Goal: Task Accomplishment & Management: Manage account settings

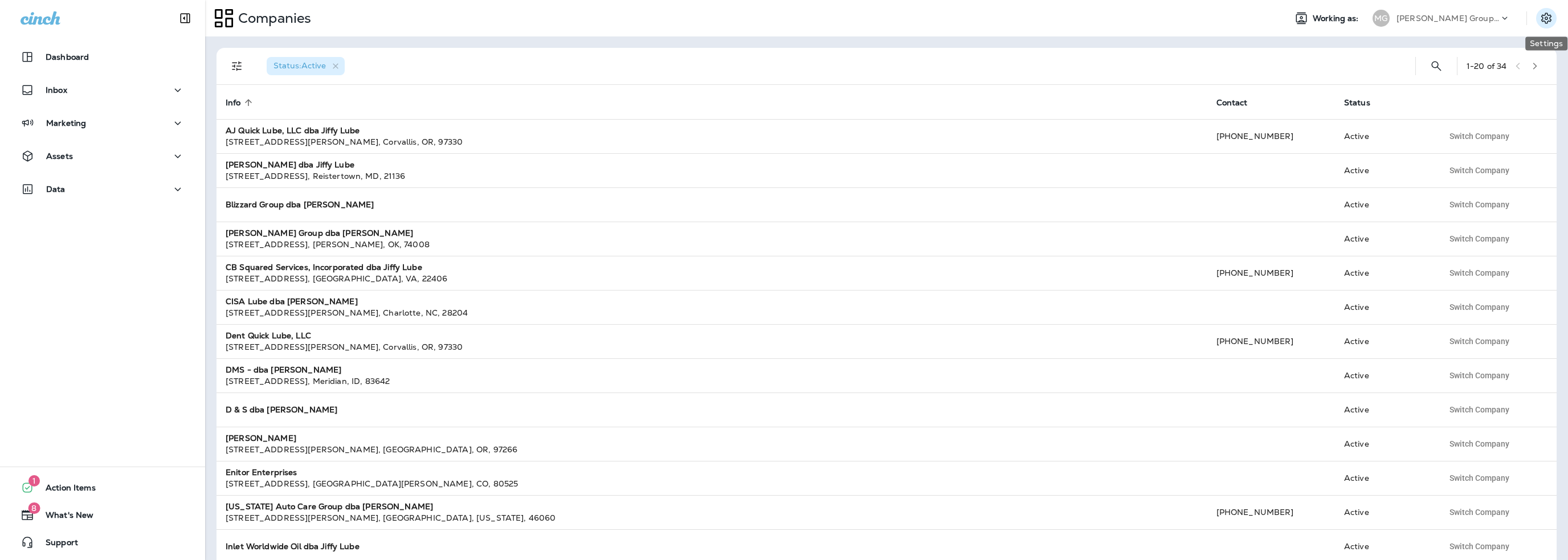
click at [1547, 18] on icon "Settings" at bounding box center [1546, 18] width 14 height 14
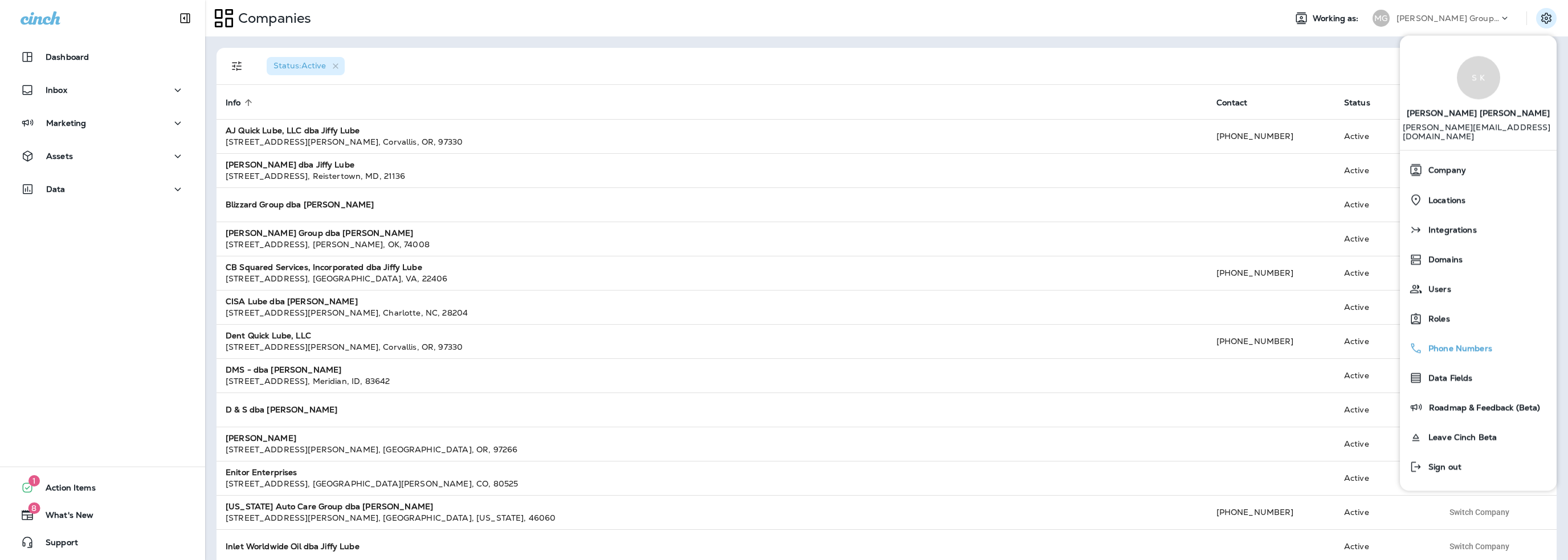
click at [1446, 344] on span "Phone Numbers" at bounding box center [1457, 349] width 69 height 10
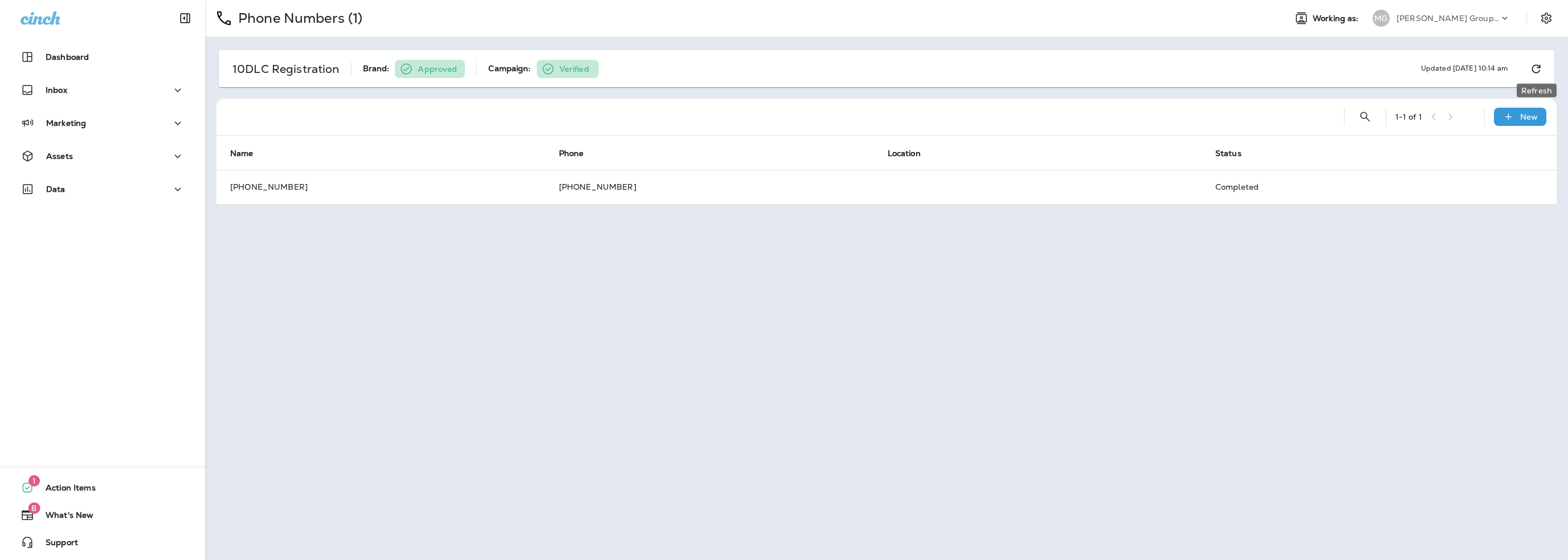
click at [1535, 68] on icon "Refresh" at bounding box center [1536, 68] width 14 height 14
click at [1550, 19] on icon "Settings" at bounding box center [1546, 18] width 10 height 11
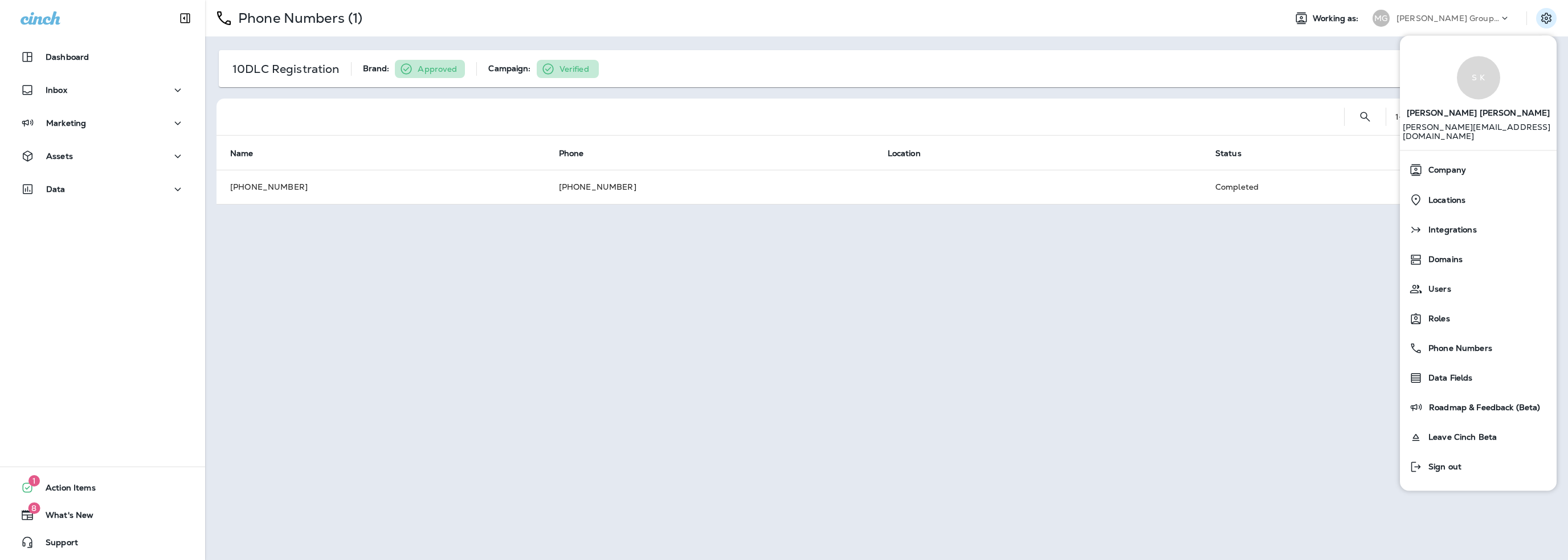
click at [615, 383] on div "Phone Numbers (1) Working as: MG Moore Group dba Jiffy Lube 10DLC Registration …" at bounding box center [886, 280] width 1363 height 560
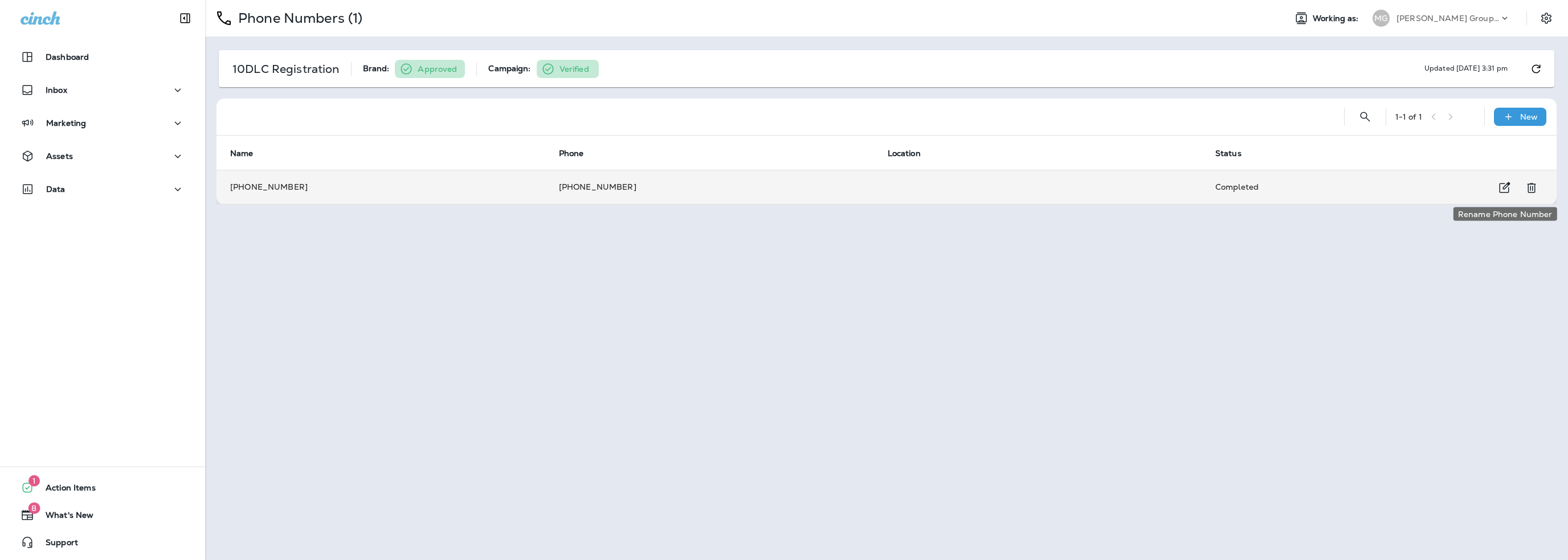
click at [1503, 186] on icon "Rename Phone Number" at bounding box center [1504, 187] width 14 height 14
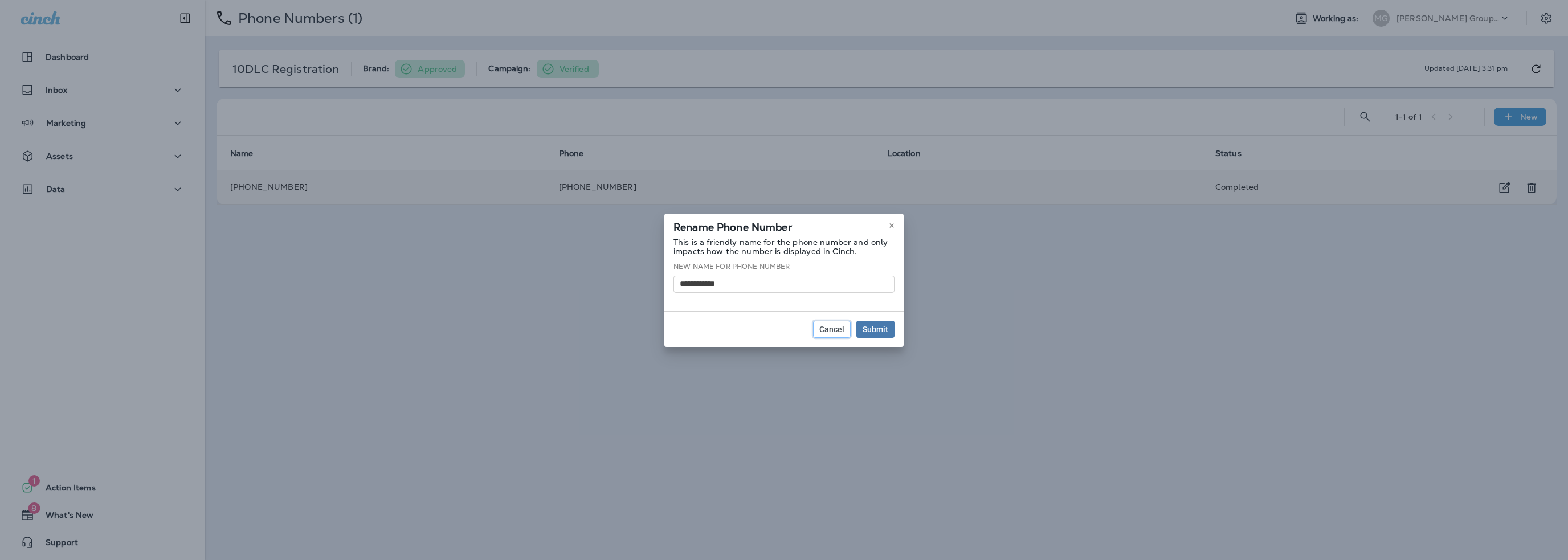
click at [827, 335] on button "Cancel" at bounding box center [832, 329] width 38 height 18
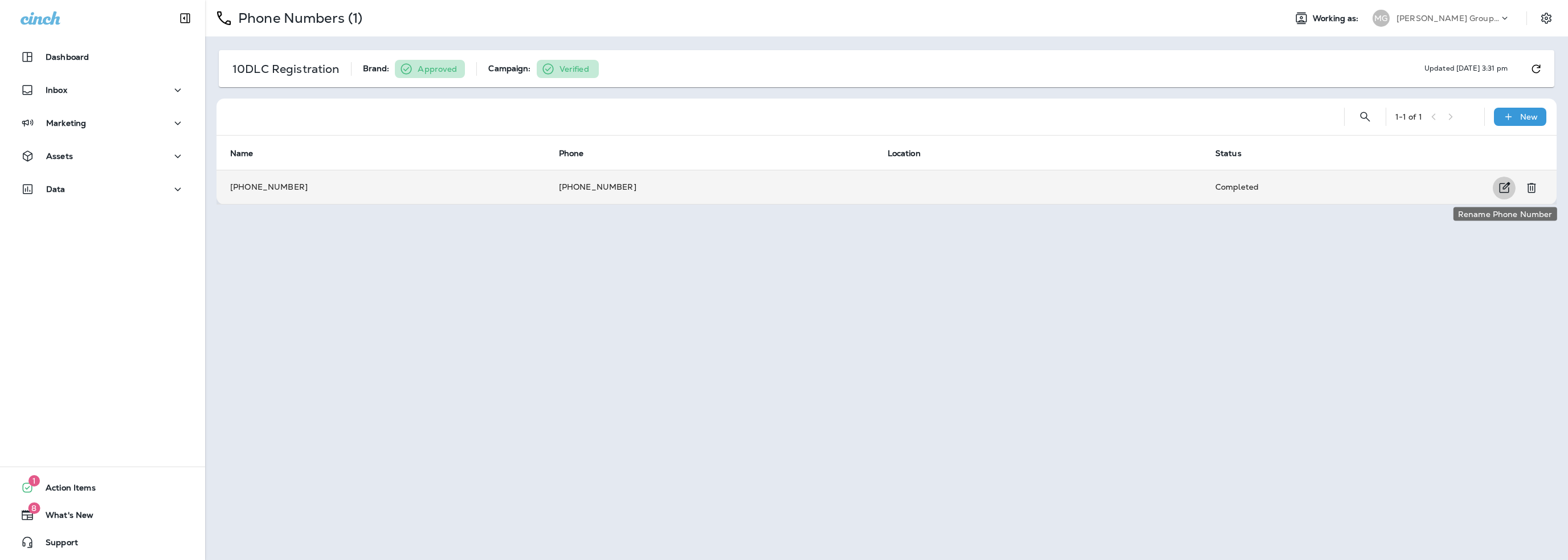
click at [1503, 185] on icon "Rename Phone Number" at bounding box center [1504, 187] width 14 height 14
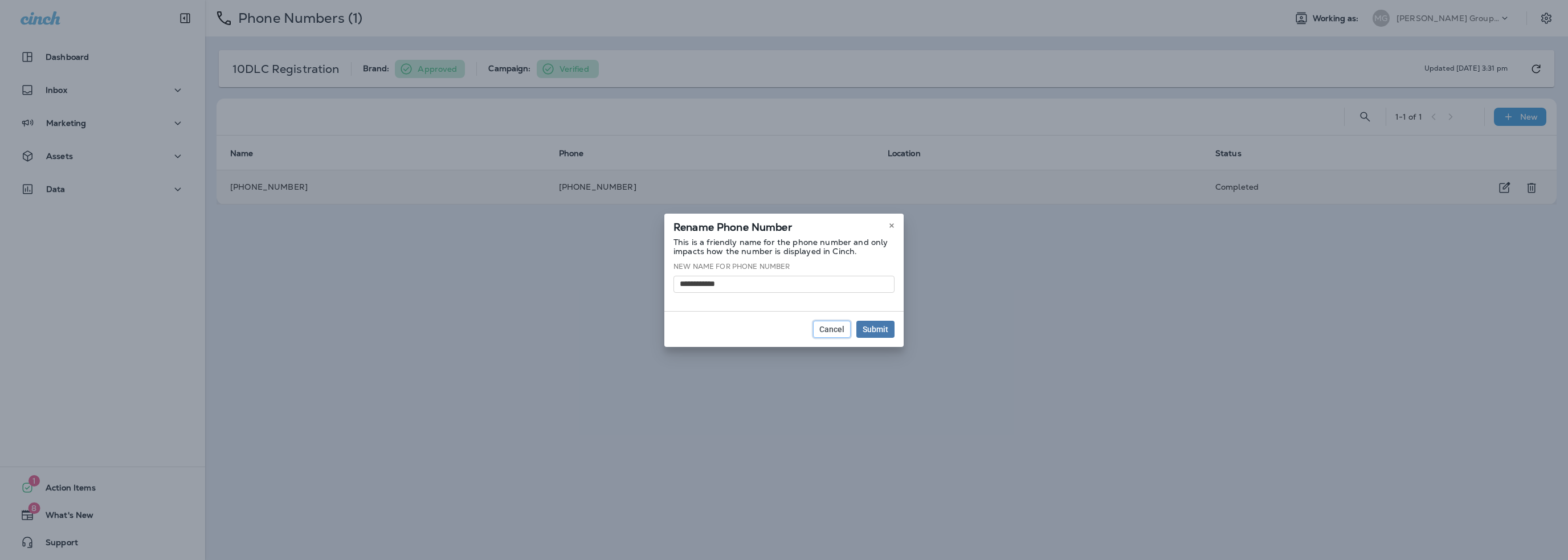
click at [838, 330] on span "Cancel" at bounding box center [831, 329] width 25 height 8
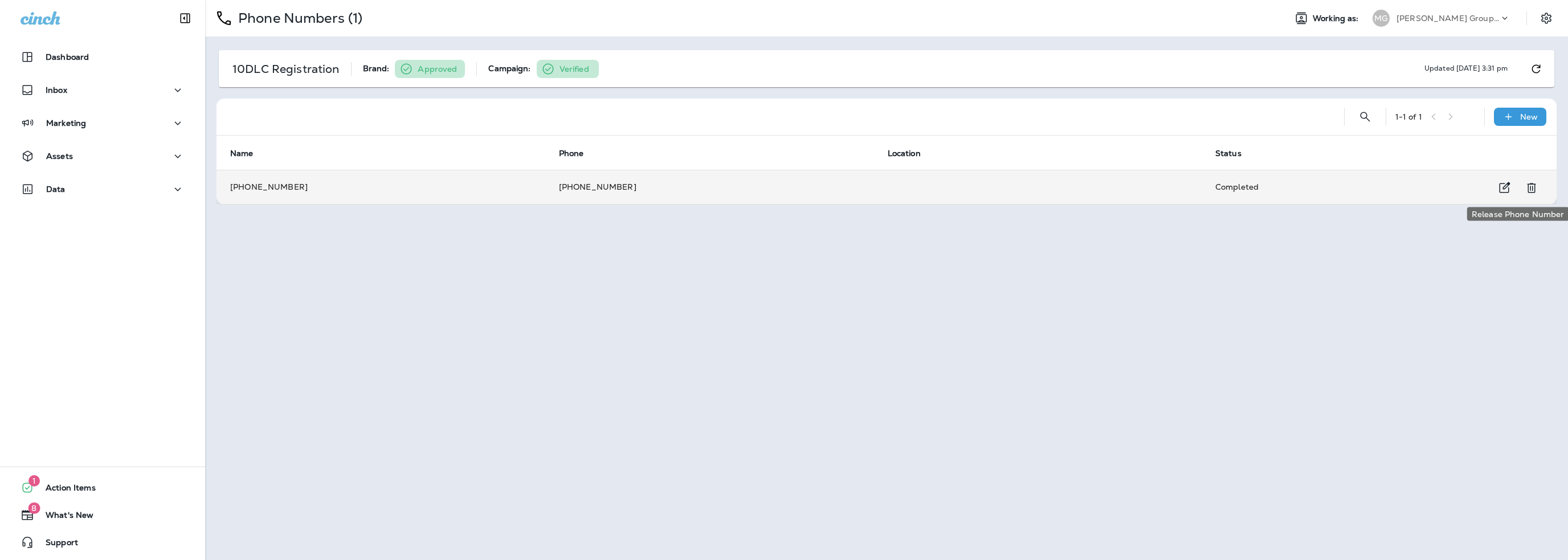
click at [1529, 188] on icon "Release Phone Number" at bounding box center [1531, 187] width 14 height 14
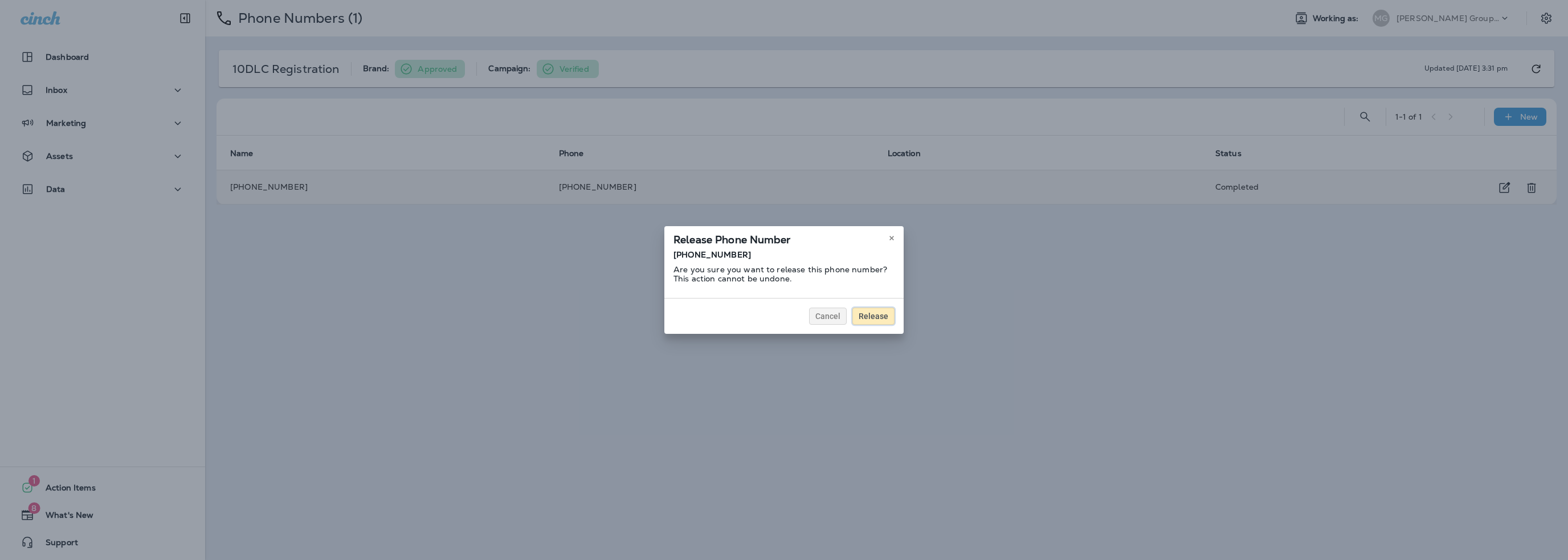
click at [877, 320] on span "Release" at bounding box center [873, 316] width 30 height 8
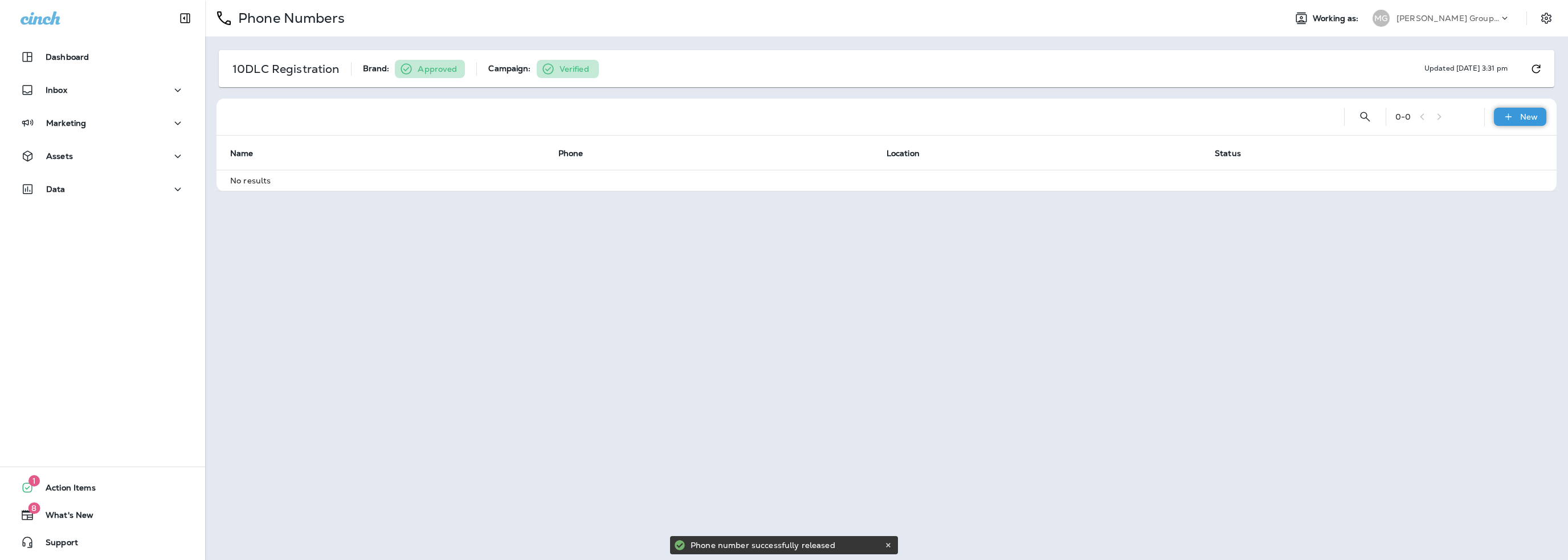
click at [1529, 120] on p "New" at bounding box center [1528, 117] width 18 height 9
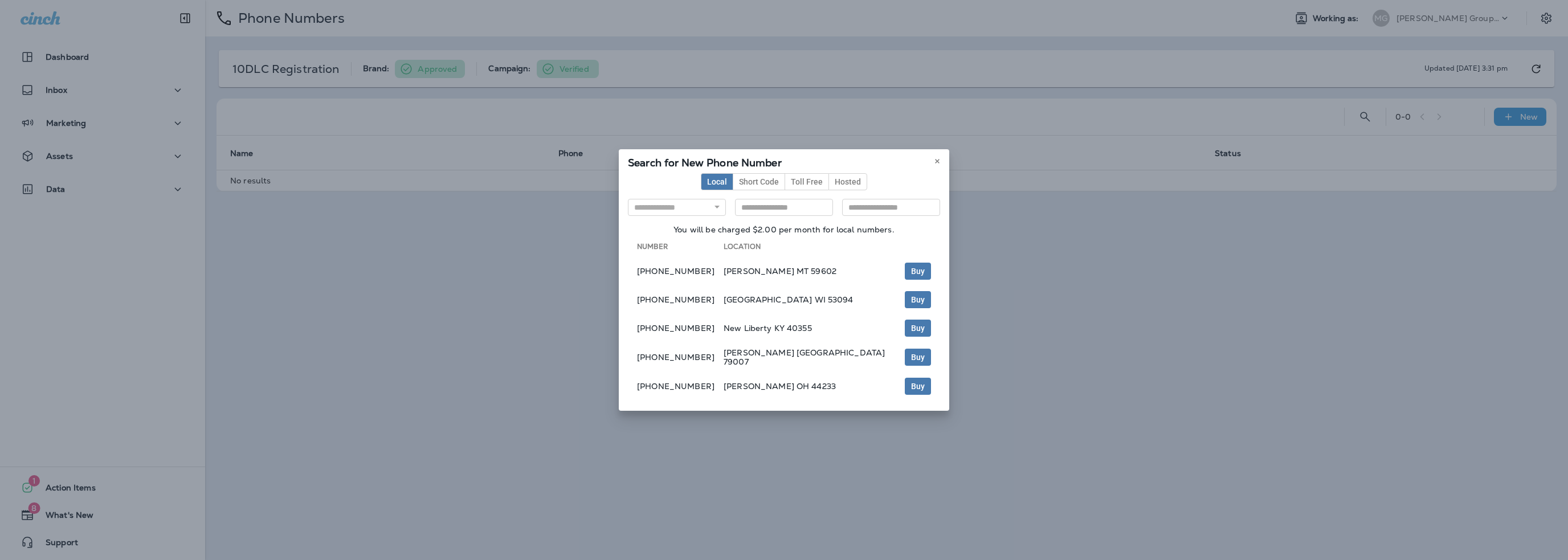
click at [374, 335] on div "**********" at bounding box center [784, 280] width 1568 height 560
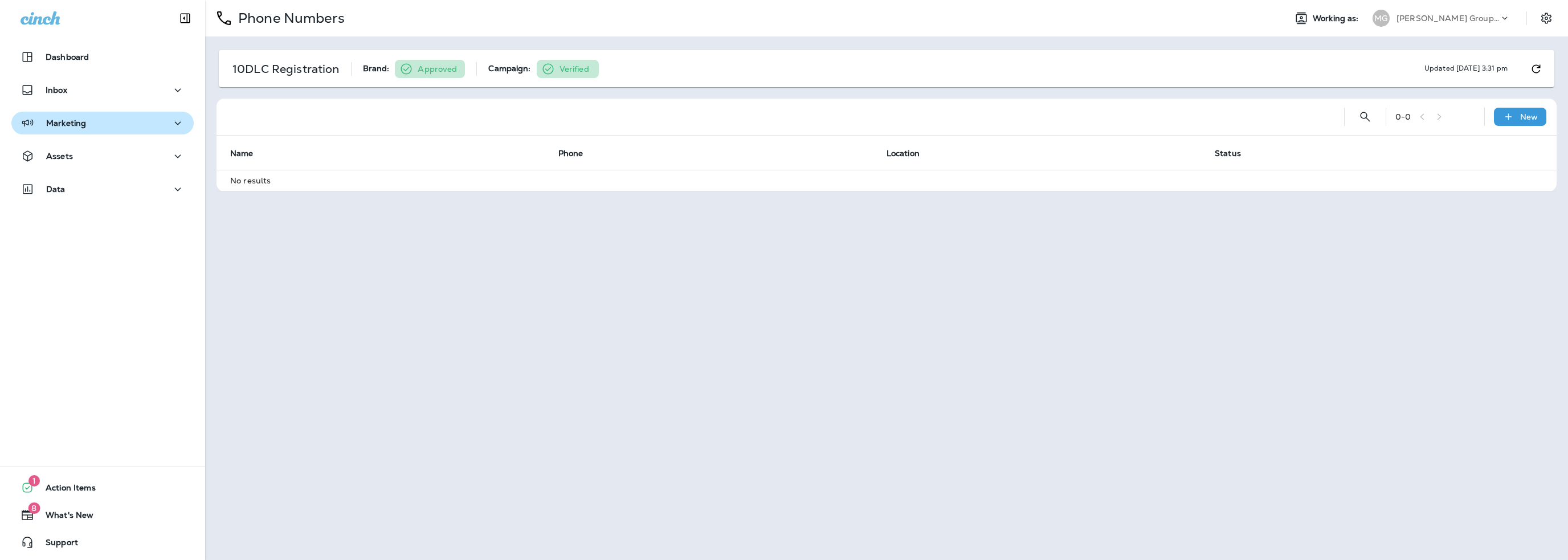
click at [46, 119] on p "Marketing" at bounding box center [65, 124] width 40 height 9
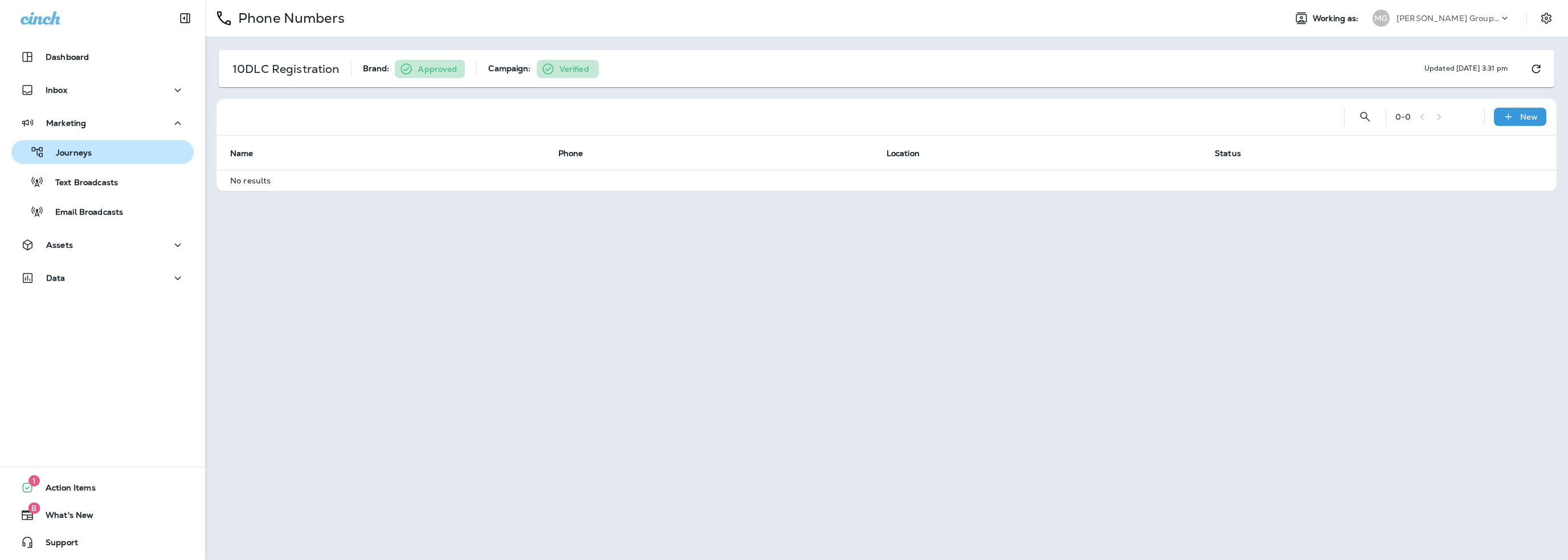
click at [75, 154] on p "Journeys" at bounding box center [67, 154] width 47 height 11
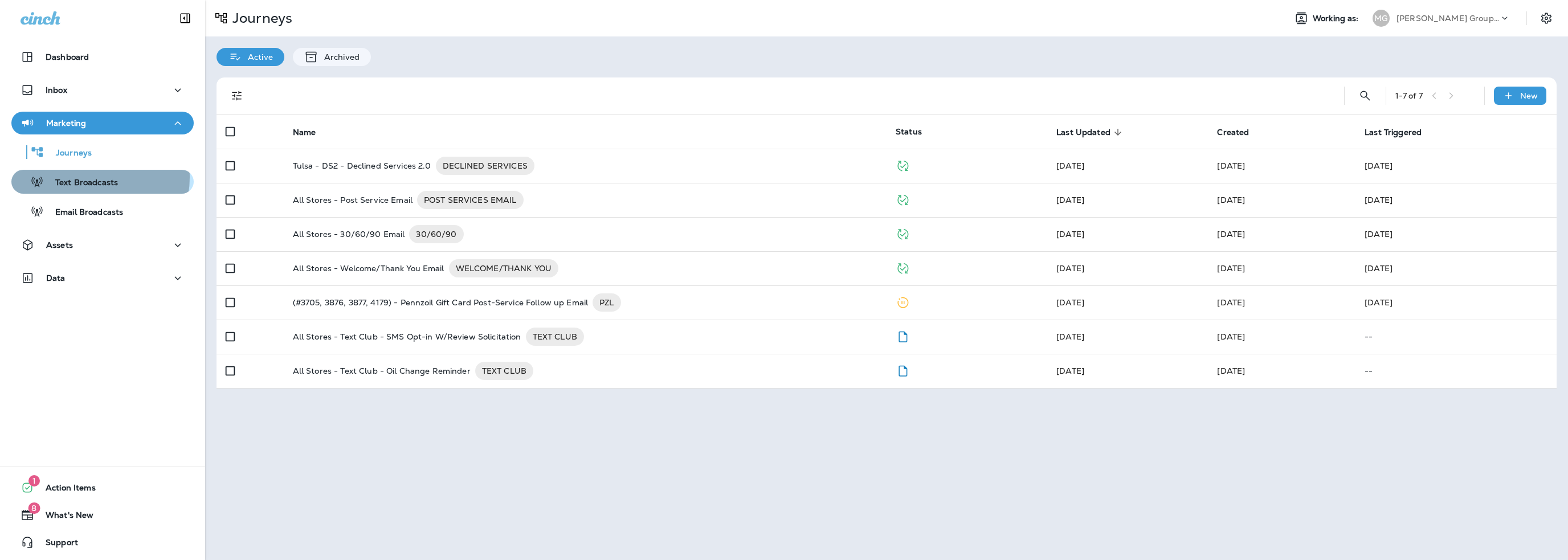
click at [83, 178] on p "Text Broadcasts" at bounding box center [81, 184] width 74 height 11
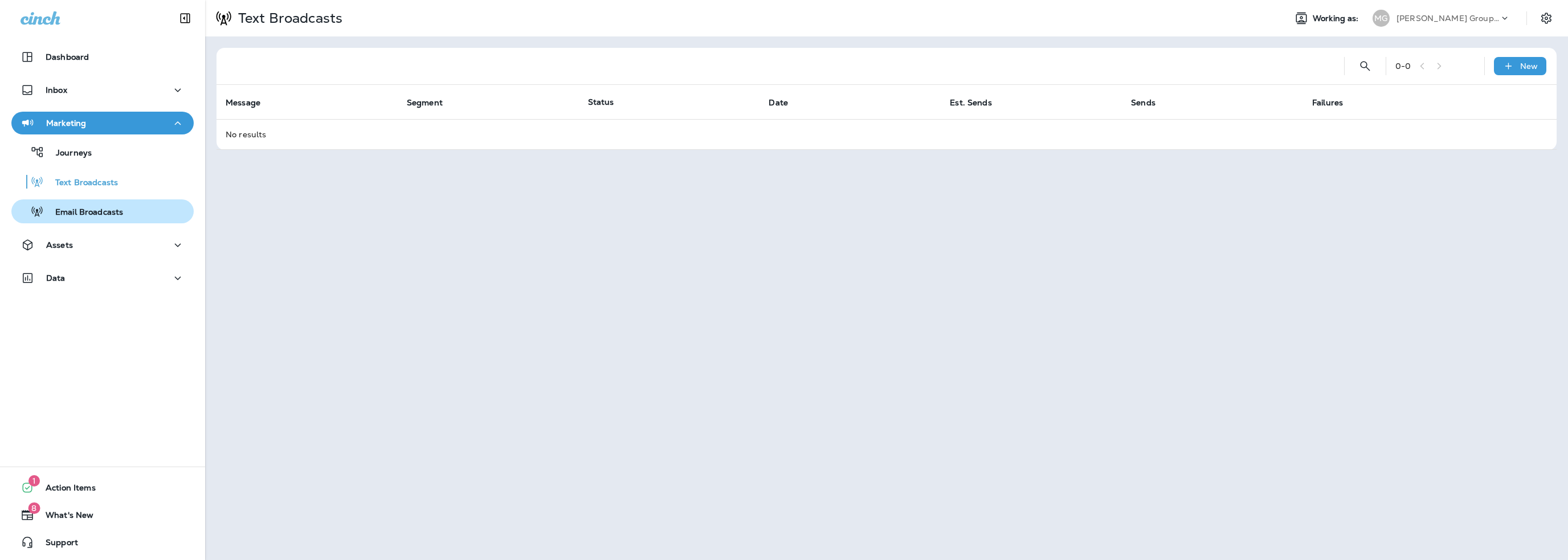
click at [83, 214] on p "Email Broadcasts" at bounding box center [84, 213] width 79 height 11
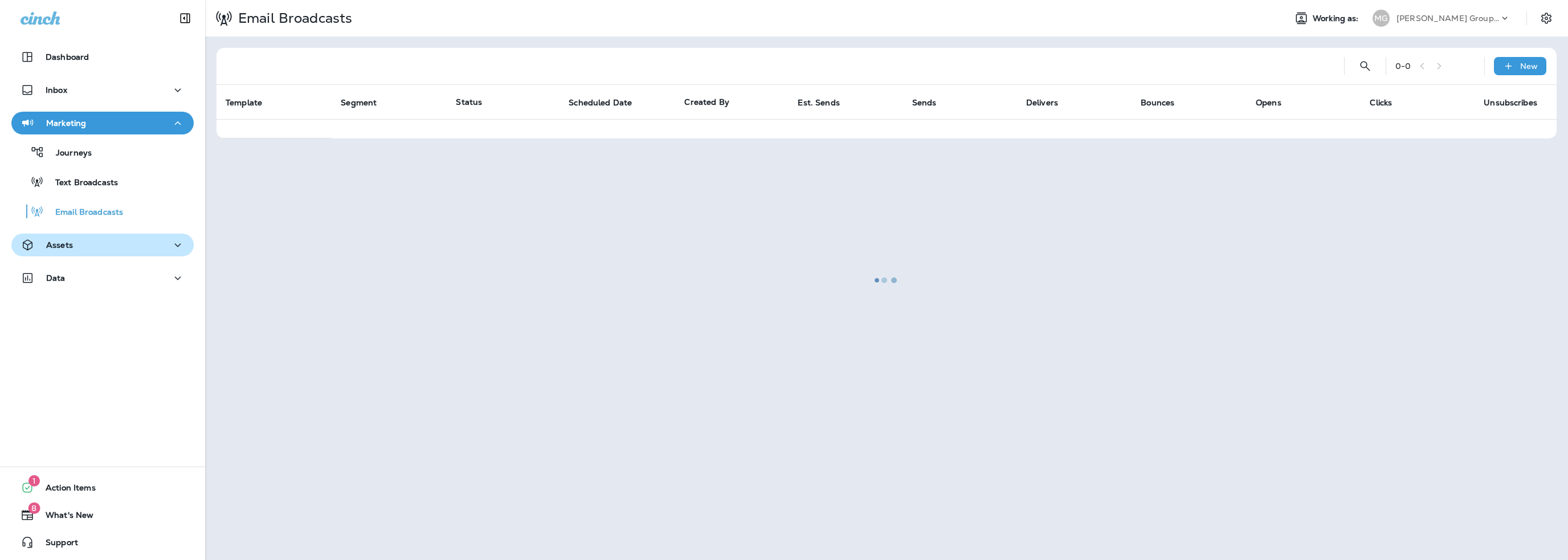
click at [72, 241] on div "Assets" at bounding box center [102, 244] width 164 height 14
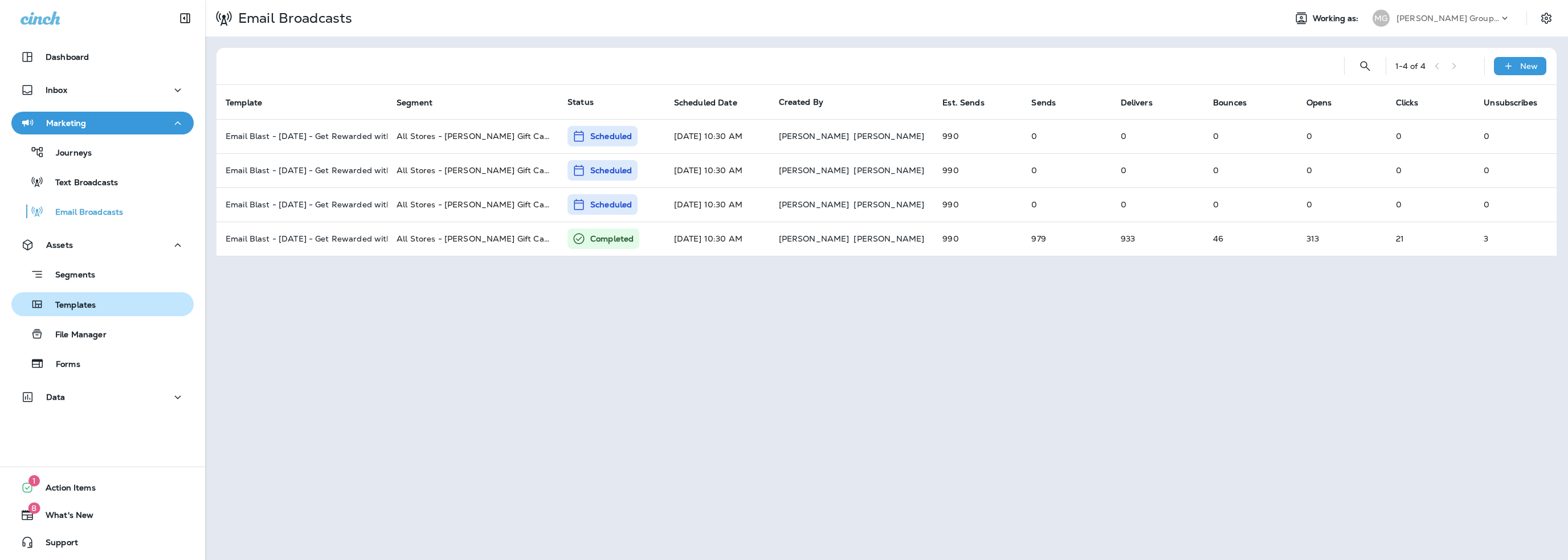
click at [76, 303] on p "Templates" at bounding box center [70, 306] width 52 height 11
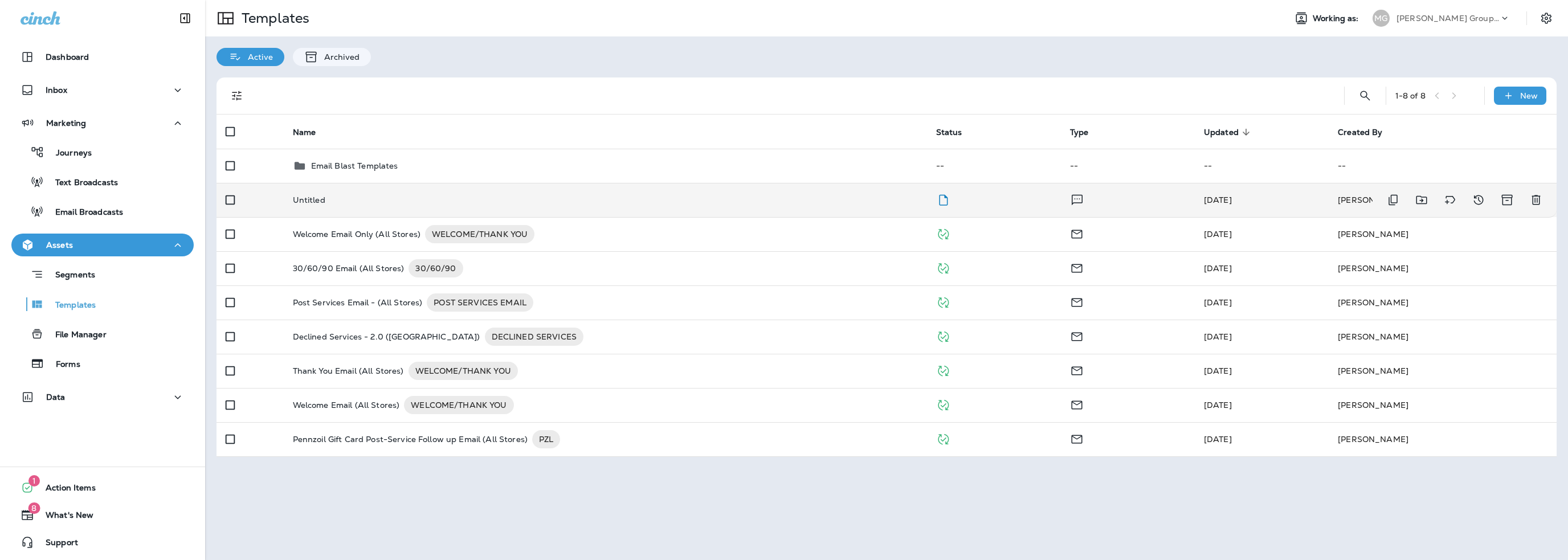
click at [304, 196] on p "Untitled" at bounding box center [309, 200] width 32 height 9
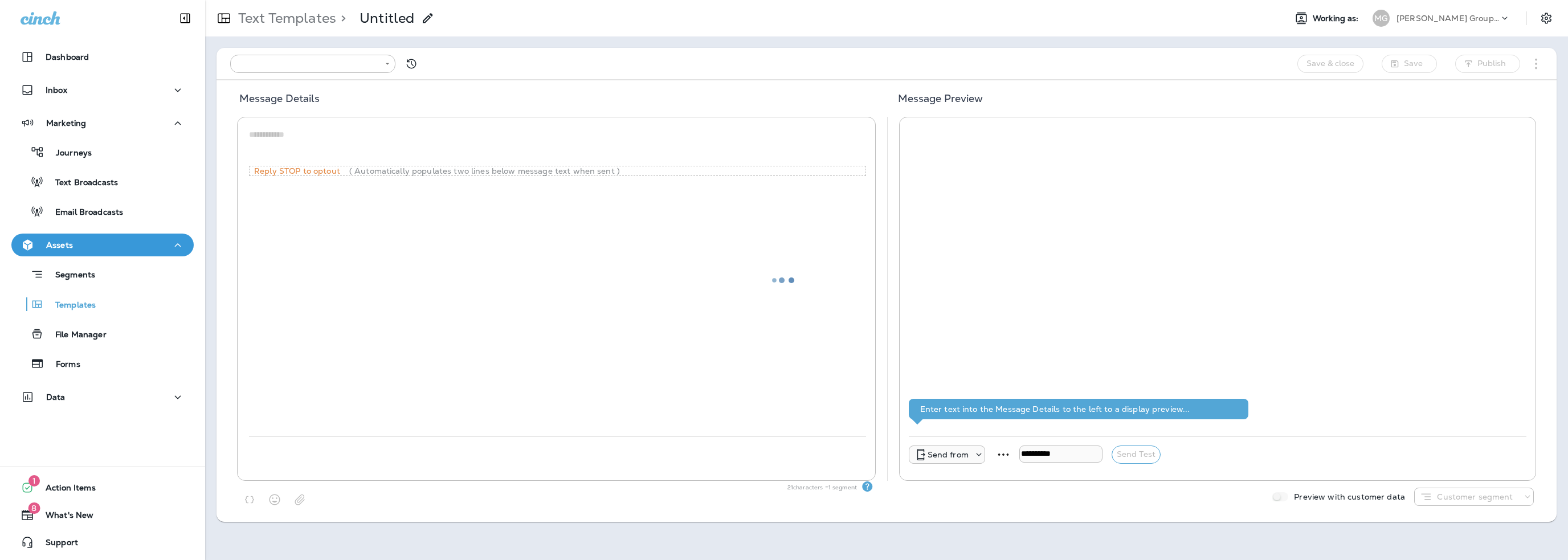
type input "**********"
type textarea "****"
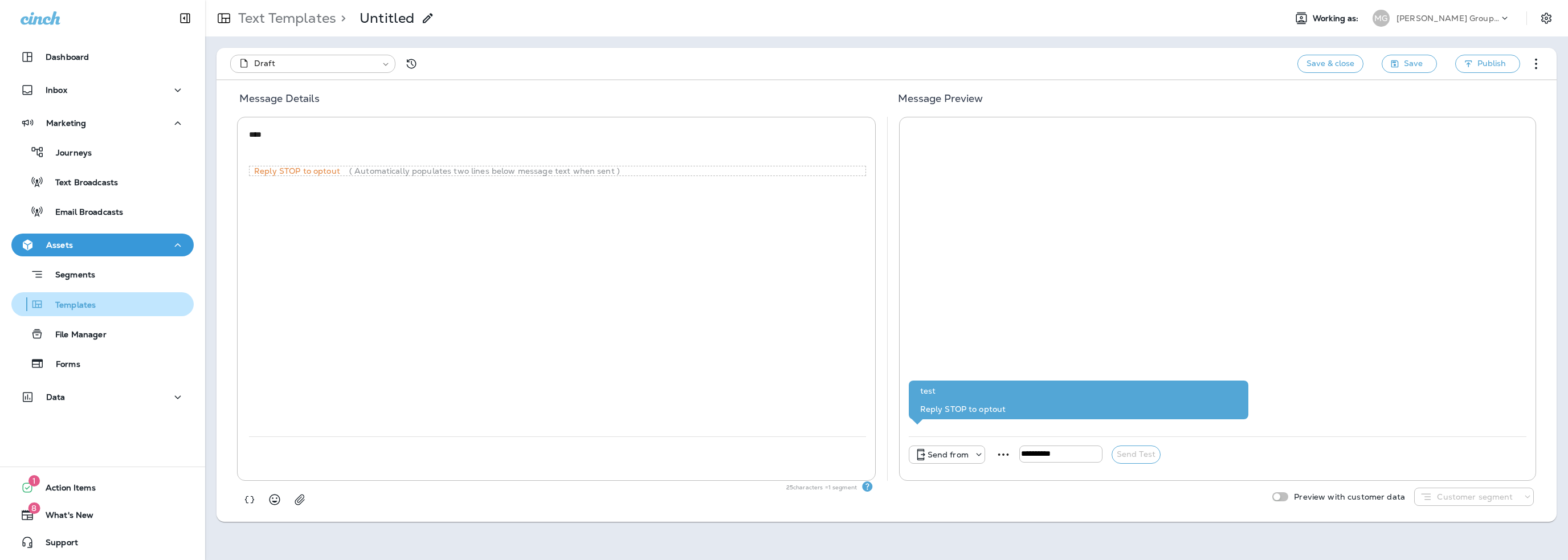
click at [79, 305] on p "Templates" at bounding box center [70, 306] width 52 height 11
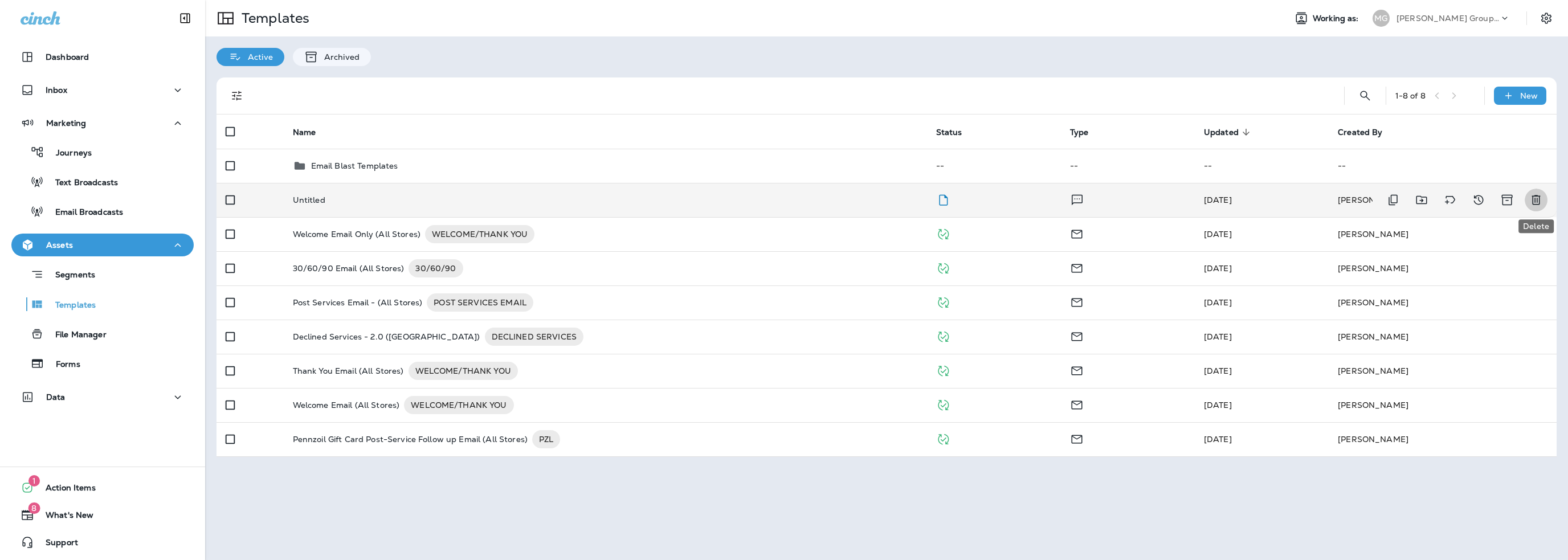
click at [1537, 200] on icon "Delete" at bounding box center [1536, 199] width 14 height 14
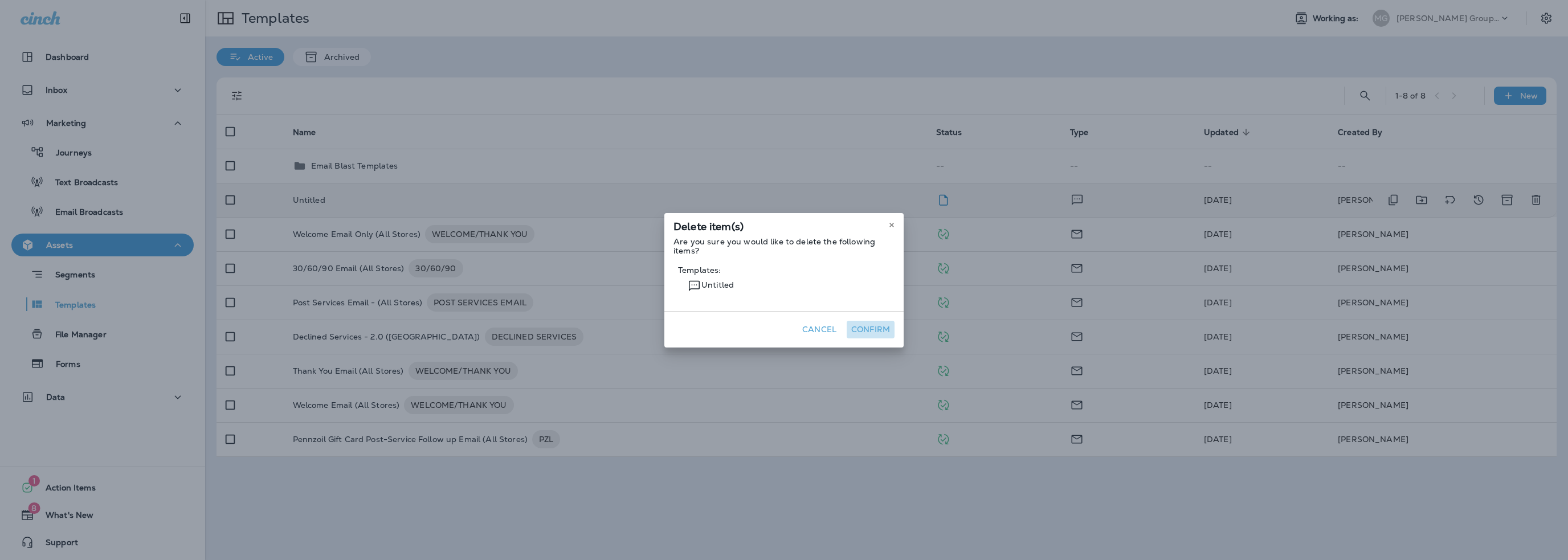
click at [866, 329] on button "Confirm" at bounding box center [871, 329] width 48 height 18
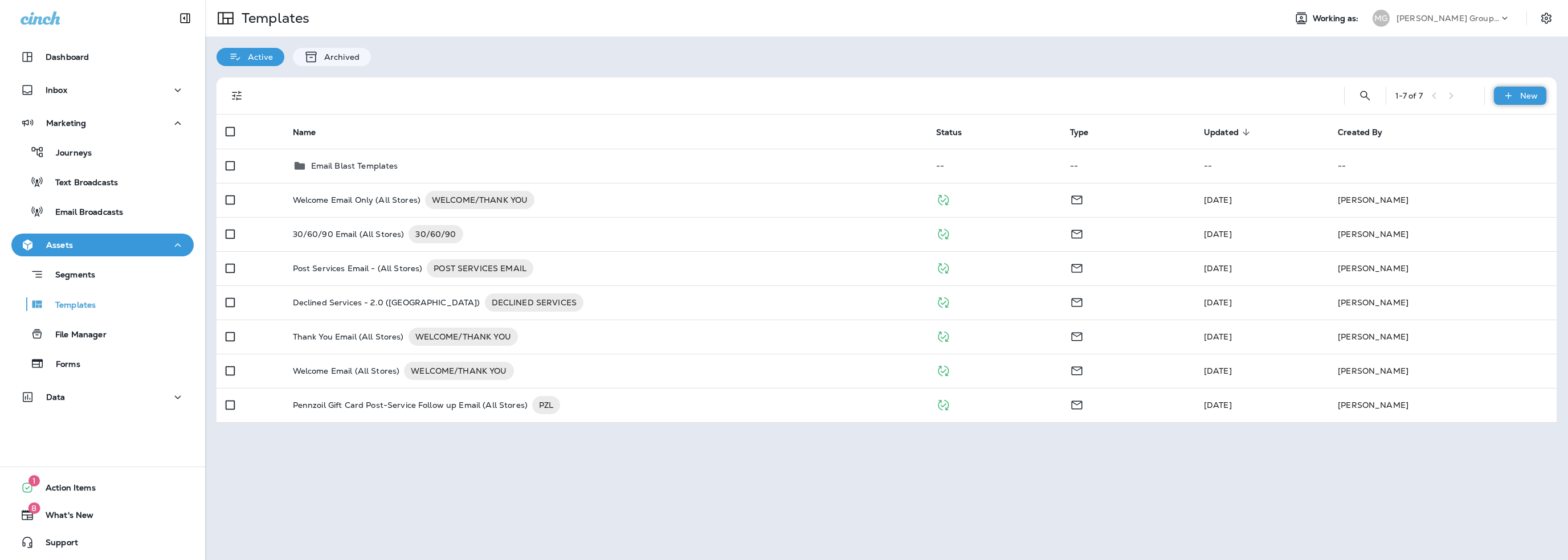
click at [1519, 93] on div "New" at bounding box center [1520, 96] width 53 height 18
click at [1513, 152] on li "New Folder" at bounding box center [1513, 153] width 96 height 28
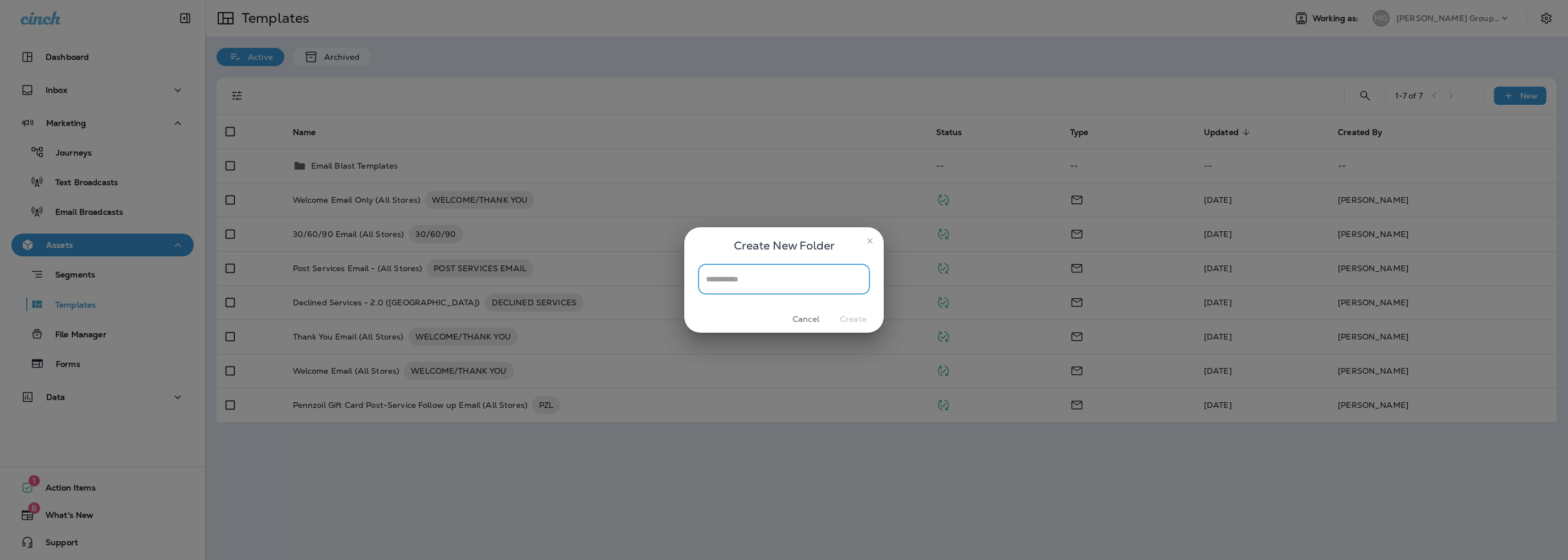
click at [765, 281] on input "text" at bounding box center [784, 279] width 172 height 30
type input "**********"
click at [855, 316] on button "Create" at bounding box center [853, 319] width 42 height 18
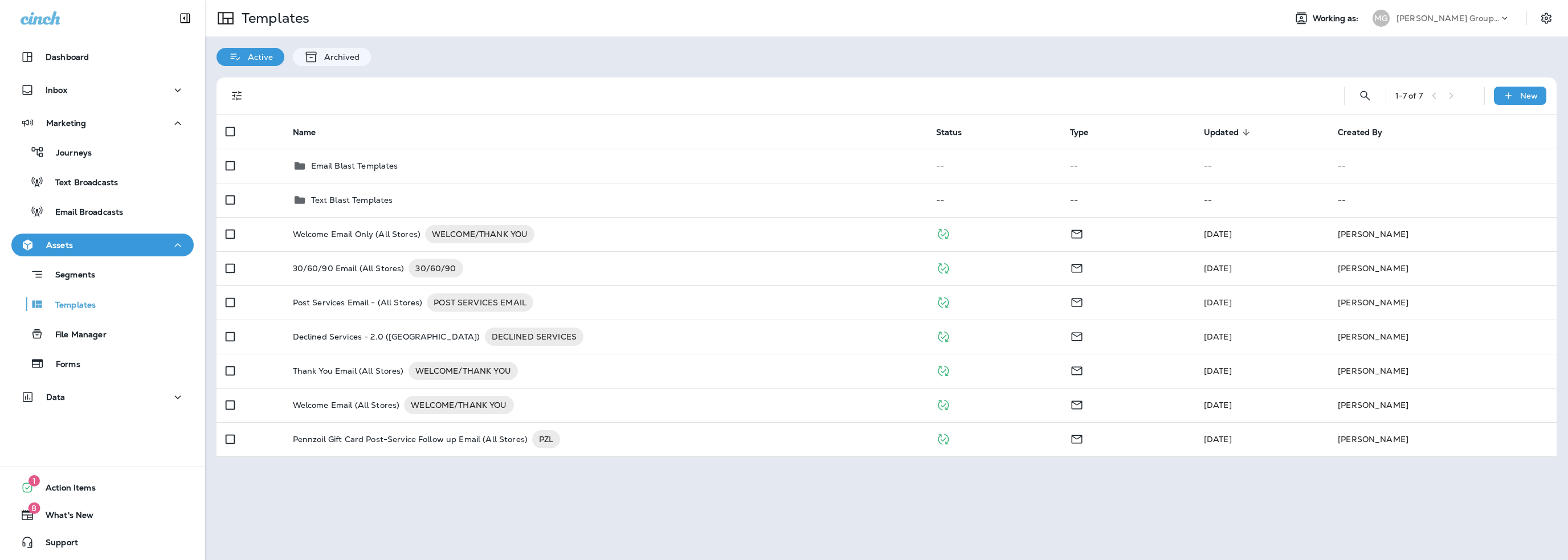
click at [1420, 16] on p "[PERSON_NAME] Group dba [PERSON_NAME]" at bounding box center [1447, 18] width 102 height 9
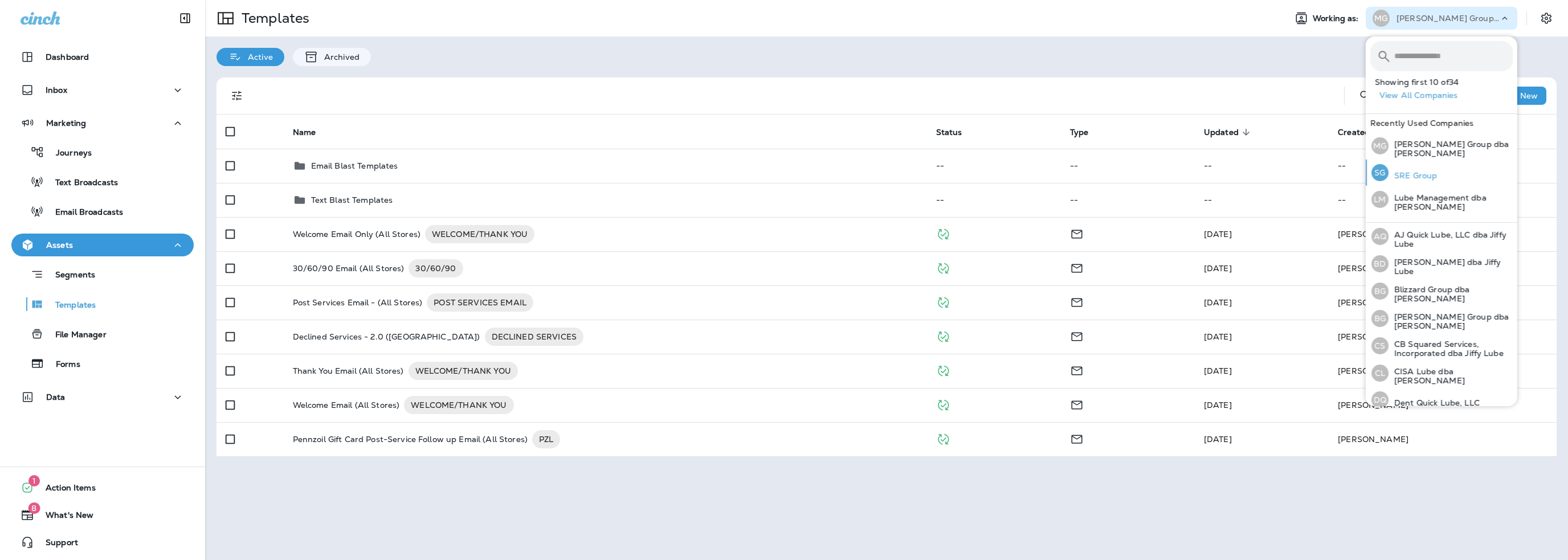
click at [1413, 171] on p "SRE Group" at bounding box center [1413, 175] width 49 height 9
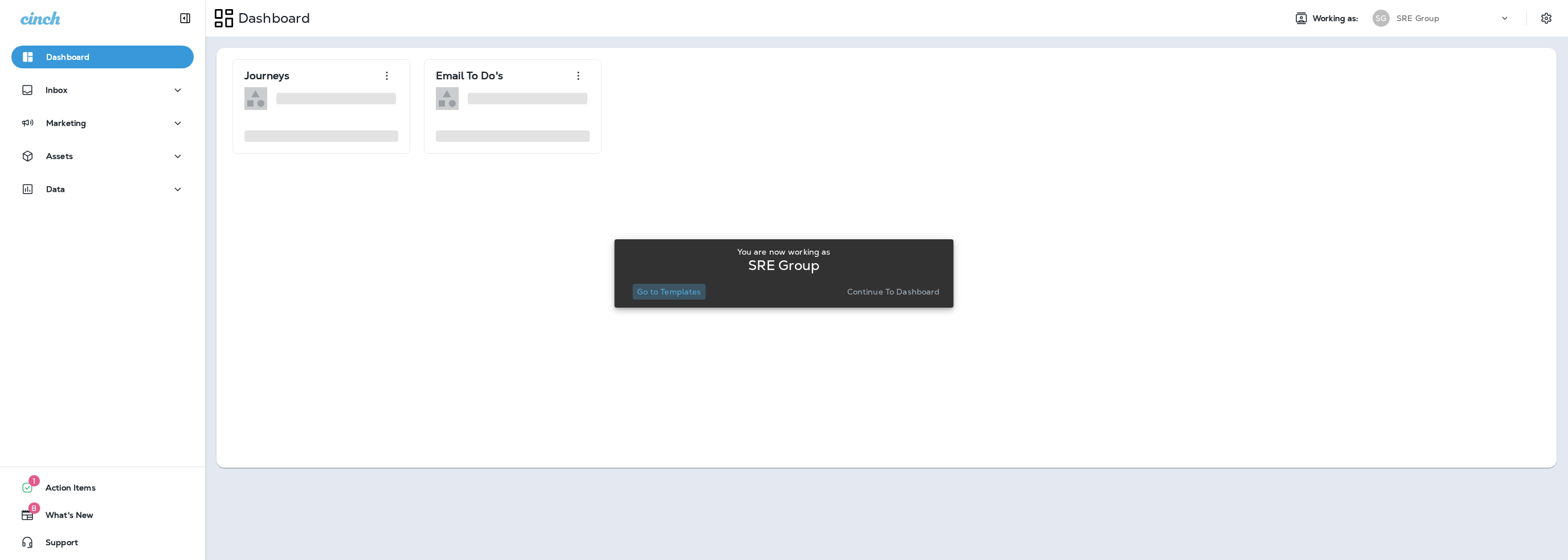
click at [669, 287] on p "Go to Templates" at bounding box center [669, 292] width 64 height 9
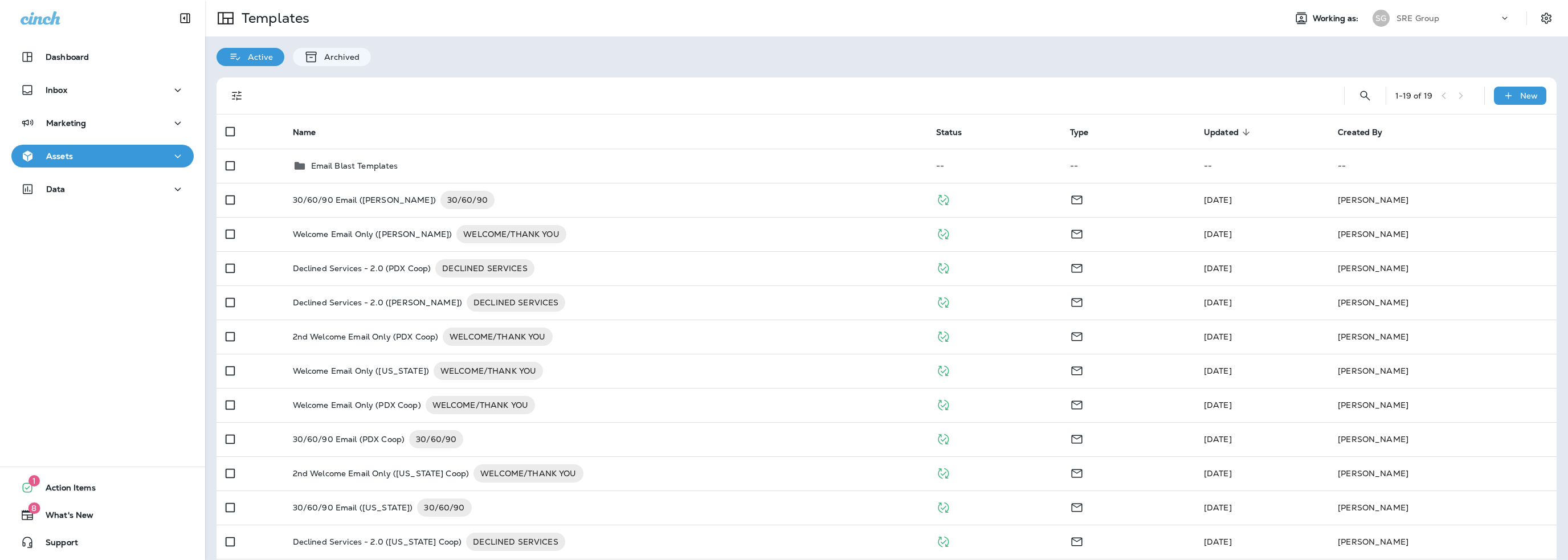
click at [1408, 22] on p "SRE Group" at bounding box center [1418, 18] width 42 height 9
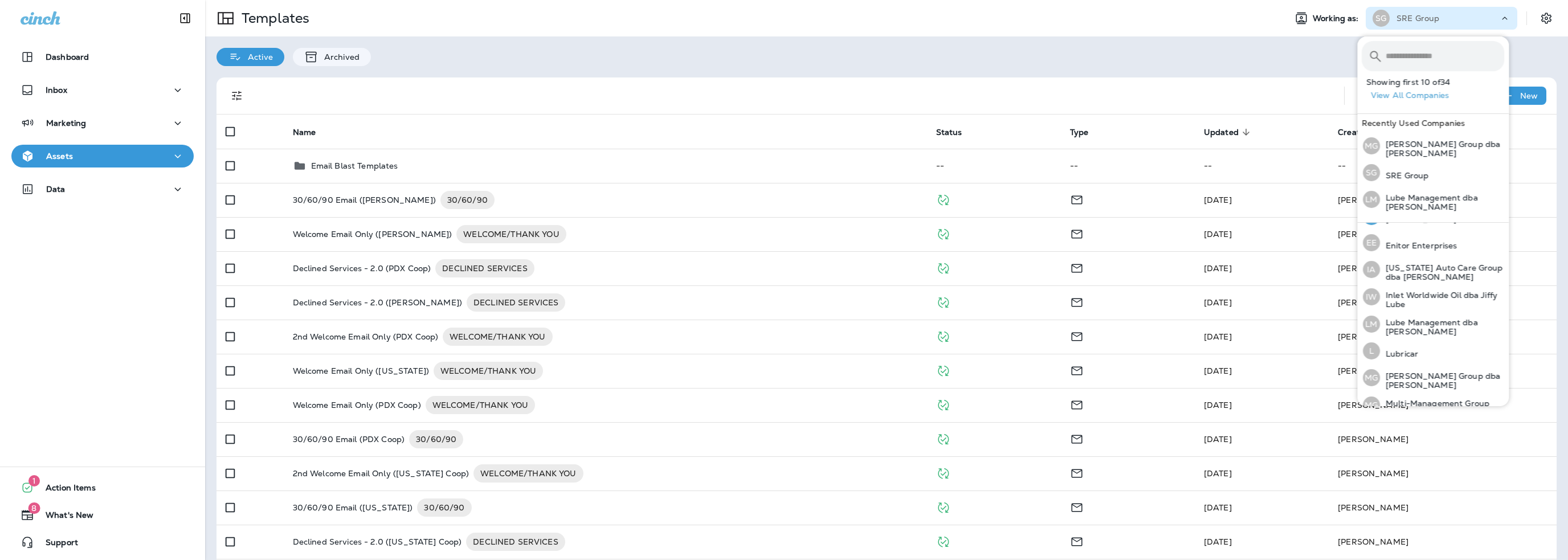
scroll to position [285, 0]
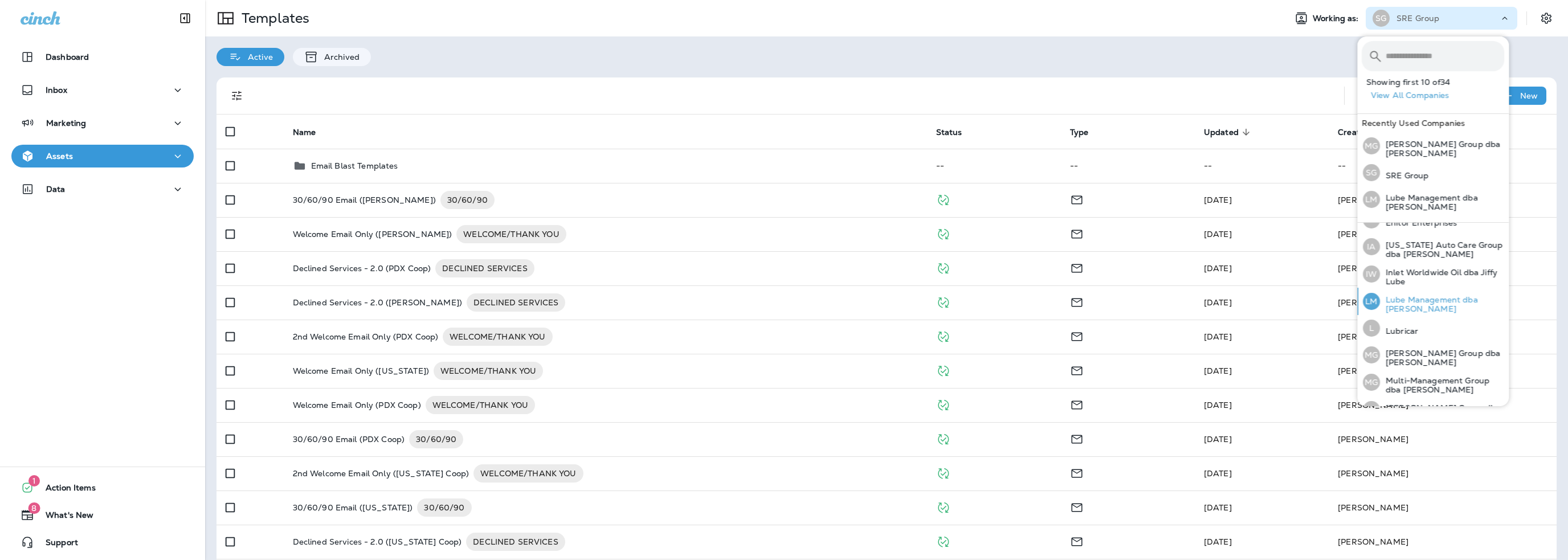
click at [1428, 295] on p "Lube Management dba [PERSON_NAME]" at bounding box center [1442, 304] width 125 height 18
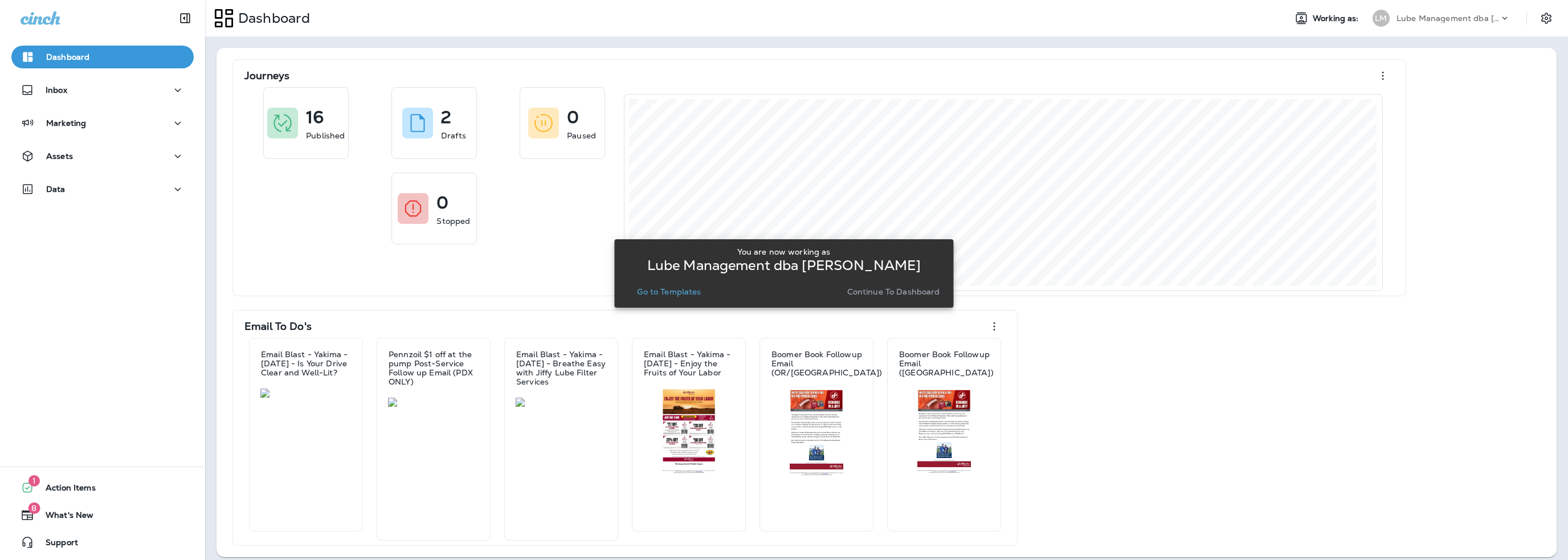
click at [698, 294] on p "Go to Templates" at bounding box center [669, 292] width 64 height 9
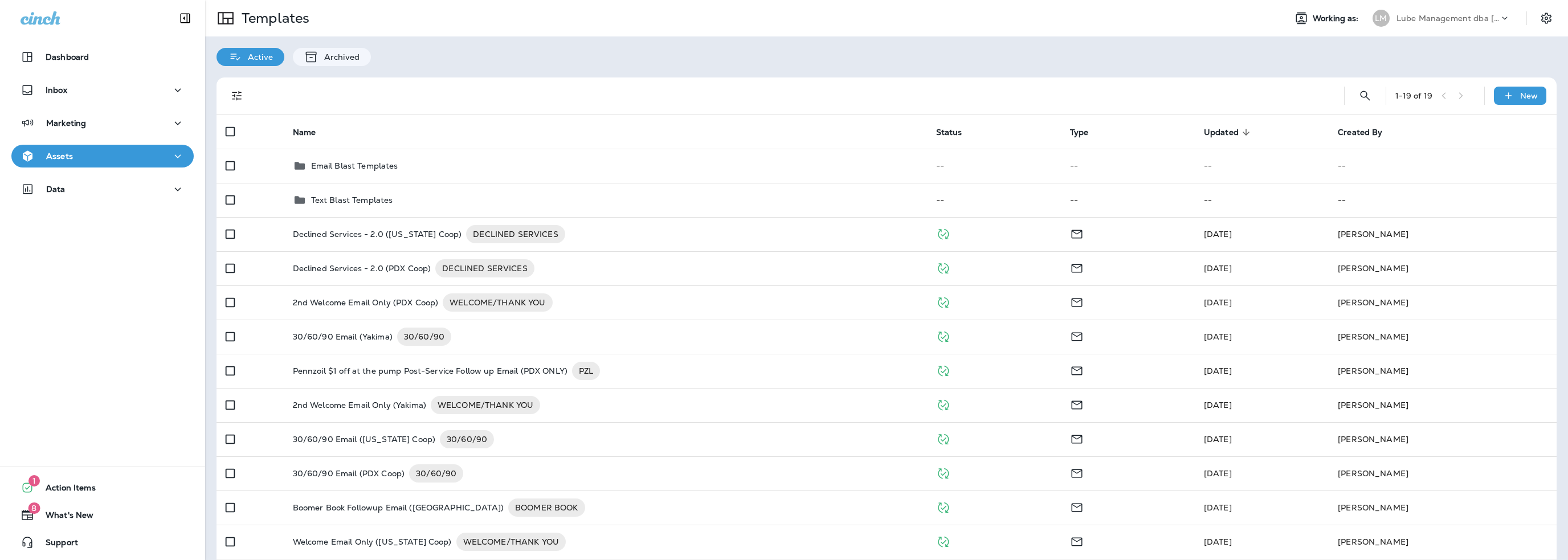
click at [1419, 18] on p "Lube Management dba [PERSON_NAME]" at bounding box center [1447, 18] width 102 height 9
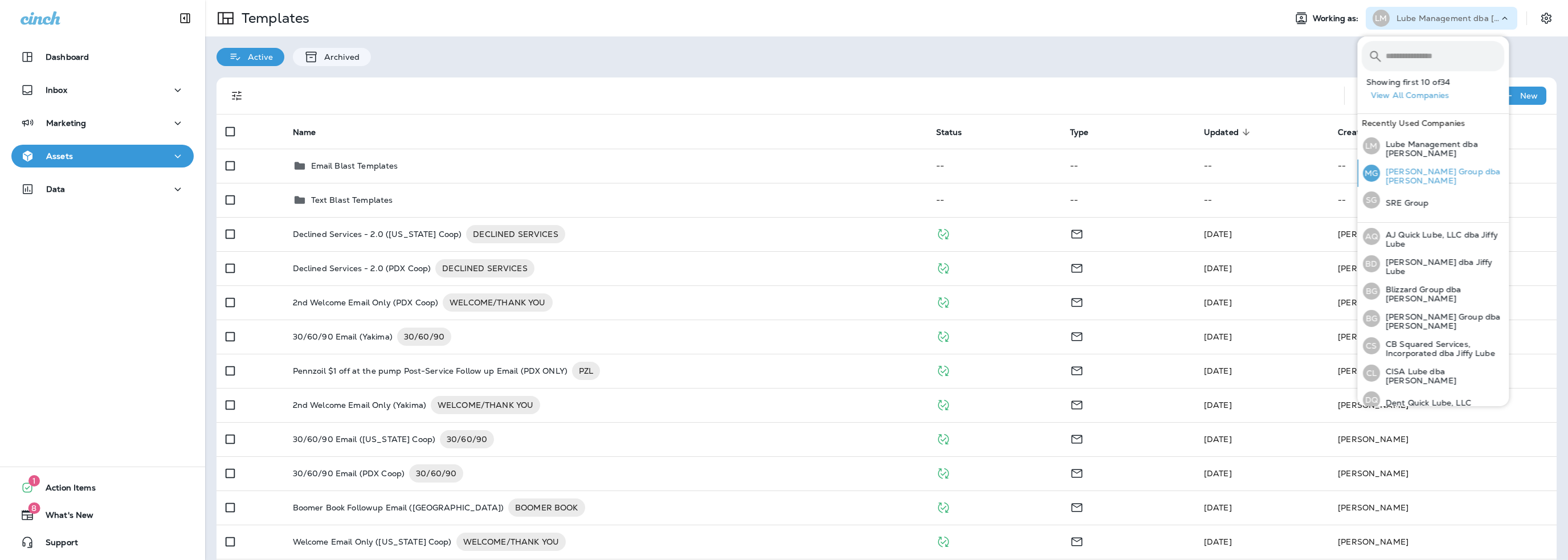
click at [1421, 177] on p "[PERSON_NAME] Group dba [PERSON_NAME]" at bounding box center [1442, 176] width 125 height 18
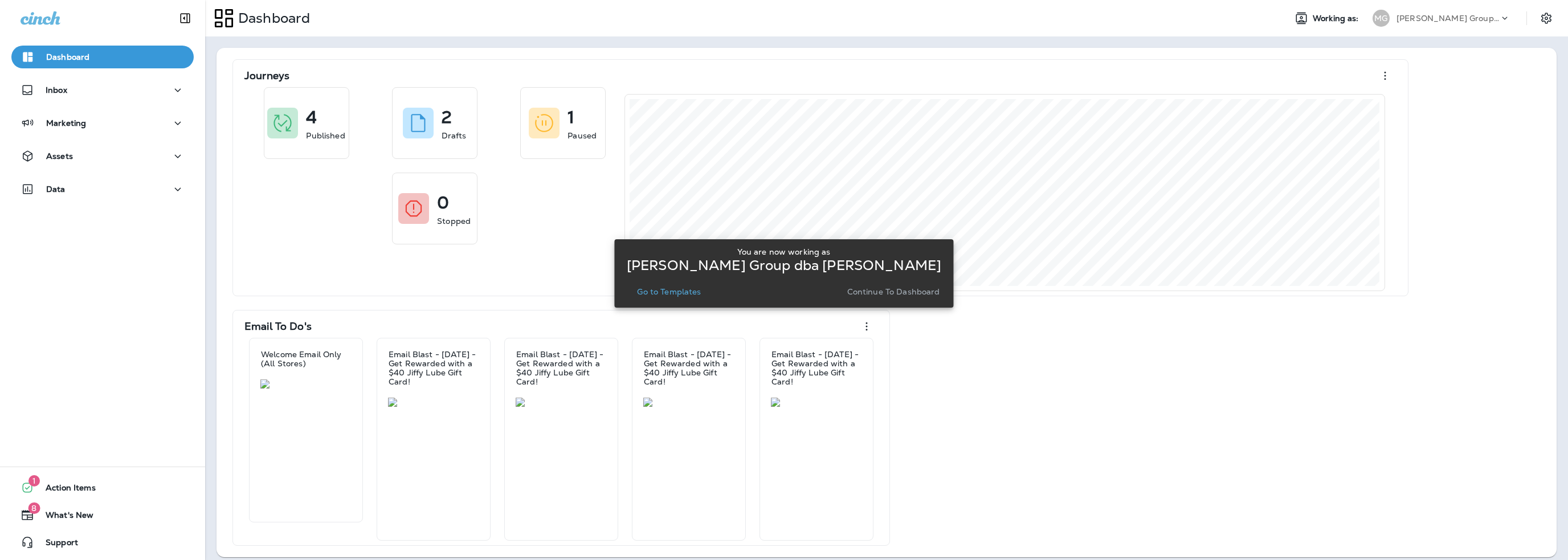
click at [688, 291] on p "Go to Templates" at bounding box center [669, 292] width 64 height 9
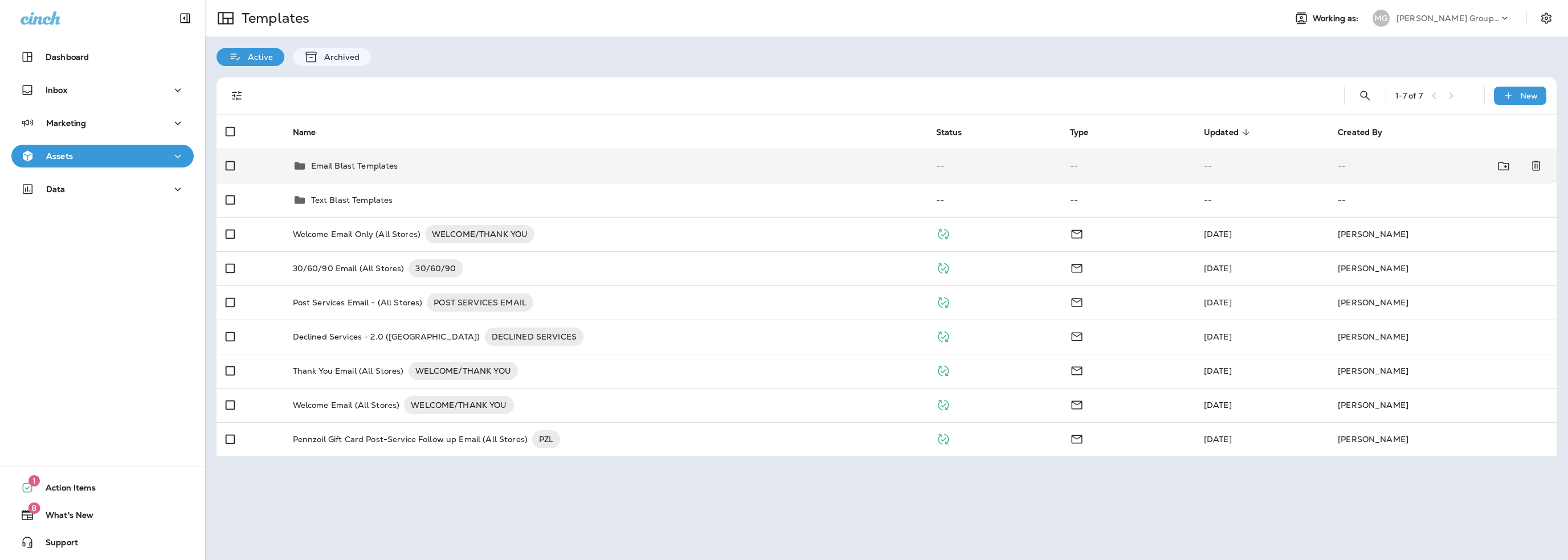
click at [375, 161] on p "Email Blast Templates" at bounding box center [354, 166] width 88 height 9
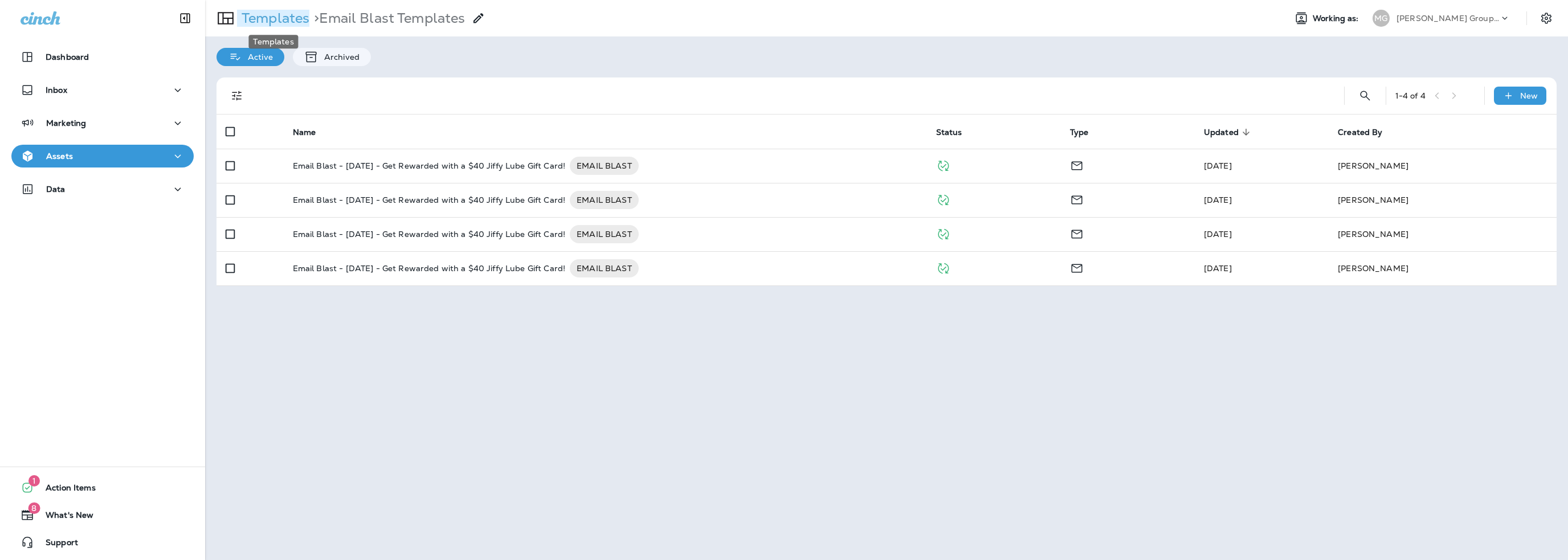
click at [291, 19] on p "Templates" at bounding box center [273, 18] width 72 height 18
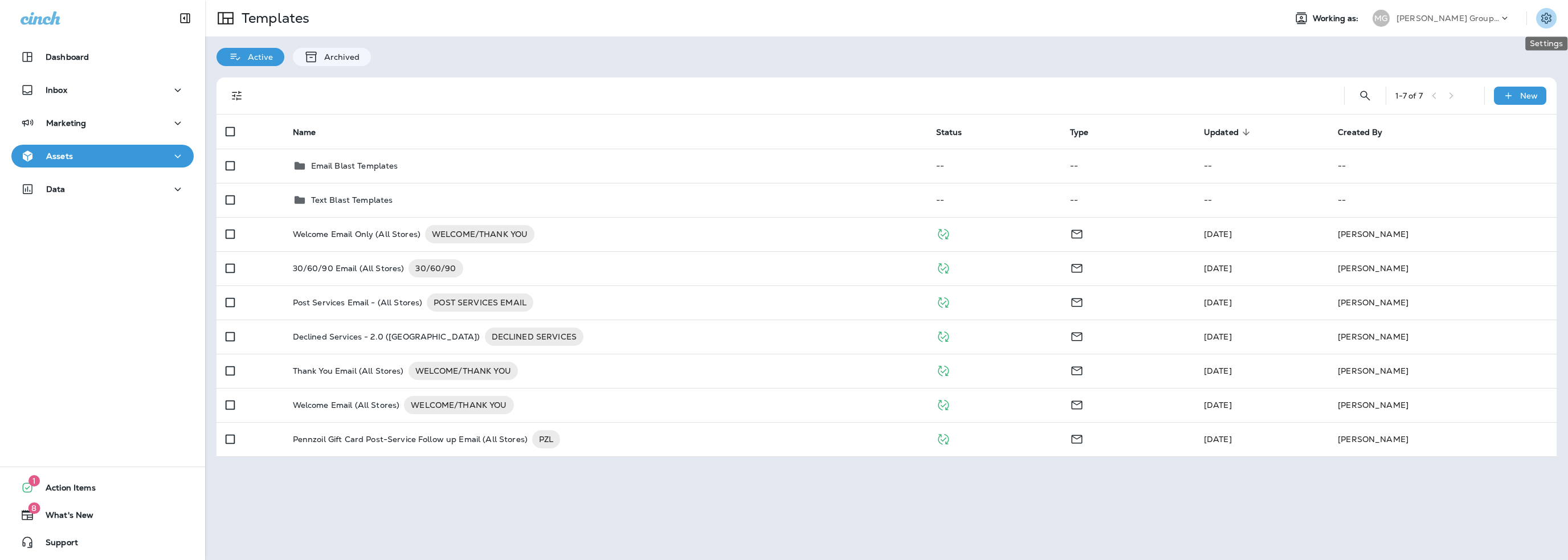
click at [1550, 18] on icon "Settings" at bounding box center [1546, 18] width 10 height 11
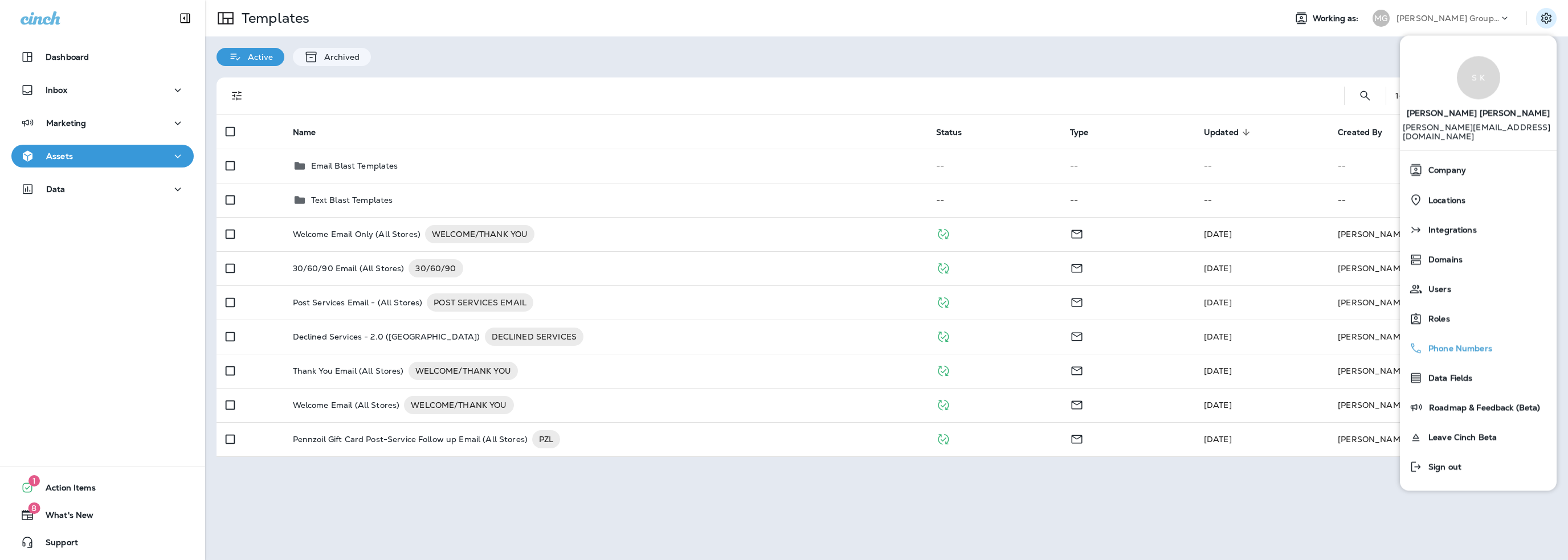
click at [1449, 344] on span "Phone Numbers" at bounding box center [1457, 349] width 69 height 10
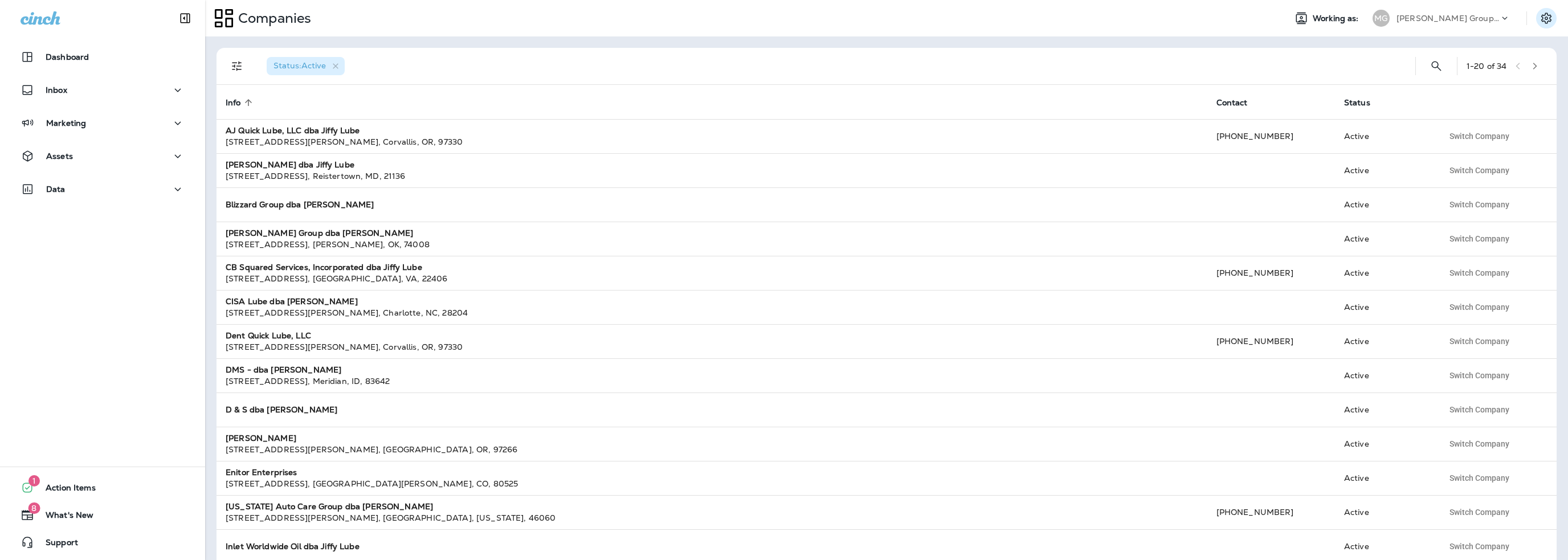
click at [1549, 16] on icon "Settings" at bounding box center [1546, 18] width 14 height 14
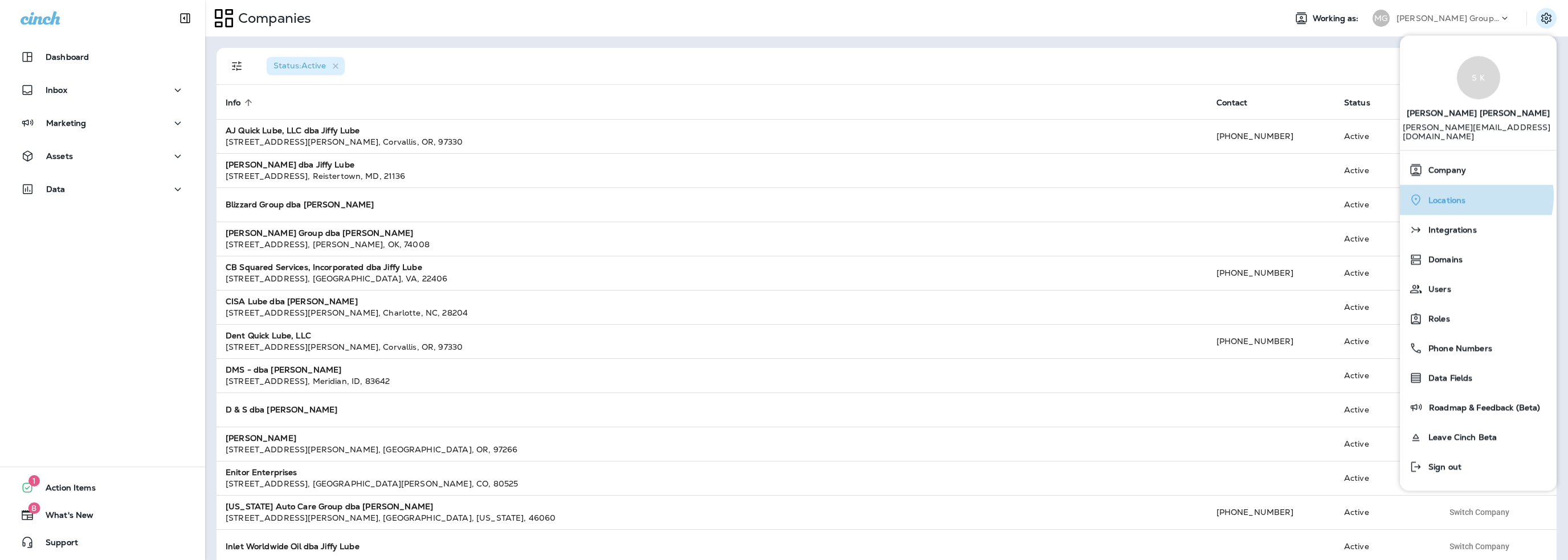
click at [1467, 188] on div "Locations" at bounding box center [1479, 199] width 148 height 23
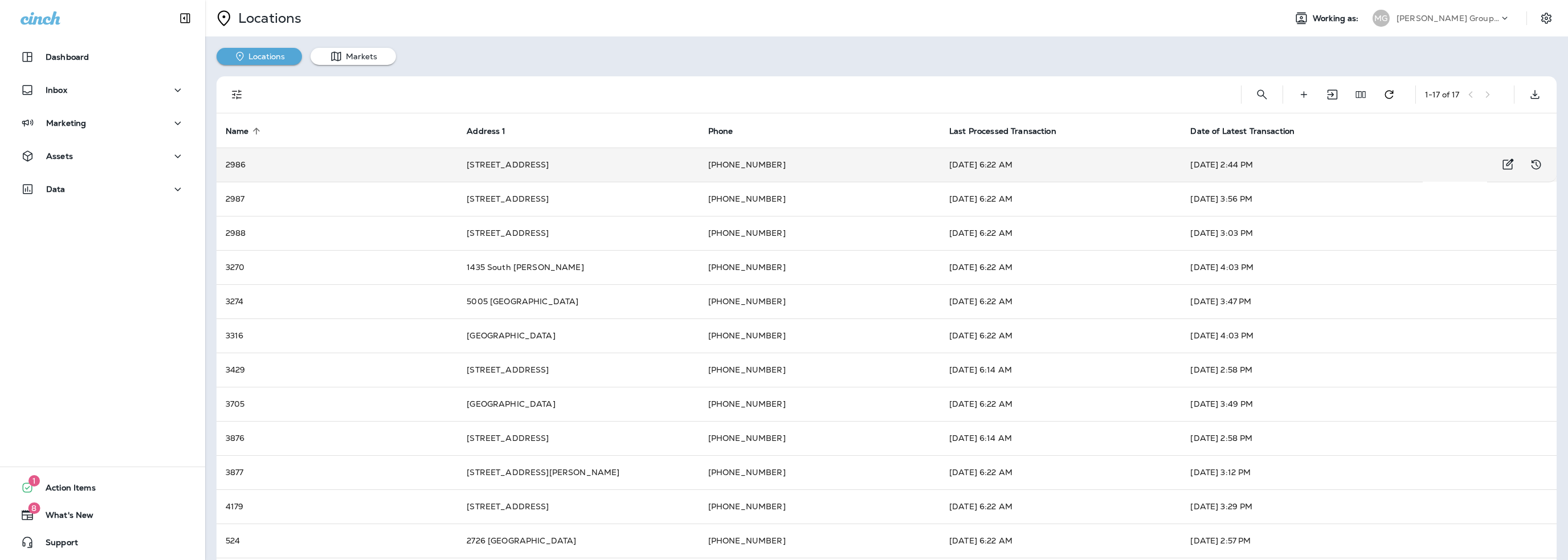
click at [967, 165] on td "[DATE] 6:22 AM" at bounding box center [1060, 164] width 241 height 34
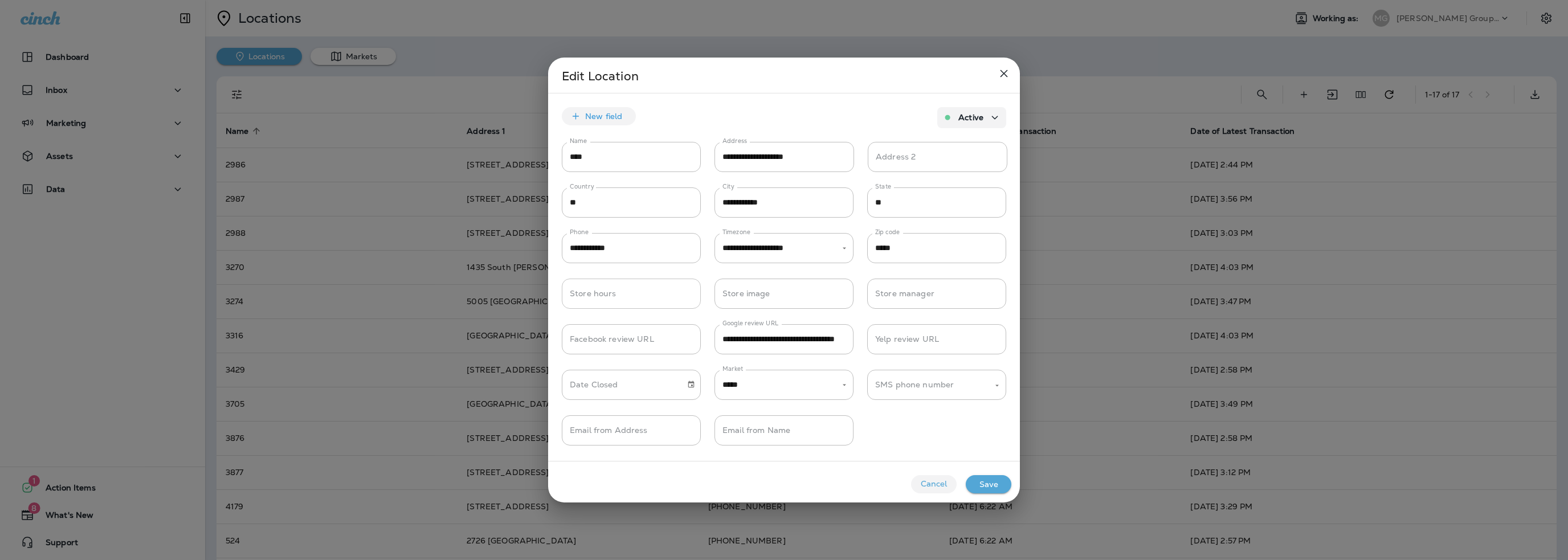
click at [618, 299] on input "Store hours" at bounding box center [631, 293] width 139 height 30
click at [932, 488] on button "Cancel" at bounding box center [933, 484] width 45 height 18
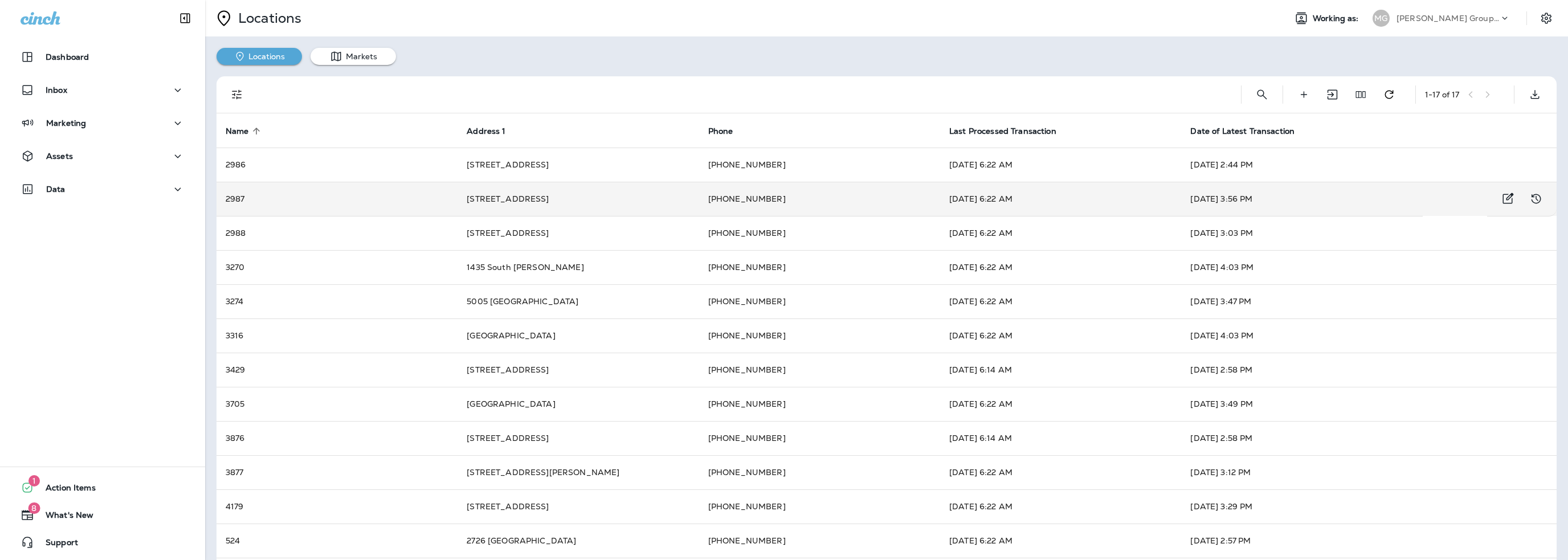
click at [998, 197] on td "[DATE] 6:22 AM" at bounding box center [1060, 198] width 241 height 34
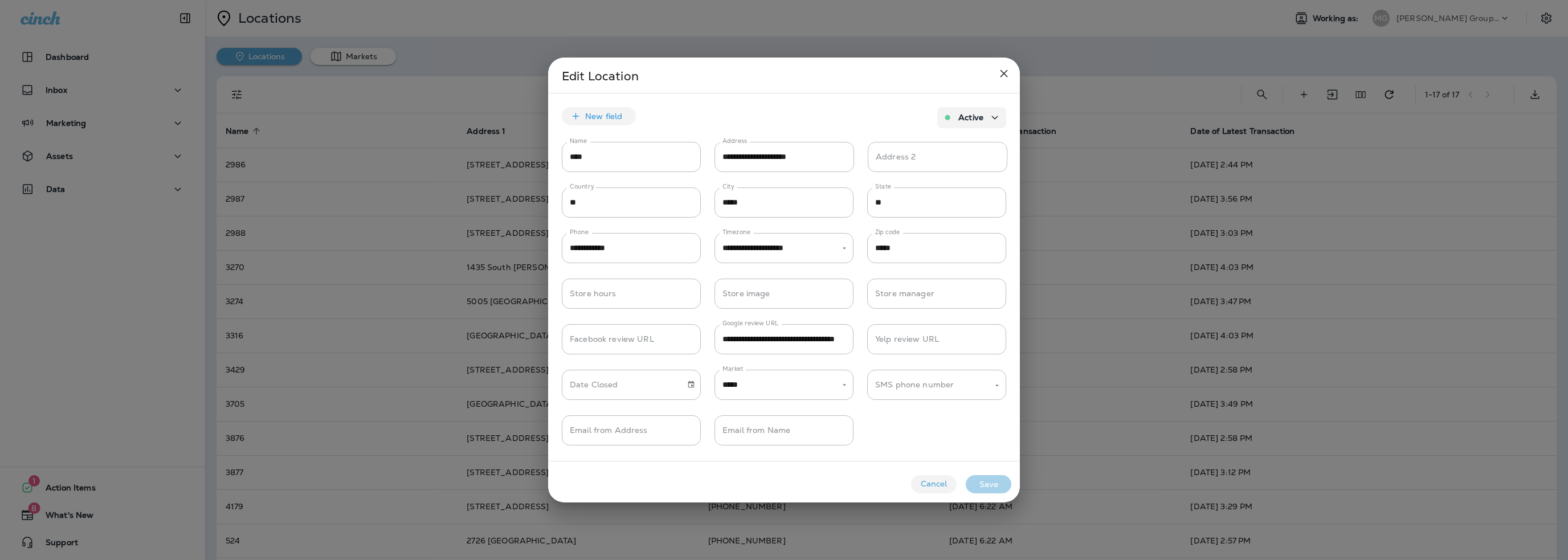
click at [939, 483] on button "Cancel" at bounding box center [933, 484] width 45 height 18
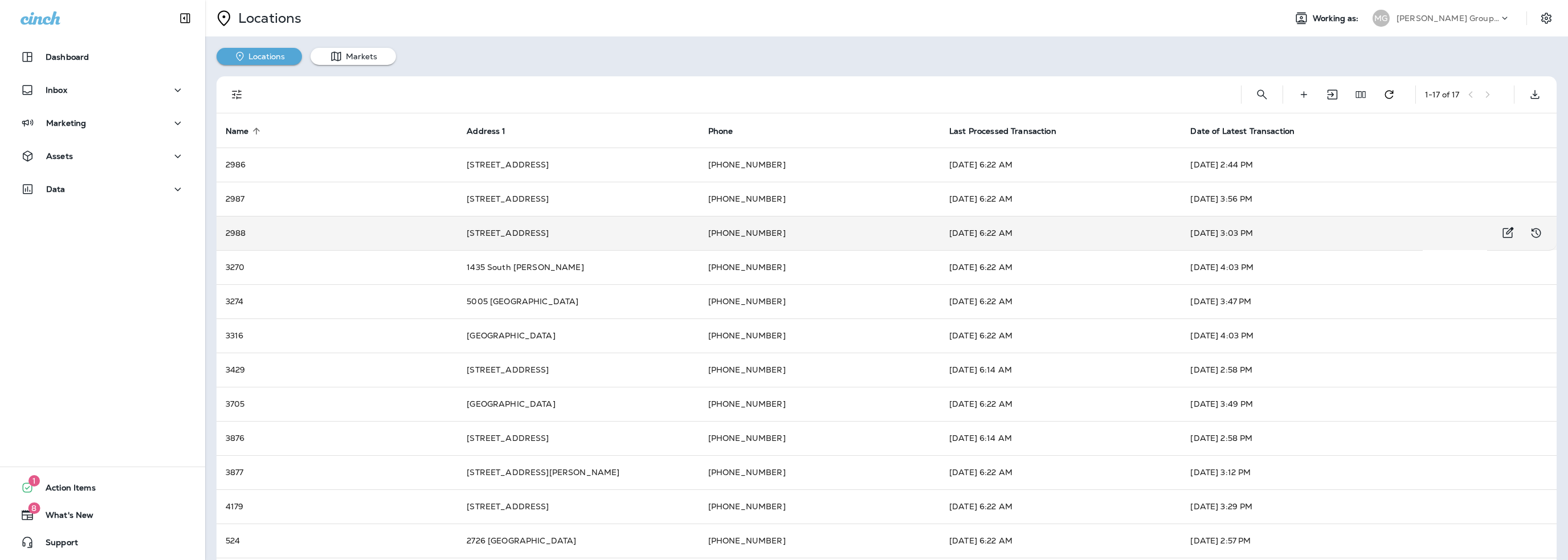
click at [990, 236] on td "[DATE] 6:22 AM" at bounding box center [1060, 232] width 241 height 34
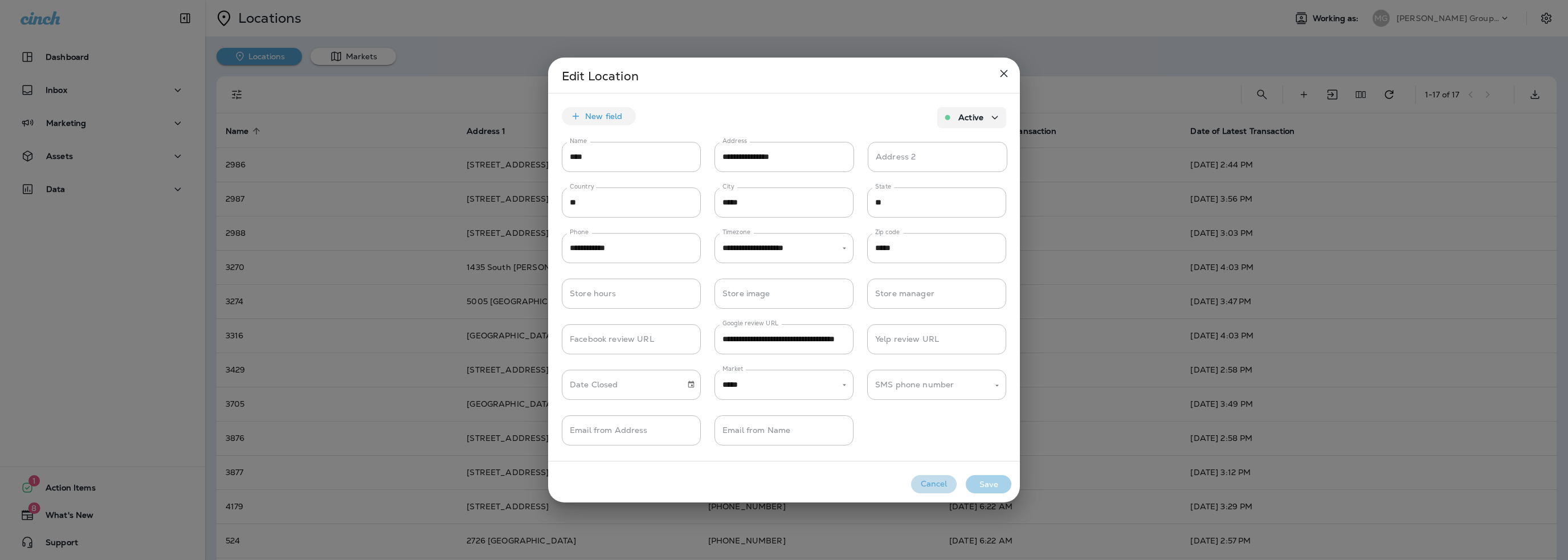
click at [928, 489] on button "Cancel" at bounding box center [933, 484] width 45 height 18
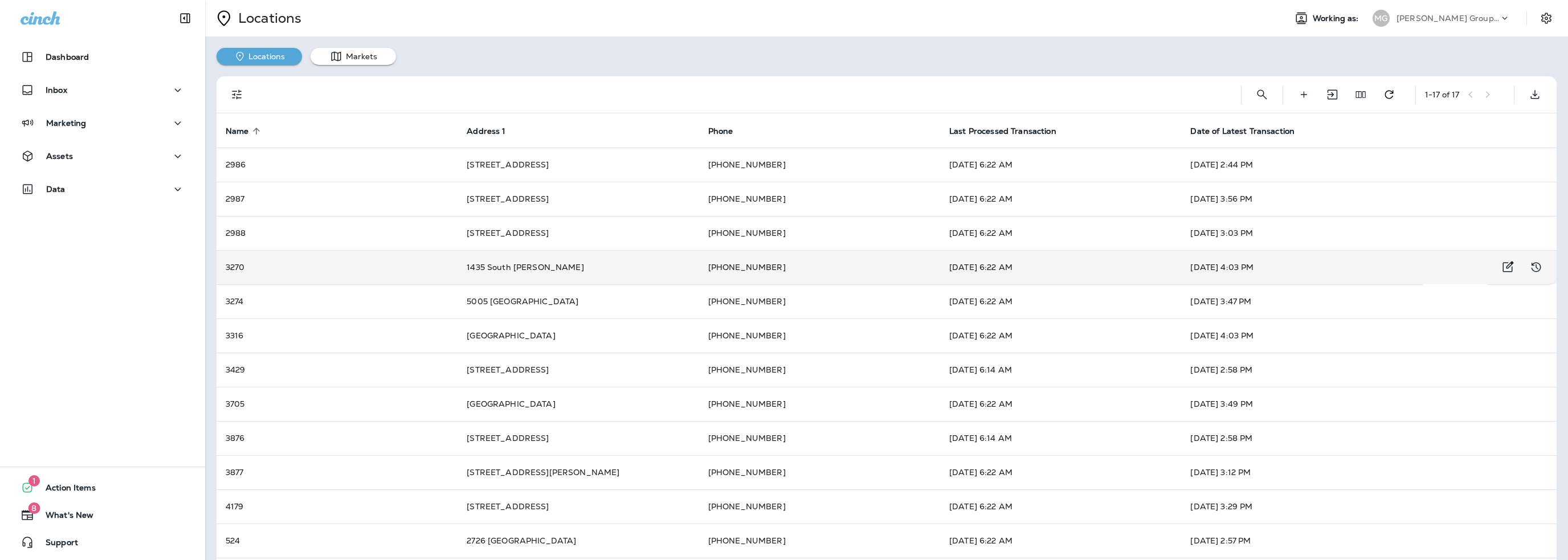
click at [993, 255] on td "[DATE] 6:22 AM" at bounding box center [1060, 267] width 241 height 34
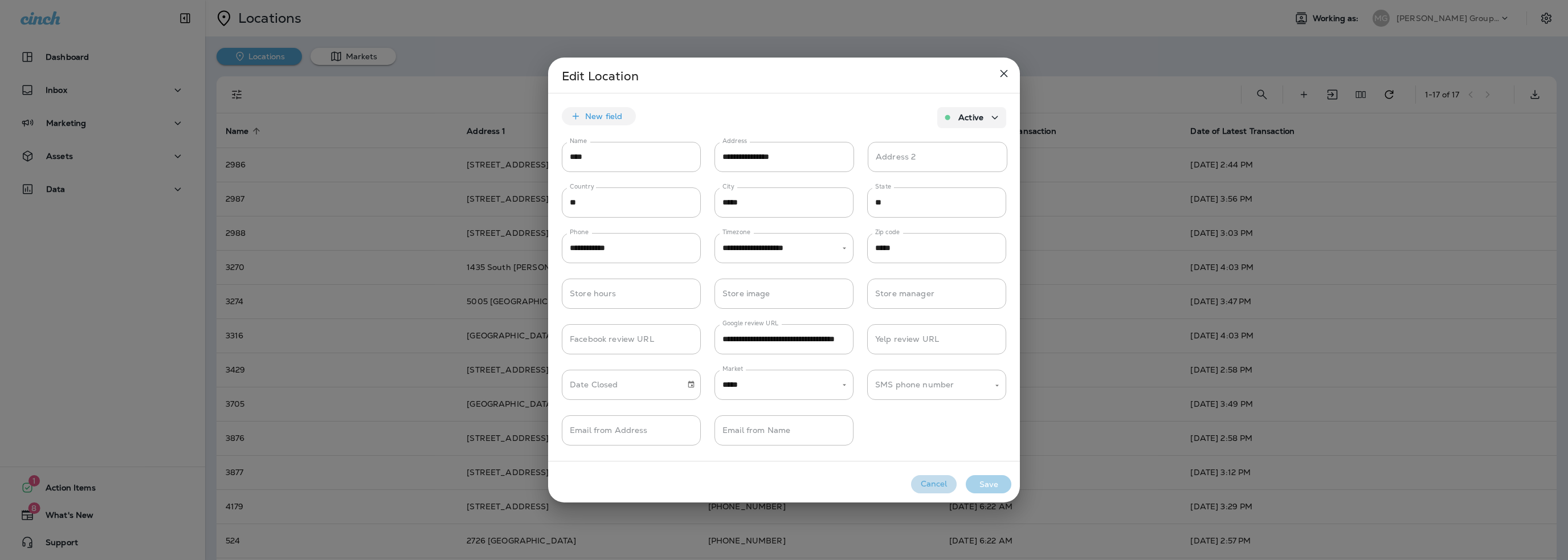
click at [944, 488] on button "Cancel" at bounding box center [933, 484] width 45 height 18
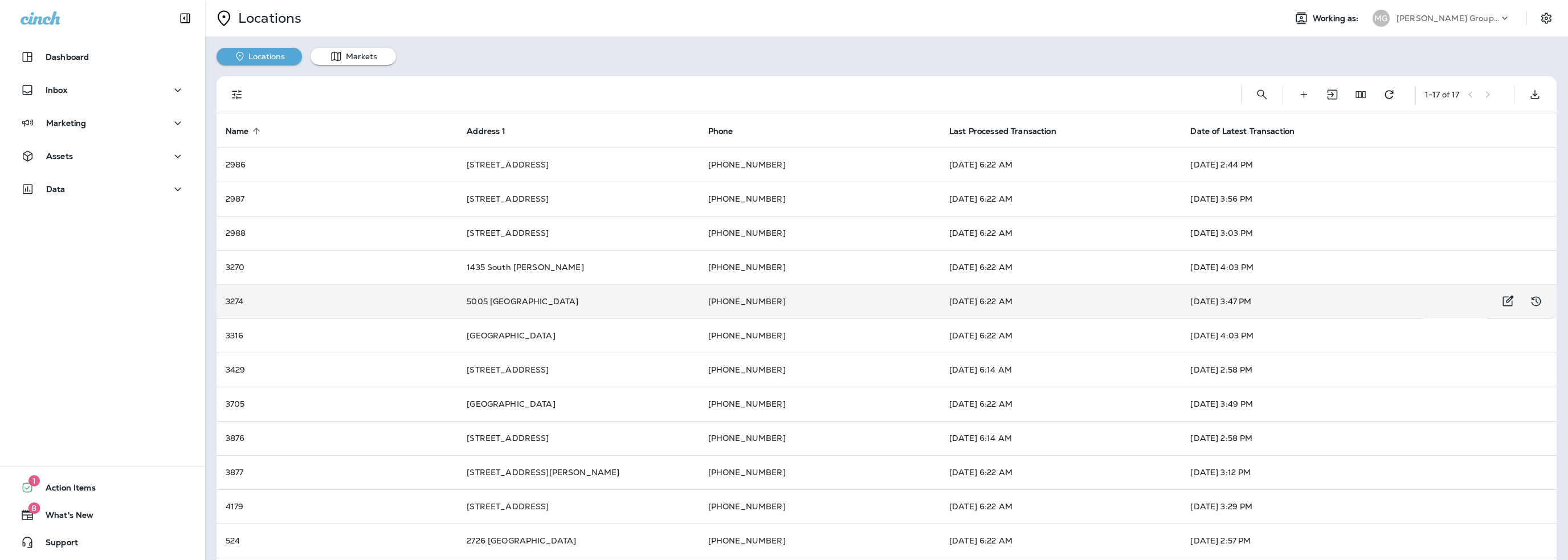
click at [998, 293] on td "[DATE] 6:22 AM" at bounding box center [1060, 301] width 241 height 34
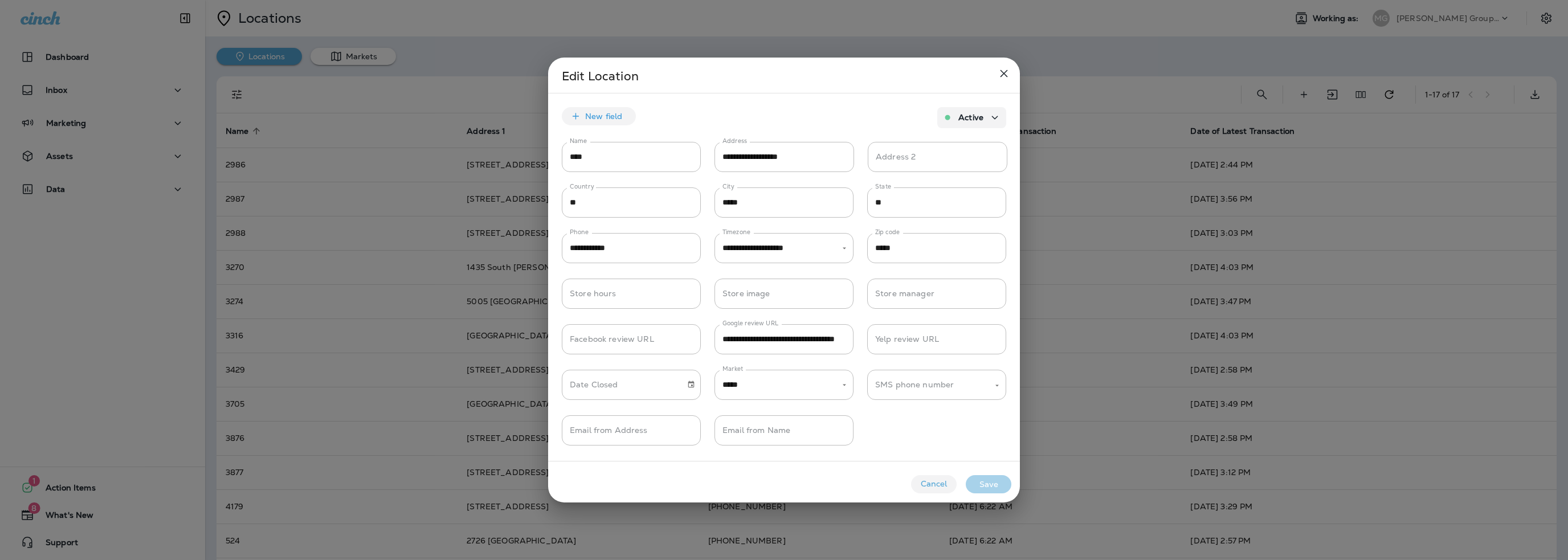
click at [937, 484] on button "Cancel" at bounding box center [933, 484] width 45 height 18
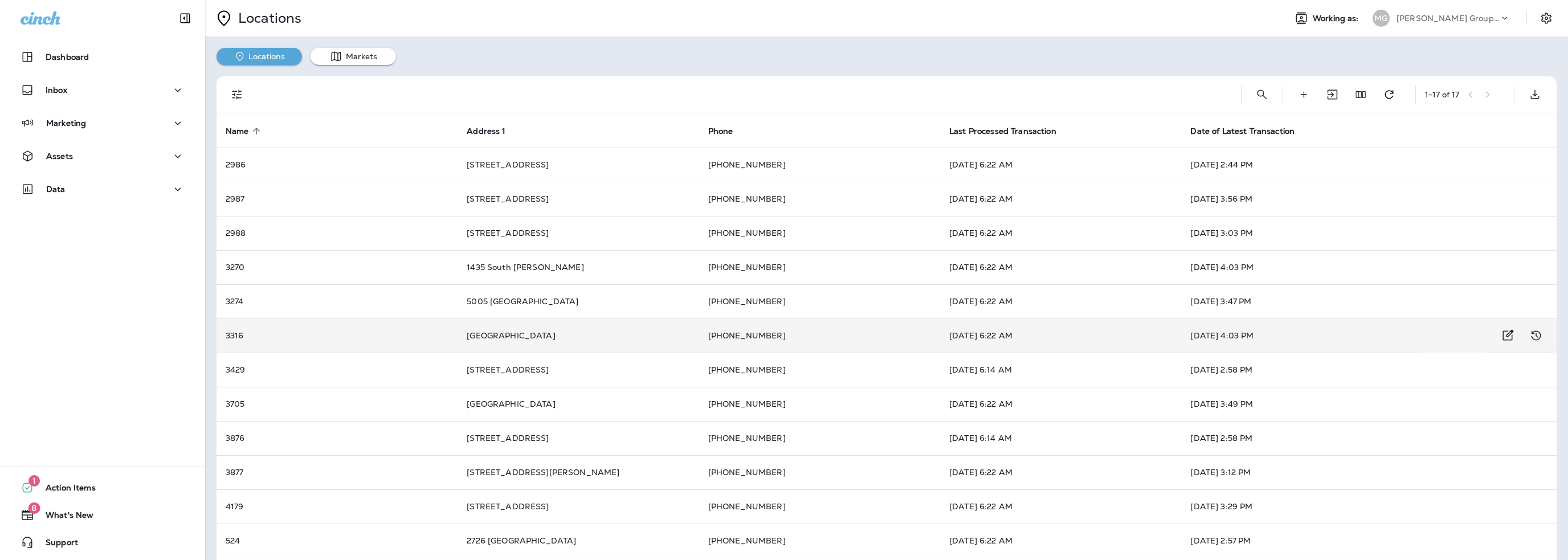
click at [994, 334] on td "[DATE] 6:22 AM" at bounding box center [1060, 335] width 241 height 34
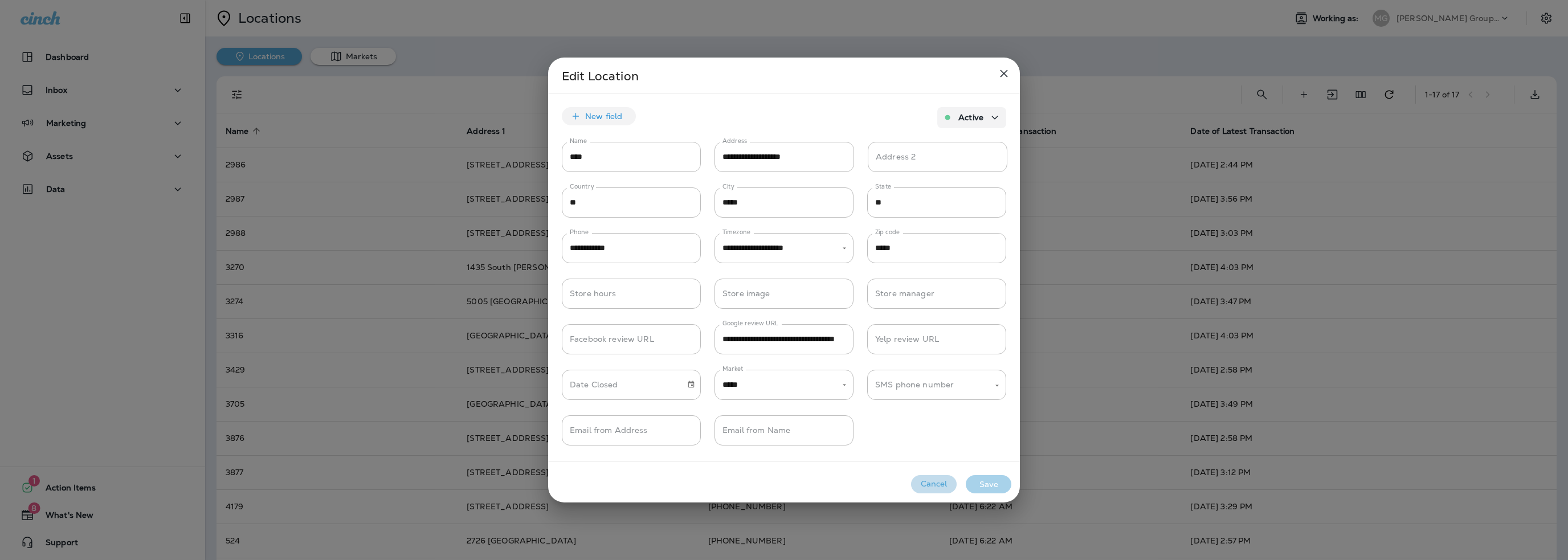
click at [930, 483] on button "Cancel" at bounding box center [933, 484] width 45 height 18
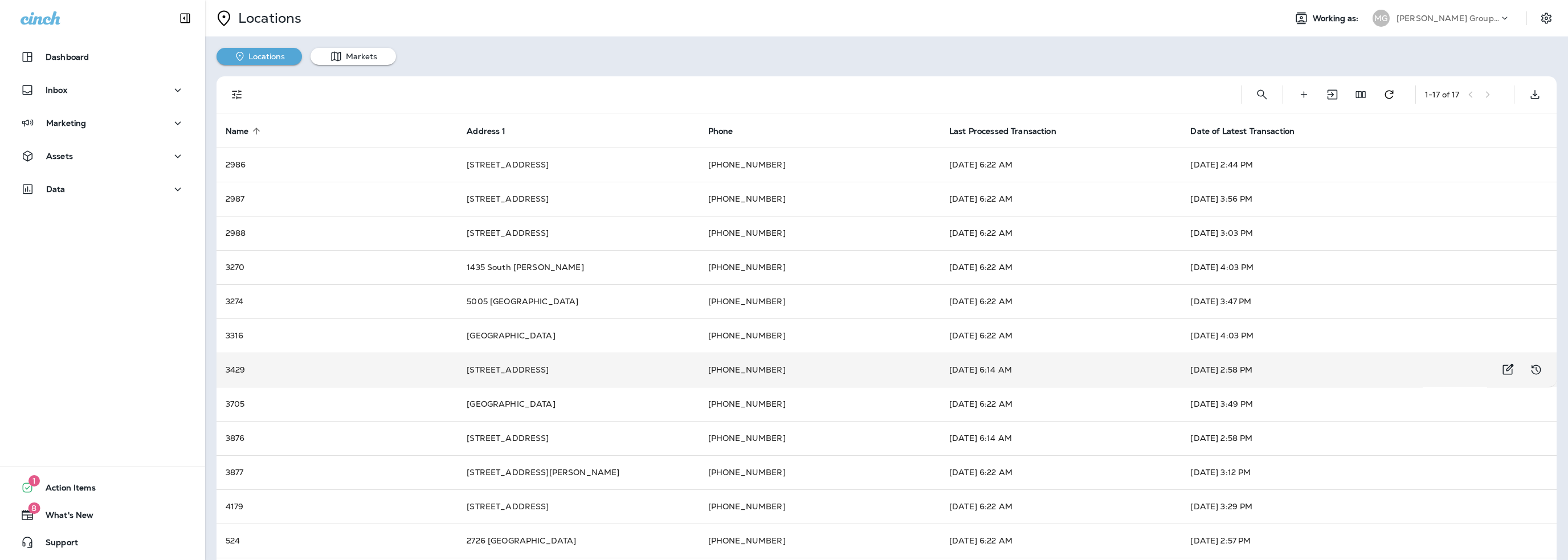
click at [973, 374] on td "[DATE] 6:14 AM" at bounding box center [1060, 369] width 241 height 34
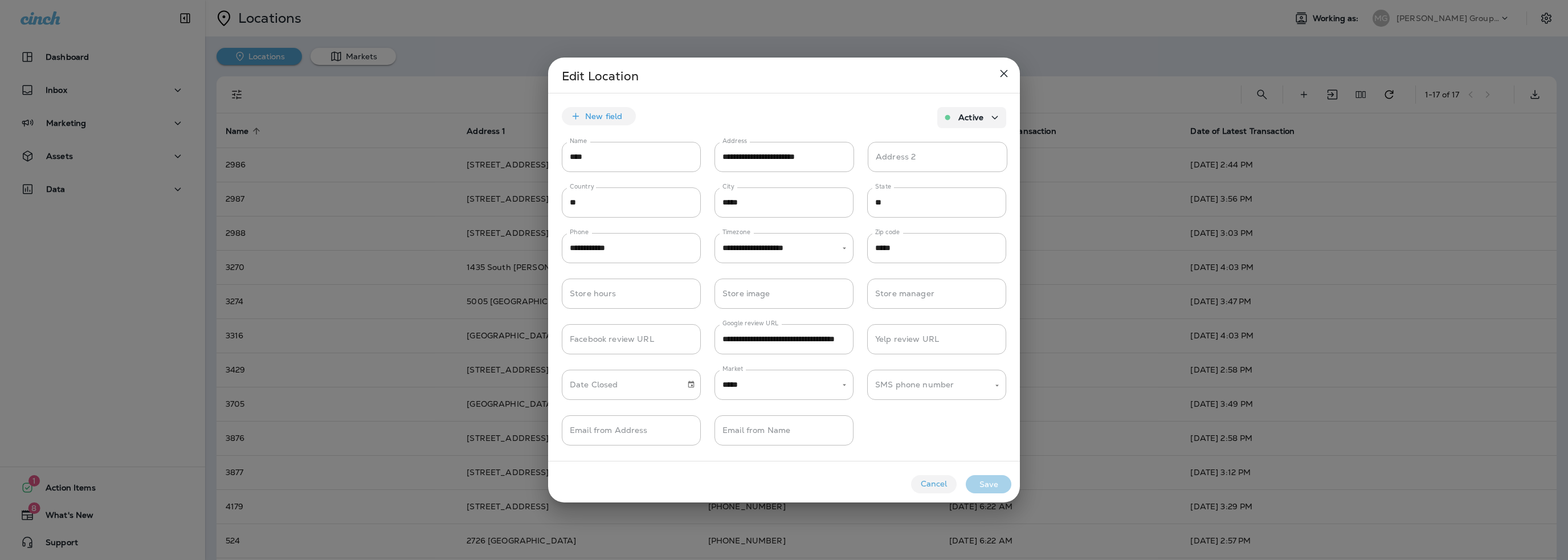
click at [941, 483] on button "Cancel" at bounding box center [933, 484] width 45 height 18
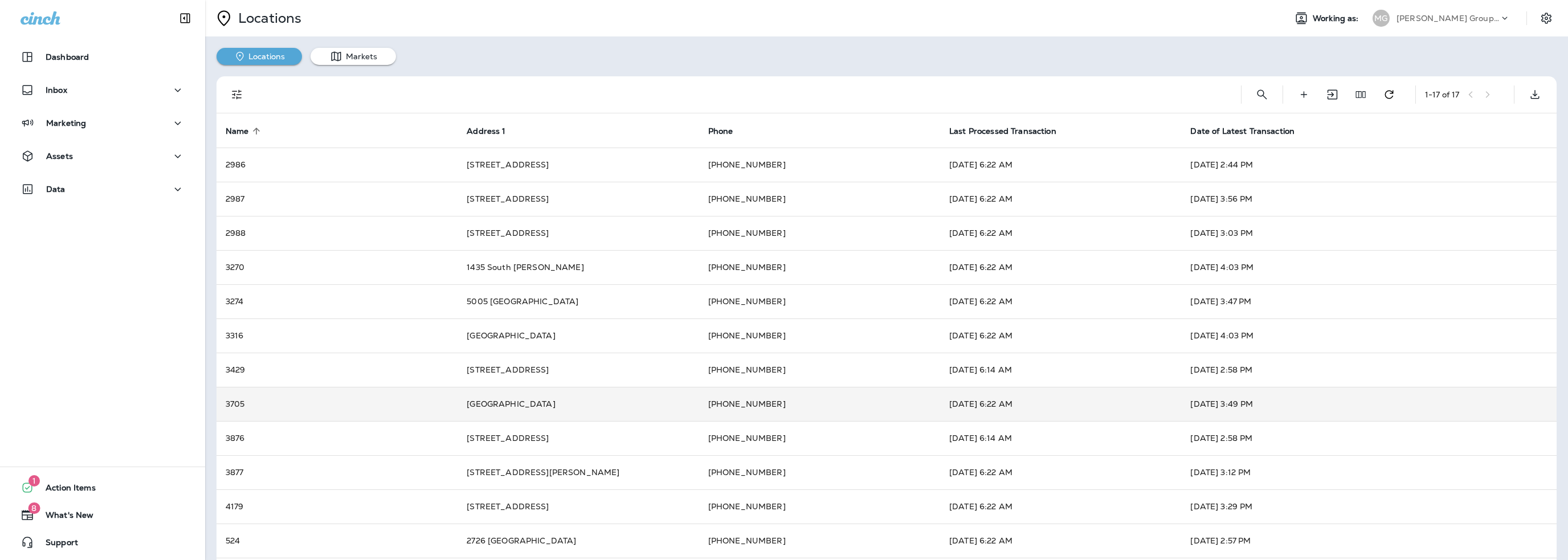
click at [980, 410] on td "[DATE] 6:22 AM" at bounding box center [1060, 404] width 241 height 34
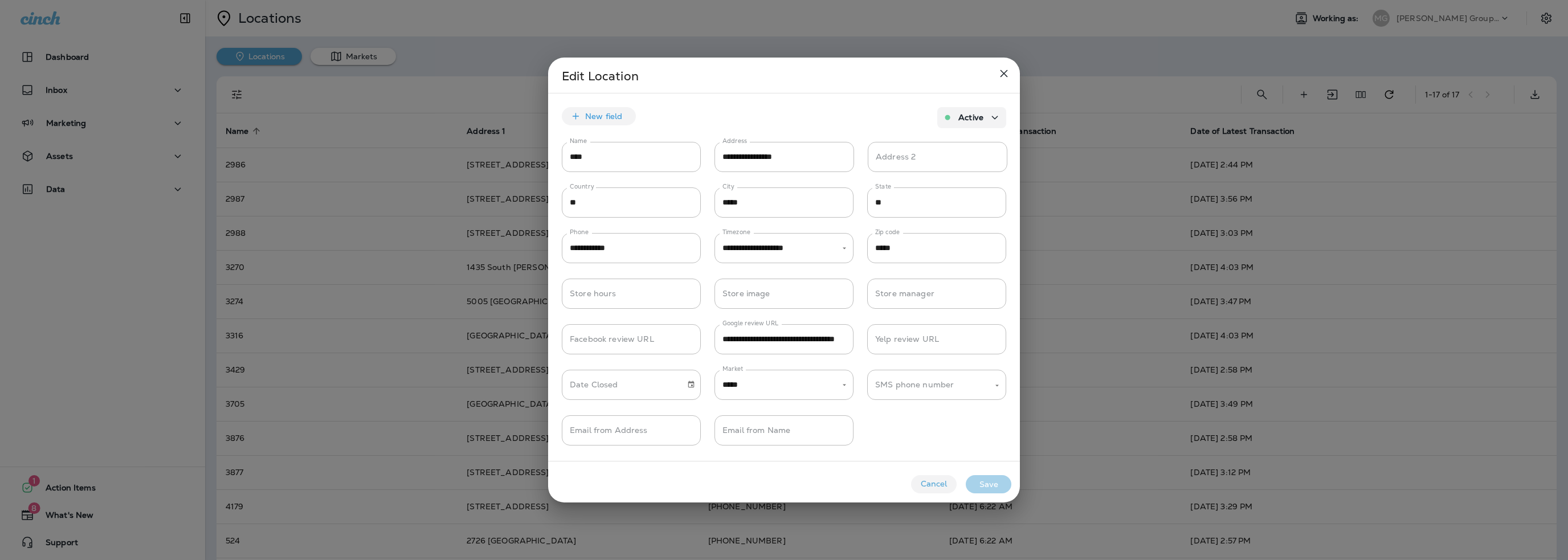
click at [923, 483] on button "Cancel" at bounding box center [933, 484] width 45 height 18
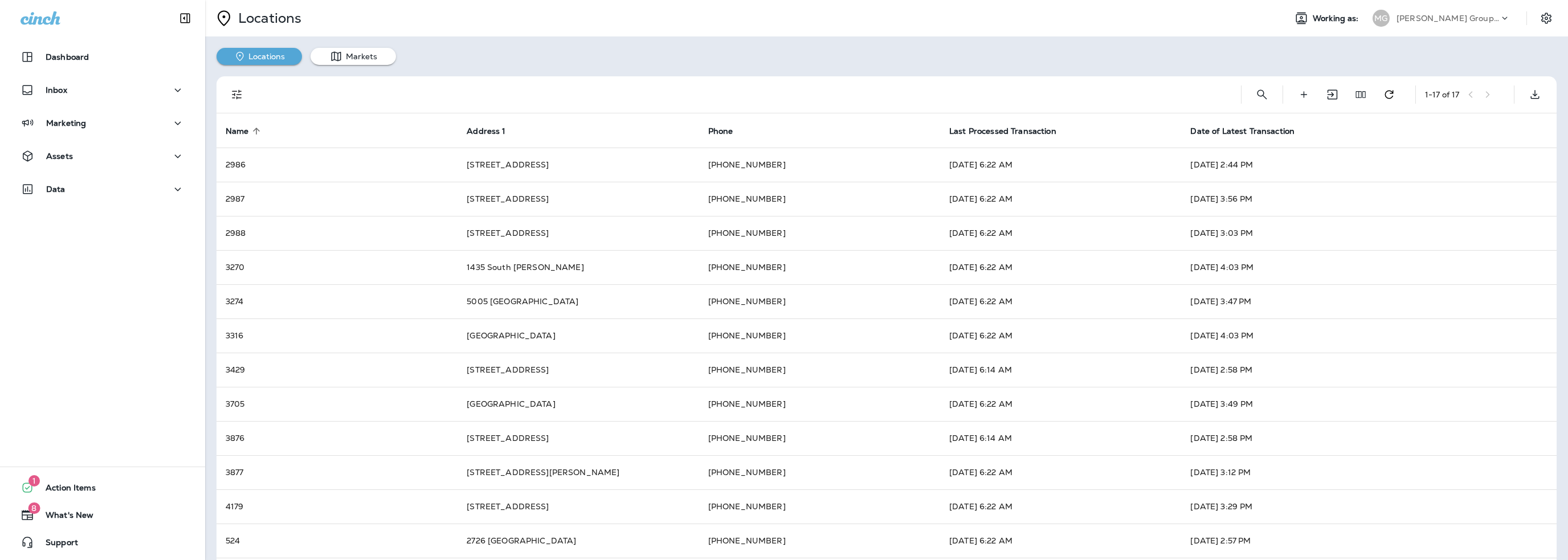
click at [963, 442] on td "[DATE] 6:14 AM" at bounding box center [1060, 438] width 241 height 34
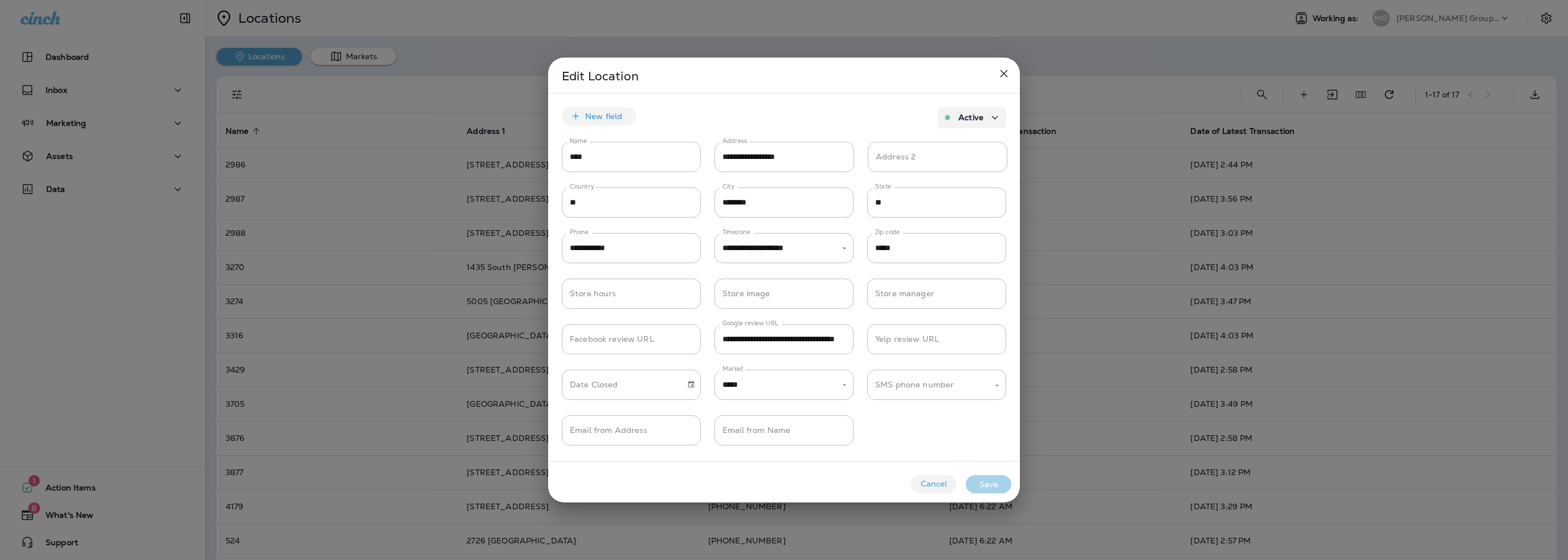
drag, startPoint x: 934, startPoint y: 487, endPoint x: 973, endPoint y: 480, distance: 39.6
click at [934, 487] on button "Cancel" at bounding box center [933, 484] width 45 height 18
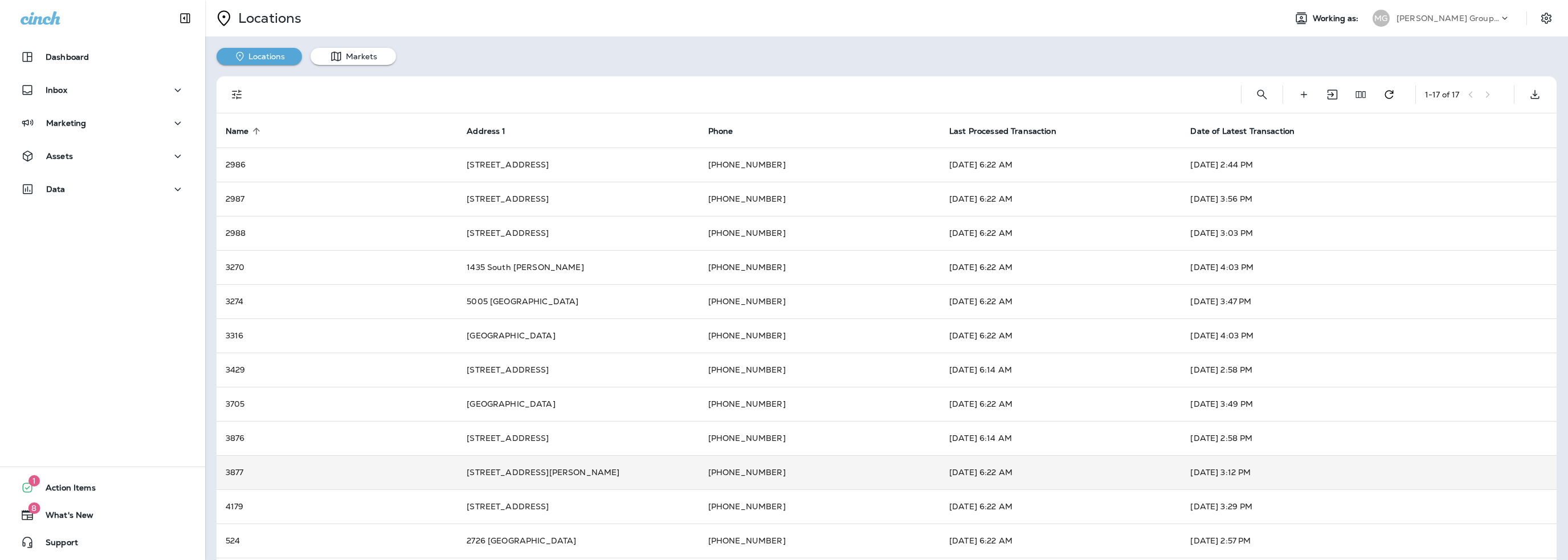
click at [985, 477] on td "[DATE] 6:22 AM" at bounding box center [1060, 472] width 241 height 34
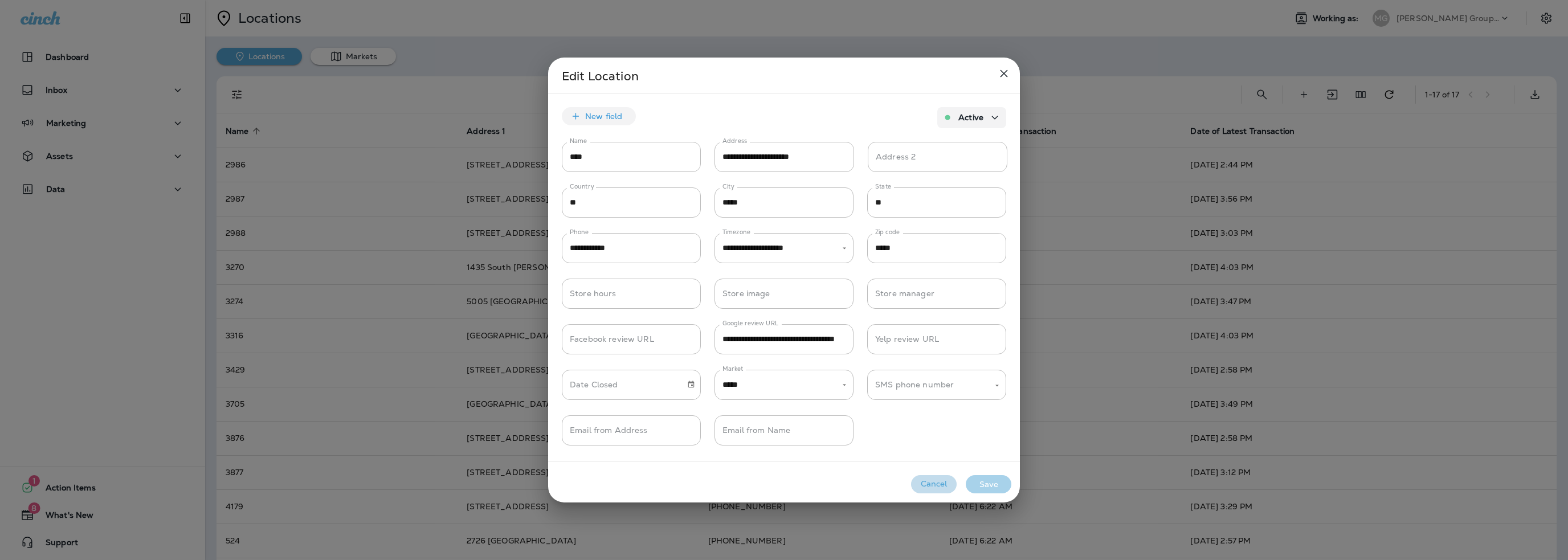
click at [923, 489] on button "Cancel" at bounding box center [933, 484] width 45 height 18
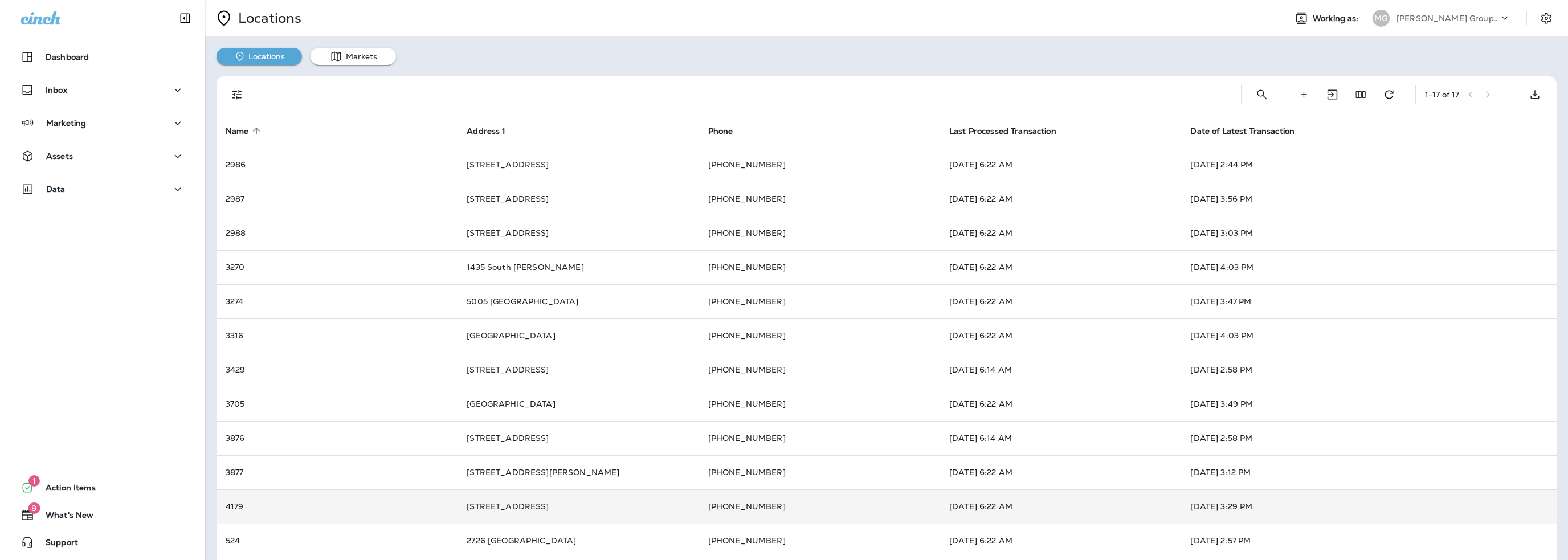
click at [978, 508] on td "[DATE] 6:22 AM" at bounding box center [1060, 506] width 241 height 34
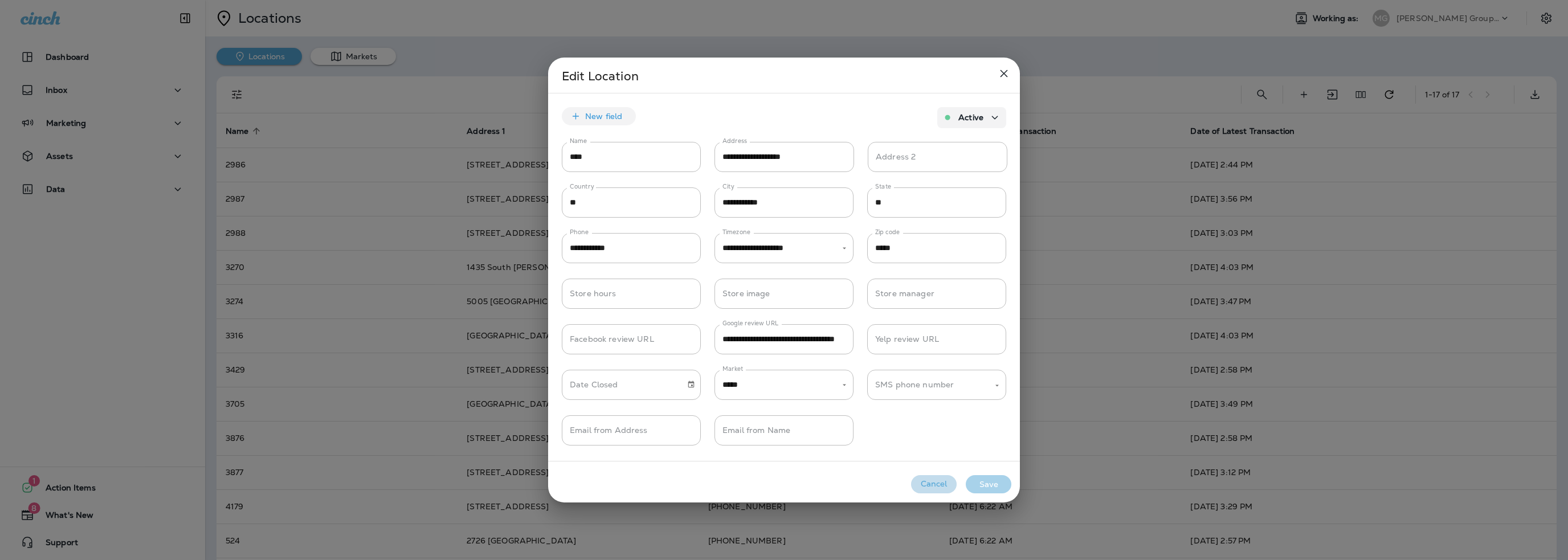
click at [925, 483] on button "Cancel" at bounding box center [933, 484] width 45 height 18
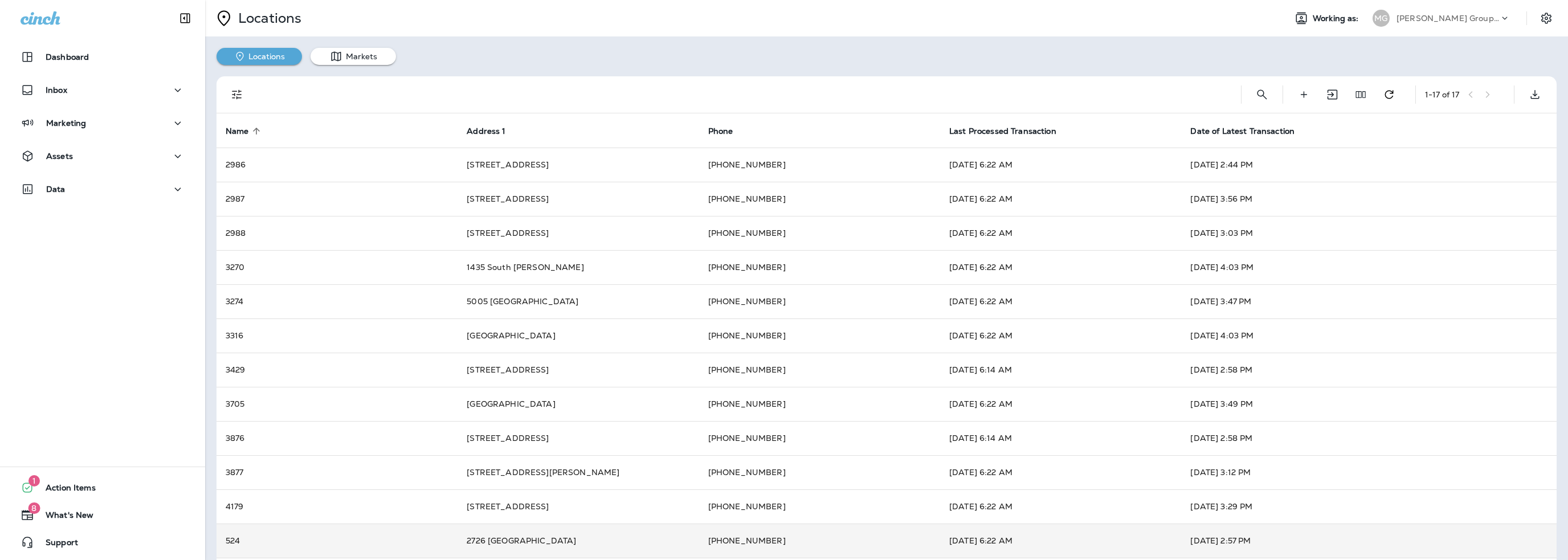
click at [982, 544] on td "[DATE] 6:22 AM" at bounding box center [1060, 541] width 241 height 34
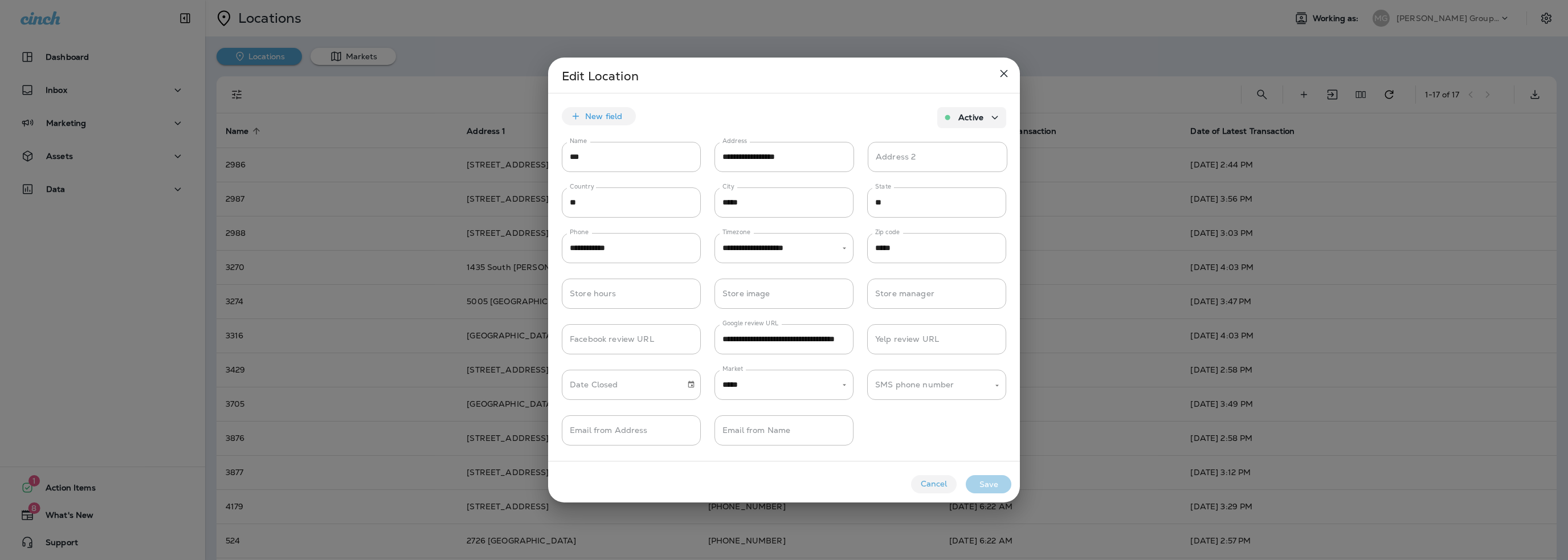
click at [921, 485] on button "Cancel" at bounding box center [933, 484] width 45 height 18
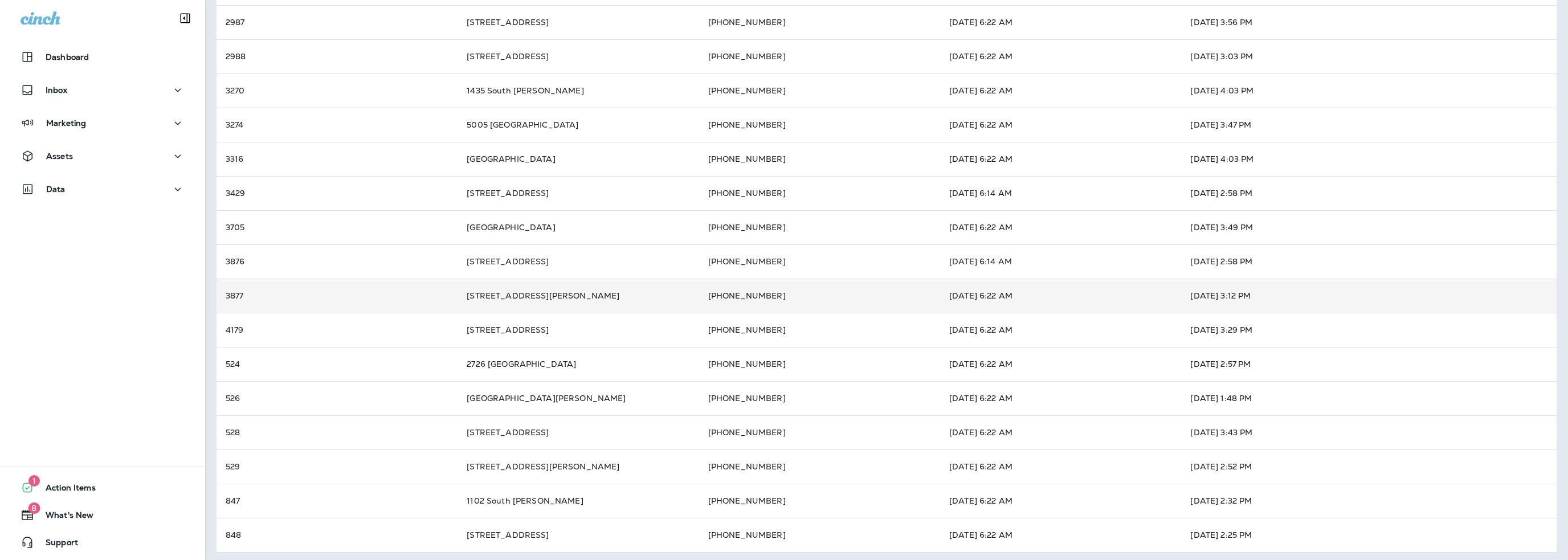
scroll to position [180, 0]
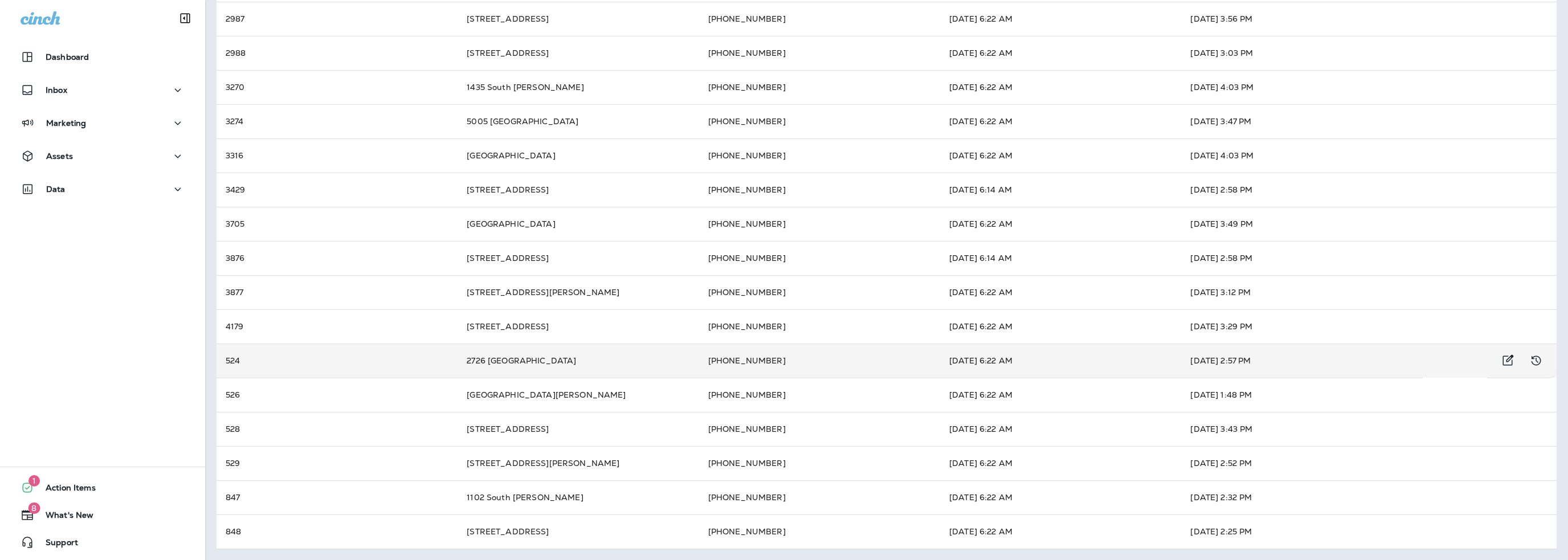
click at [992, 348] on td "[DATE] 6:22 AM" at bounding box center [1060, 361] width 241 height 34
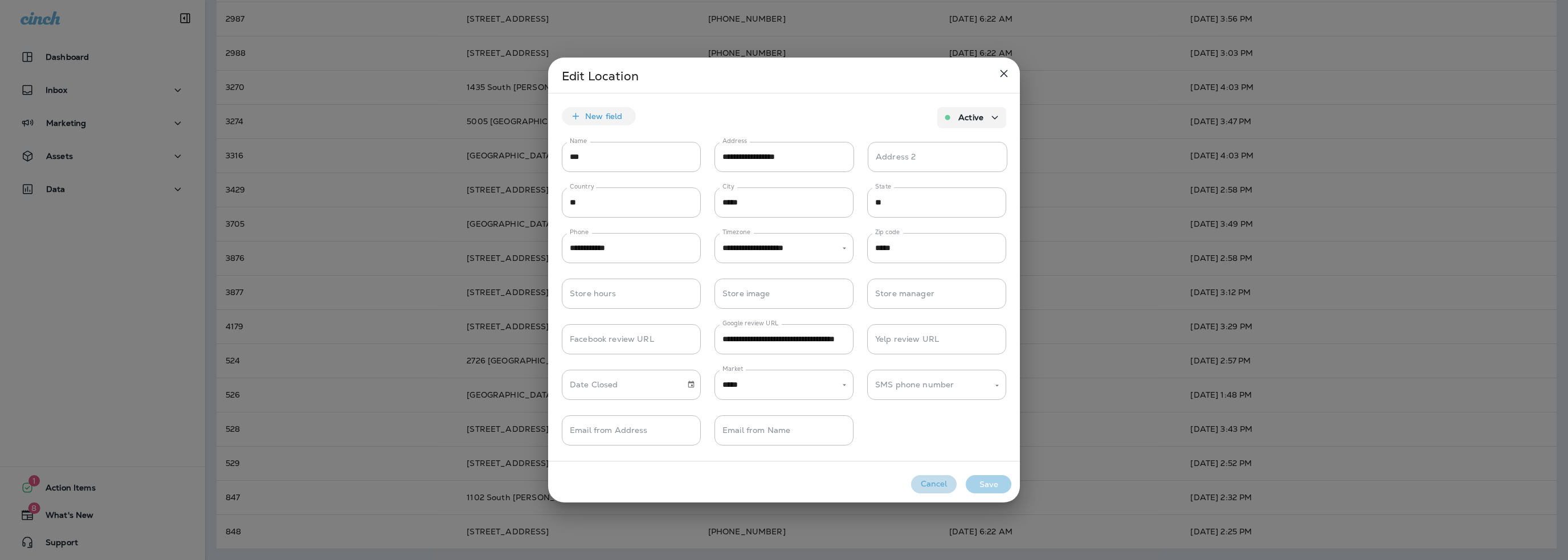
click at [934, 492] on button "Cancel" at bounding box center [933, 484] width 45 height 18
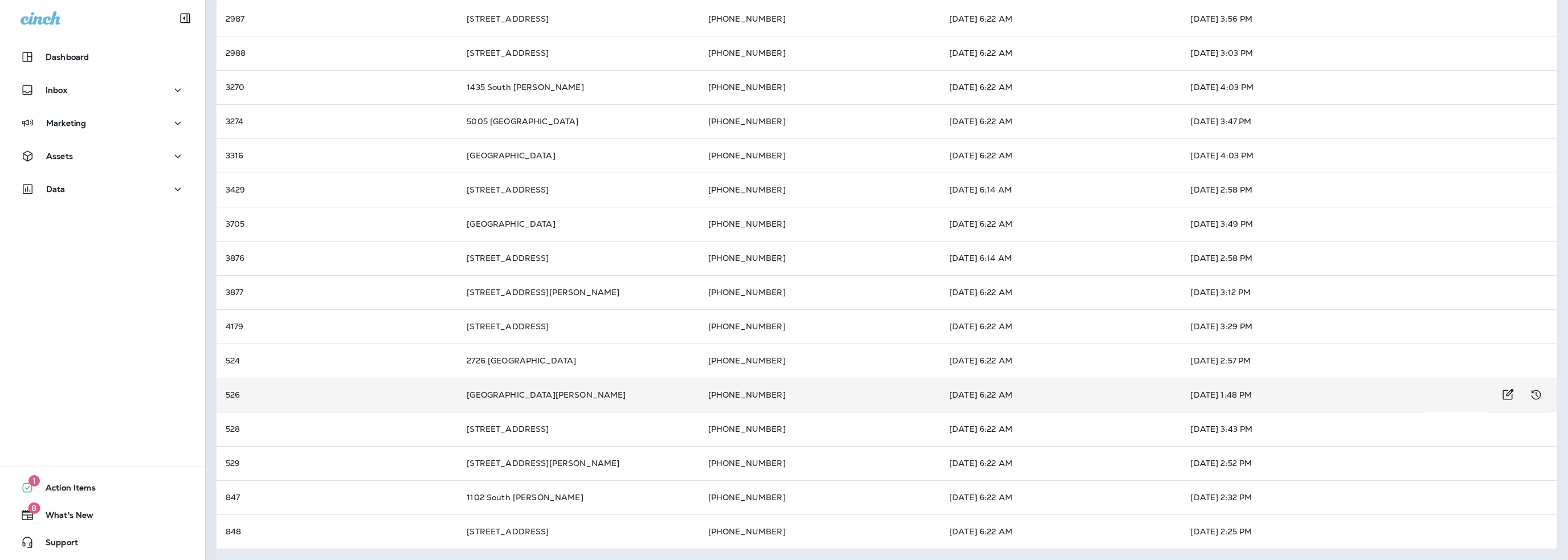
click at [992, 390] on td "[DATE] 6:22 AM" at bounding box center [1060, 395] width 241 height 34
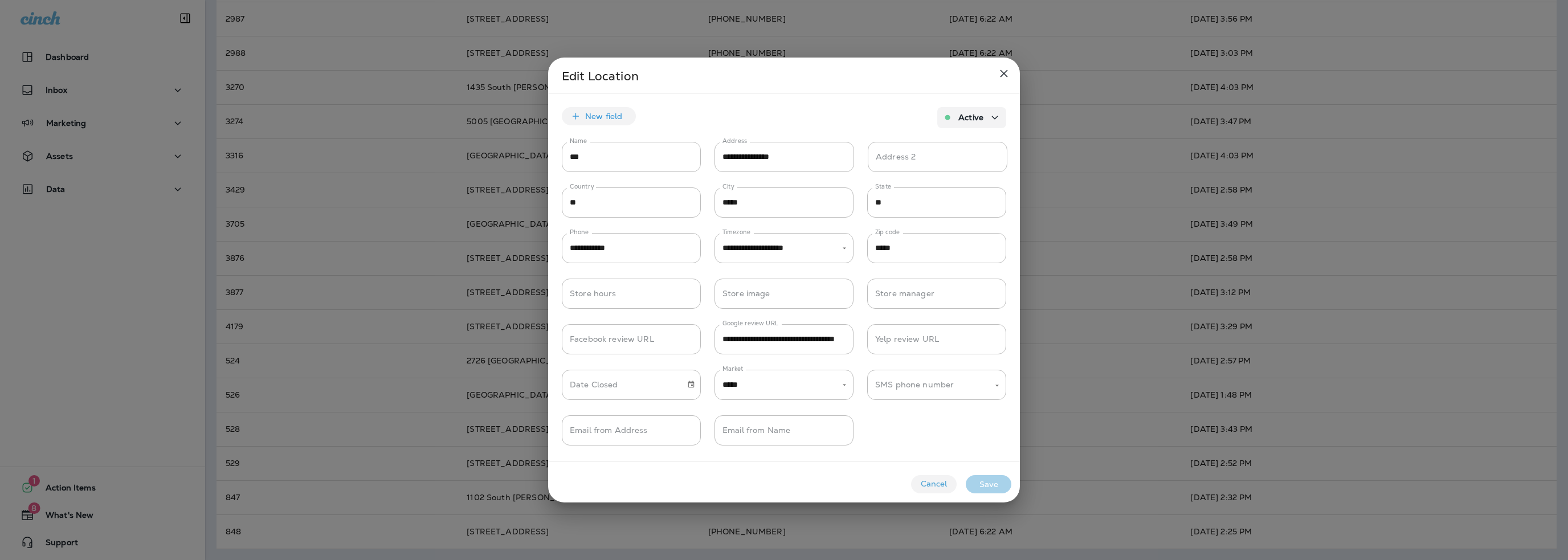
click at [921, 485] on button "Cancel" at bounding box center [933, 484] width 45 height 18
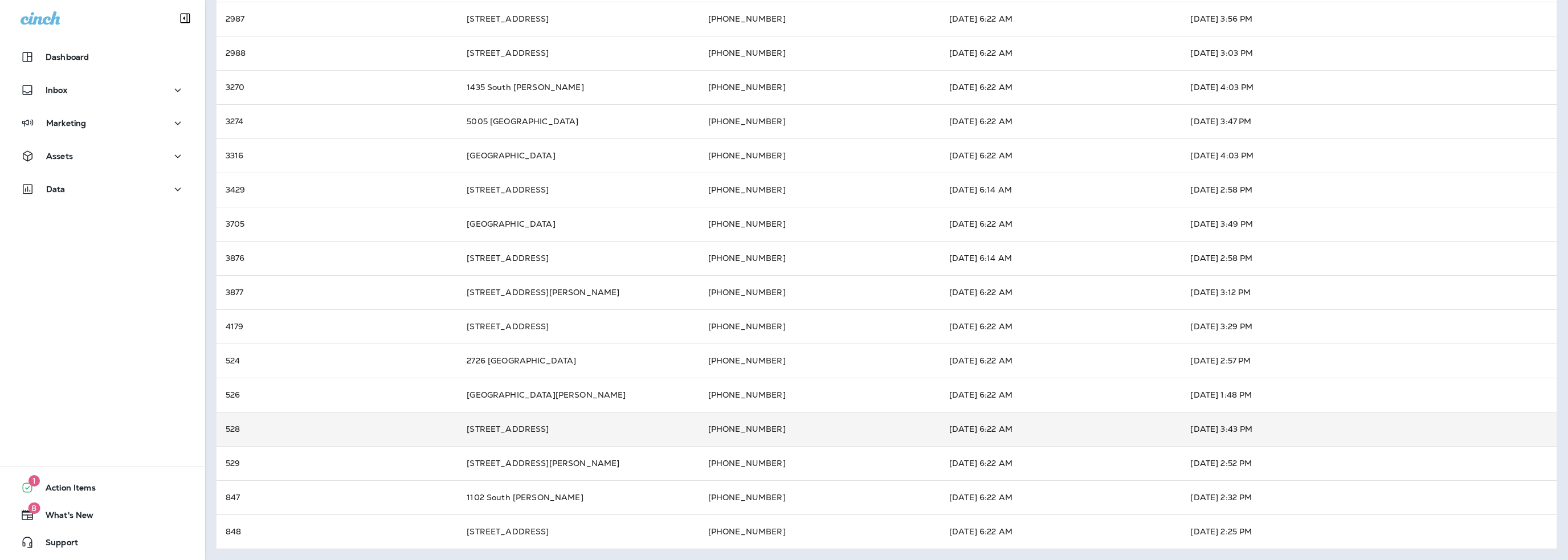
click at [953, 432] on td "[DATE] 6:22 AM" at bounding box center [1060, 429] width 241 height 34
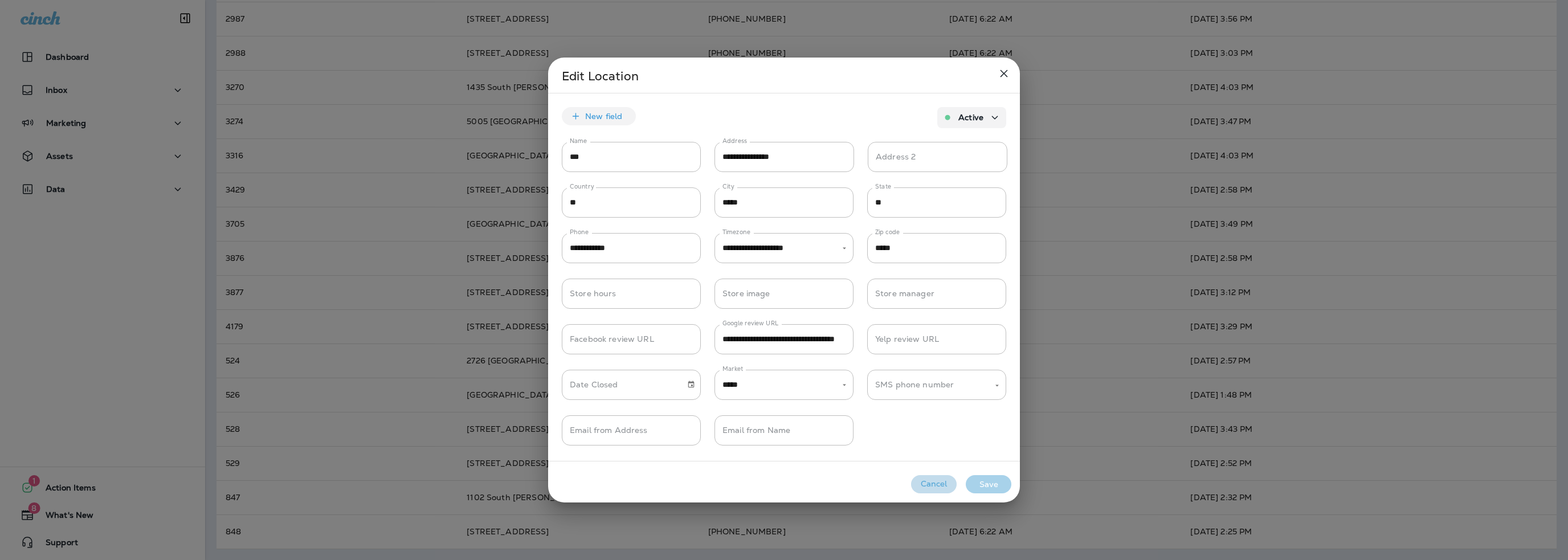
drag, startPoint x: 927, startPoint y: 487, endPoint x: 961, endPoint y: 476, distance: 35.7
click at [928, 487] on button "Cancel" at bounding box center [933, 484] width 45 height 18
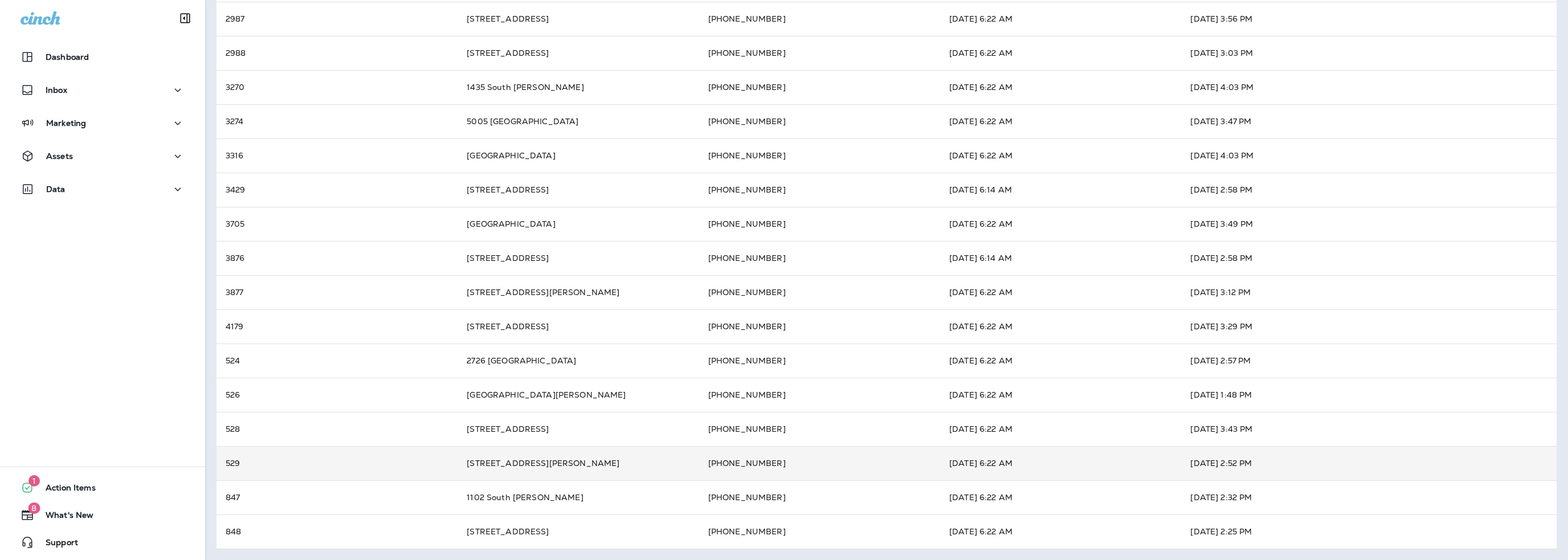
click at [968, 468] on td "[DATE] 6:22 AM" at bounding box center [1060, 463] width 241 height 34
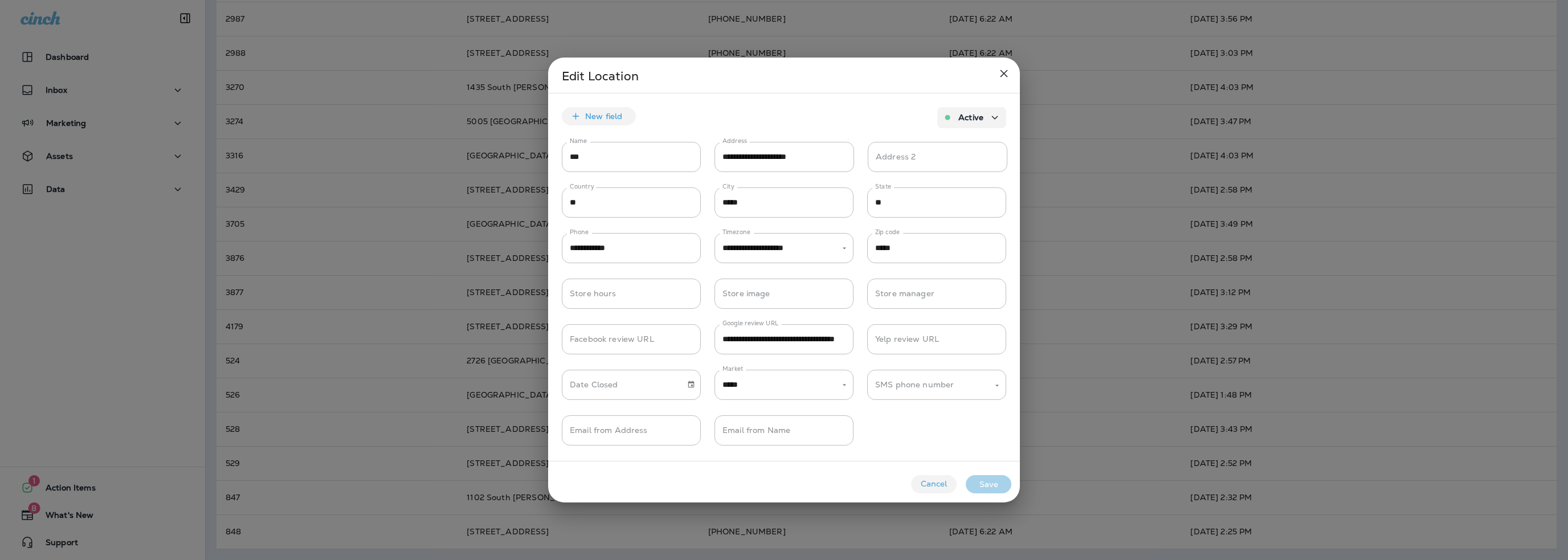
click at [939, 485] on button "Cancel" at bounding box center [933, 484] width 45 height 18
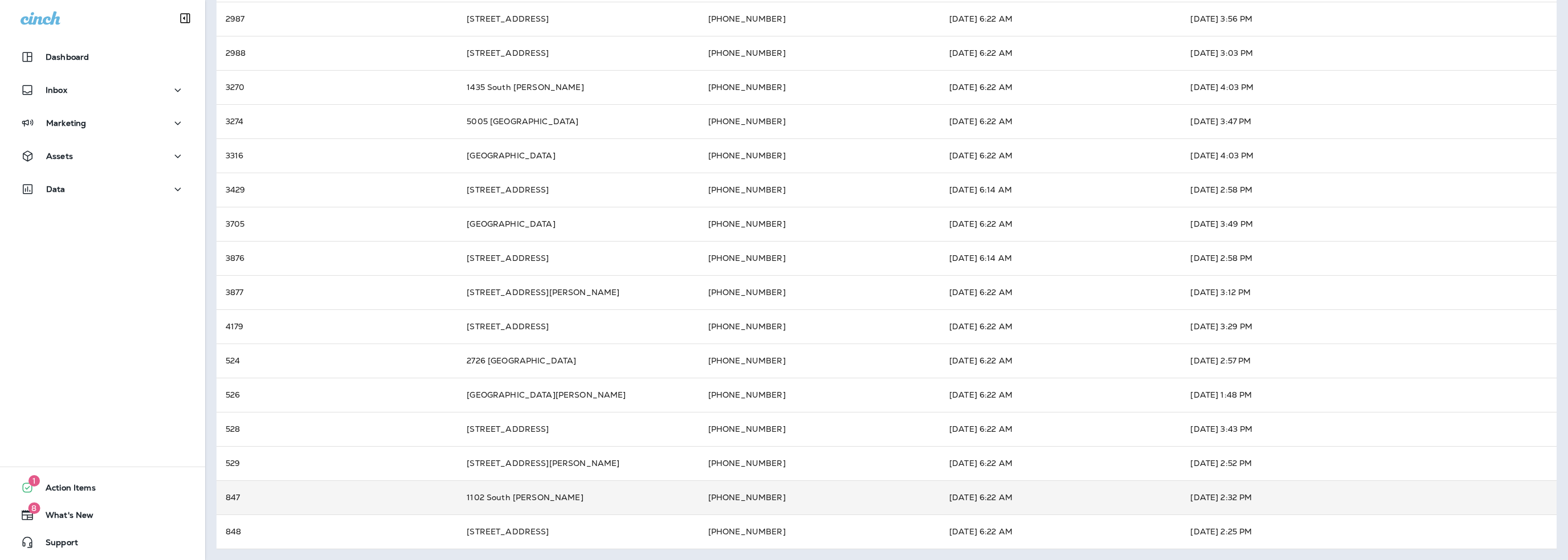
click at [986, 493] on td "[DATE] 6:22 AM" at bounding box center [1060, 497] width 241 height 34
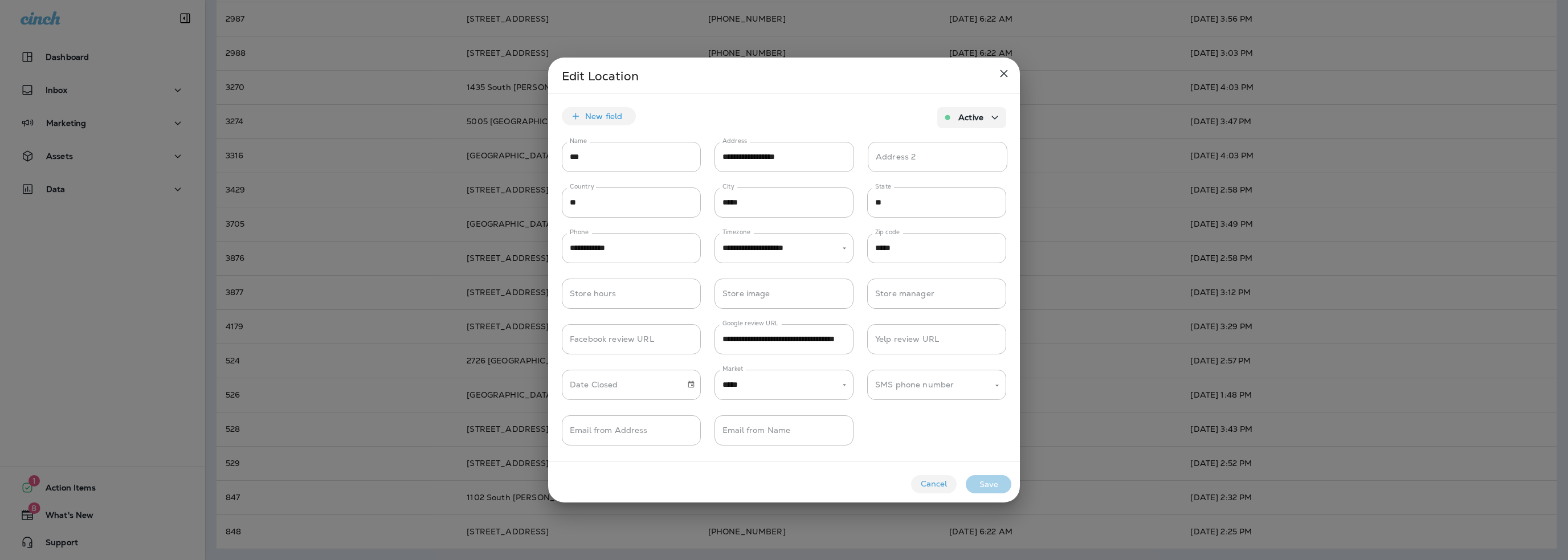
click at [937, 485] on button "Cancel" at bounding box center [933, 484] width 45 height 18
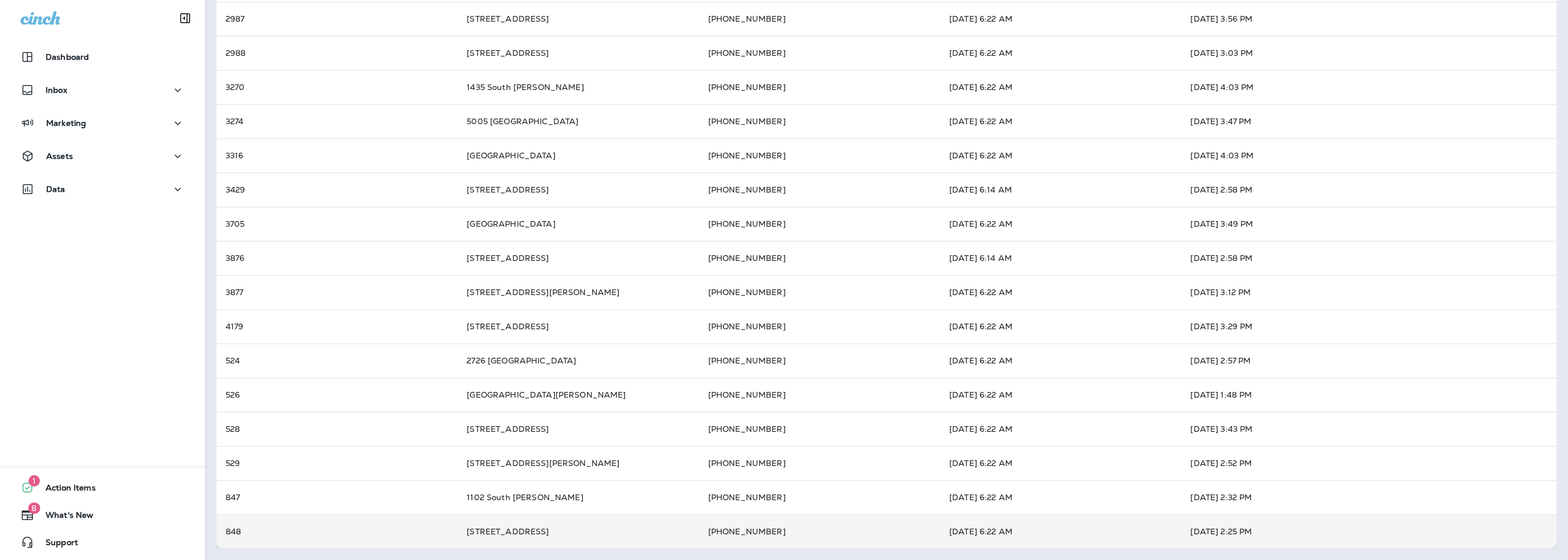
click at [983, 533] on td "[DATE] 6:22 AM" at bounding box center [1060, 531] width 241 height 34
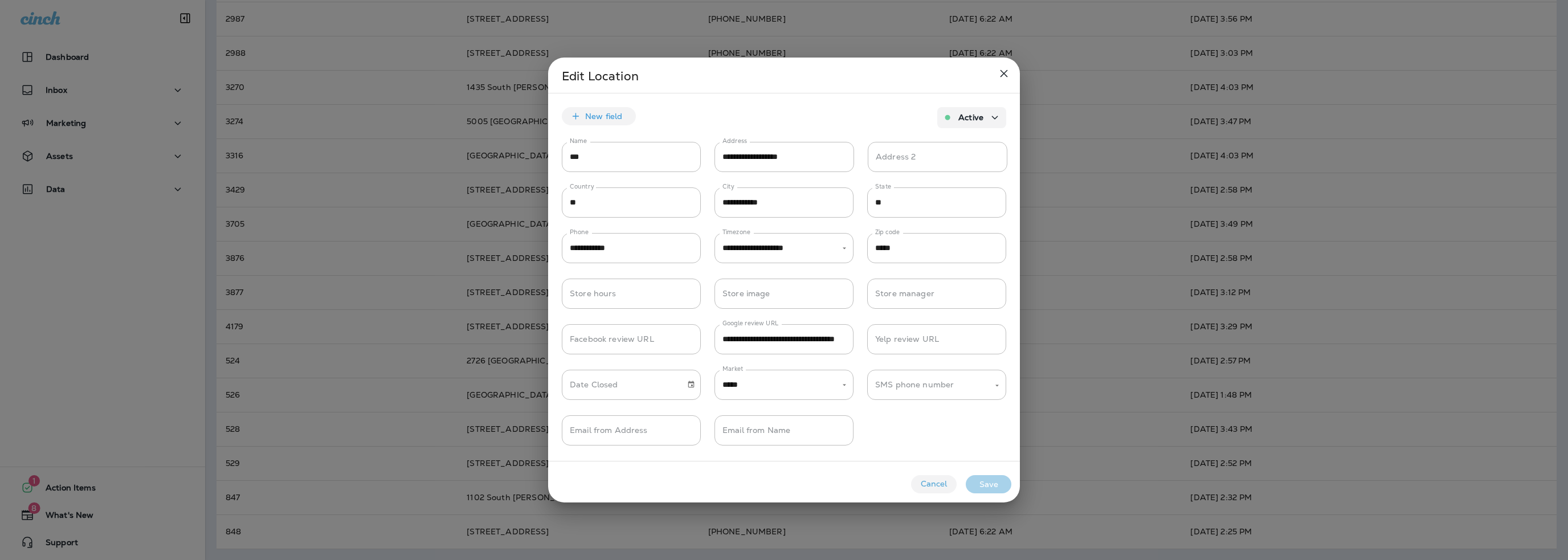
click at [935, 485] on button "Cancel" at bounding box center [933, 484] width 45 height 18
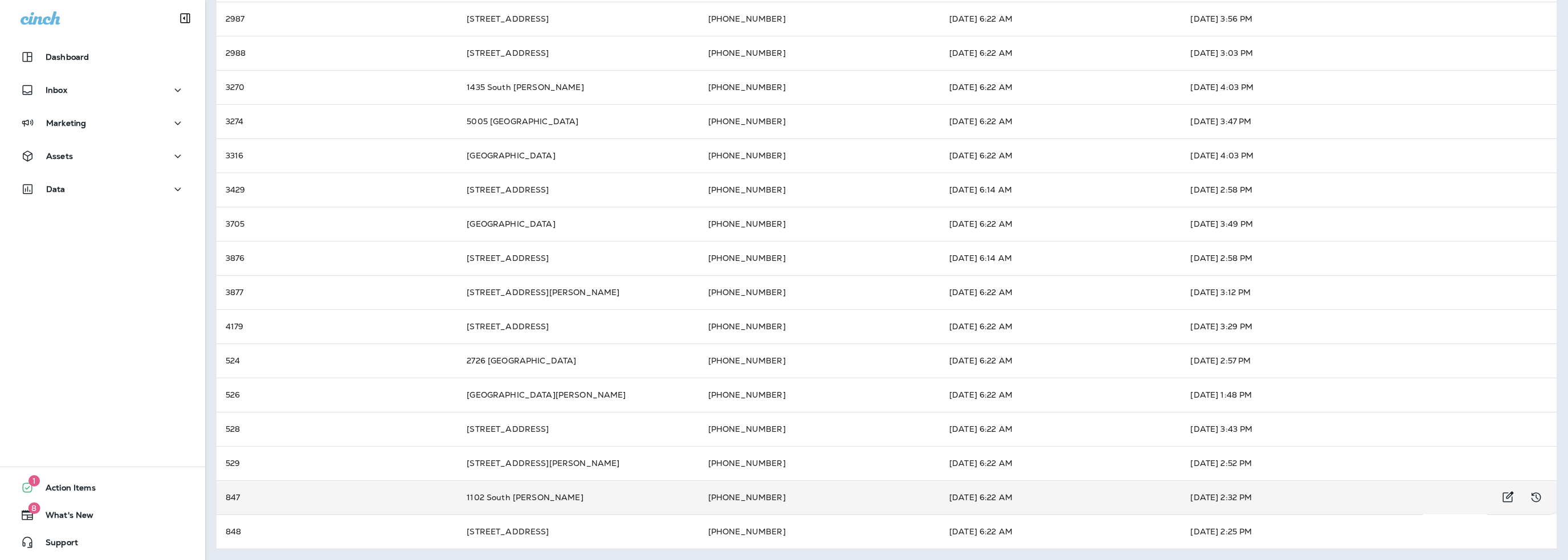
scroll to position [0, 0]
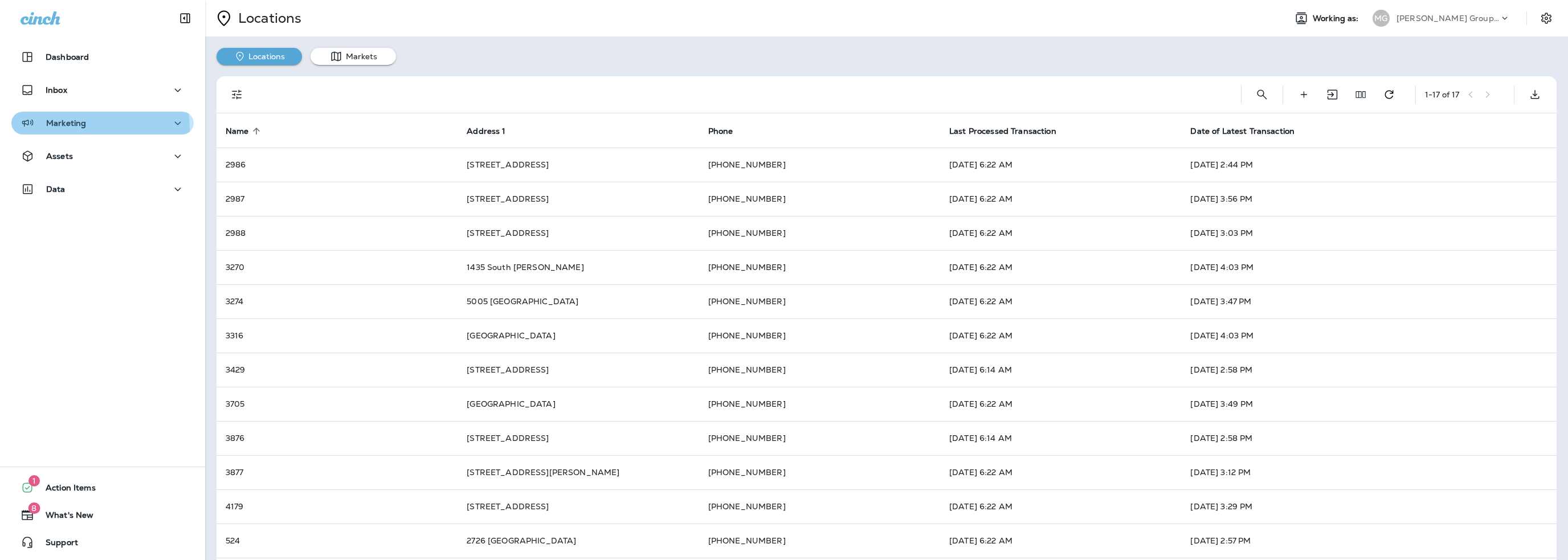
click at [57, 129] on div "Marketing" at bounding box center [53, 123] width 65 height 14
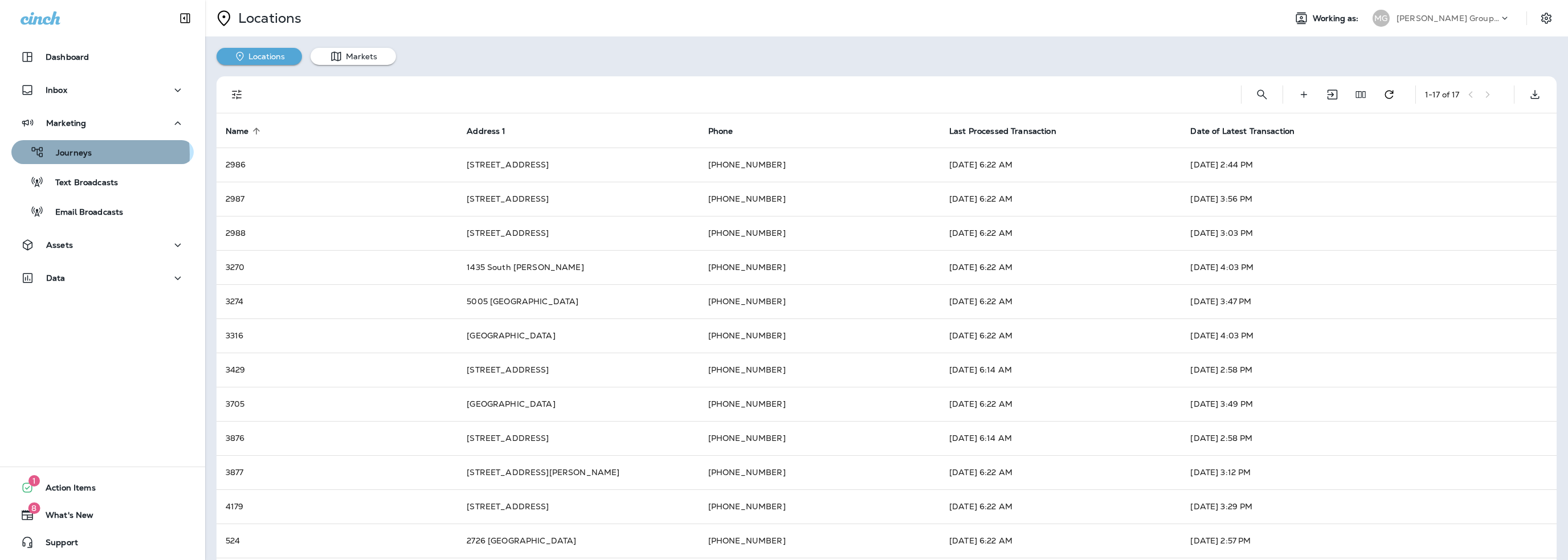
click at [74, 154] on p "Journeys" at bounding box center [67, 154] width 47 height 11
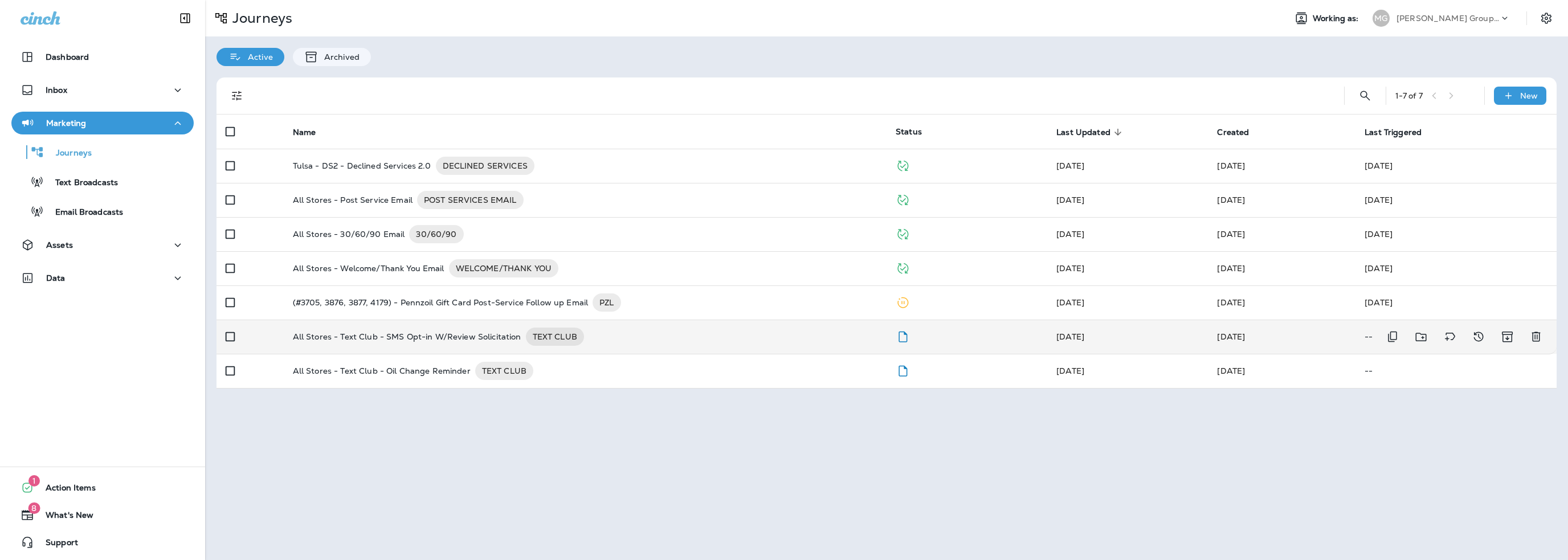
click at [408, 337] on p "All Stores - Text Club - SMS Opt-in W/Review Solicitation" at bounding box center [408, 337] width 229 height 18
